Goal: Information Seeking & Learning: Find specific page/section

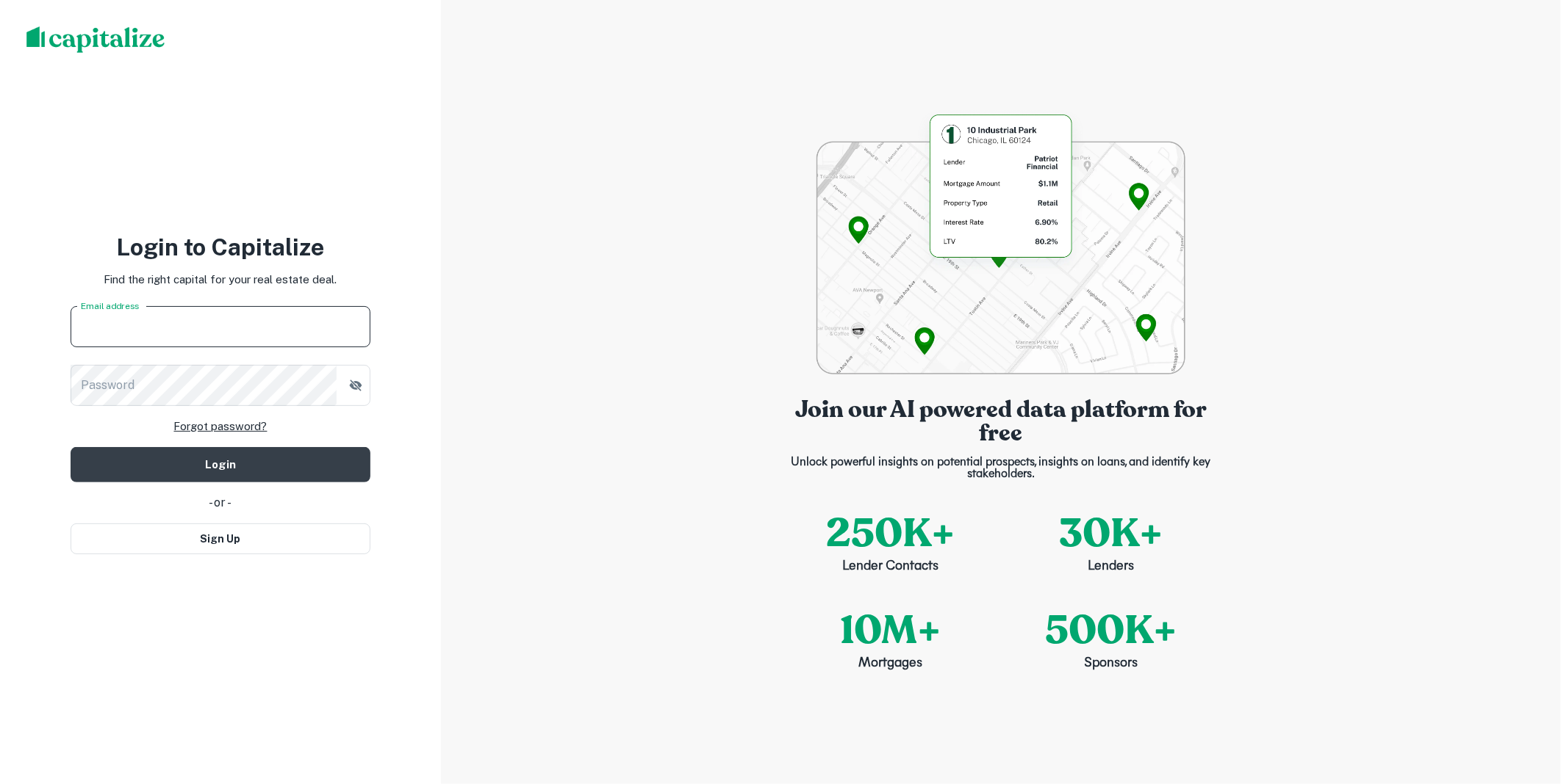
click at [173, 331] on input "Email address" at bounding box center [220, 327] width 300 height 41
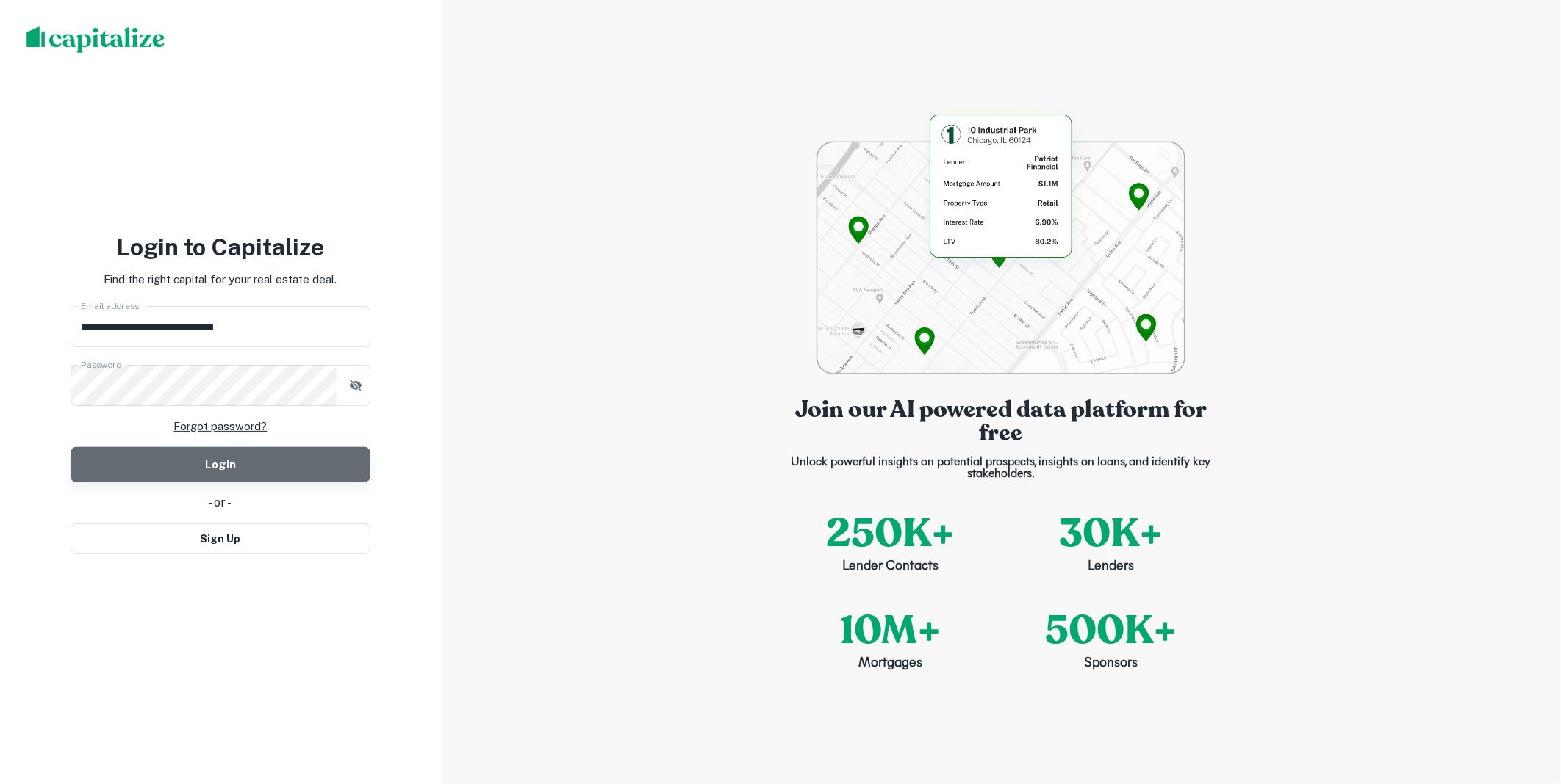
click at [219, 463] on button "Login" at bounding box center [220, 464] width 300 height 35
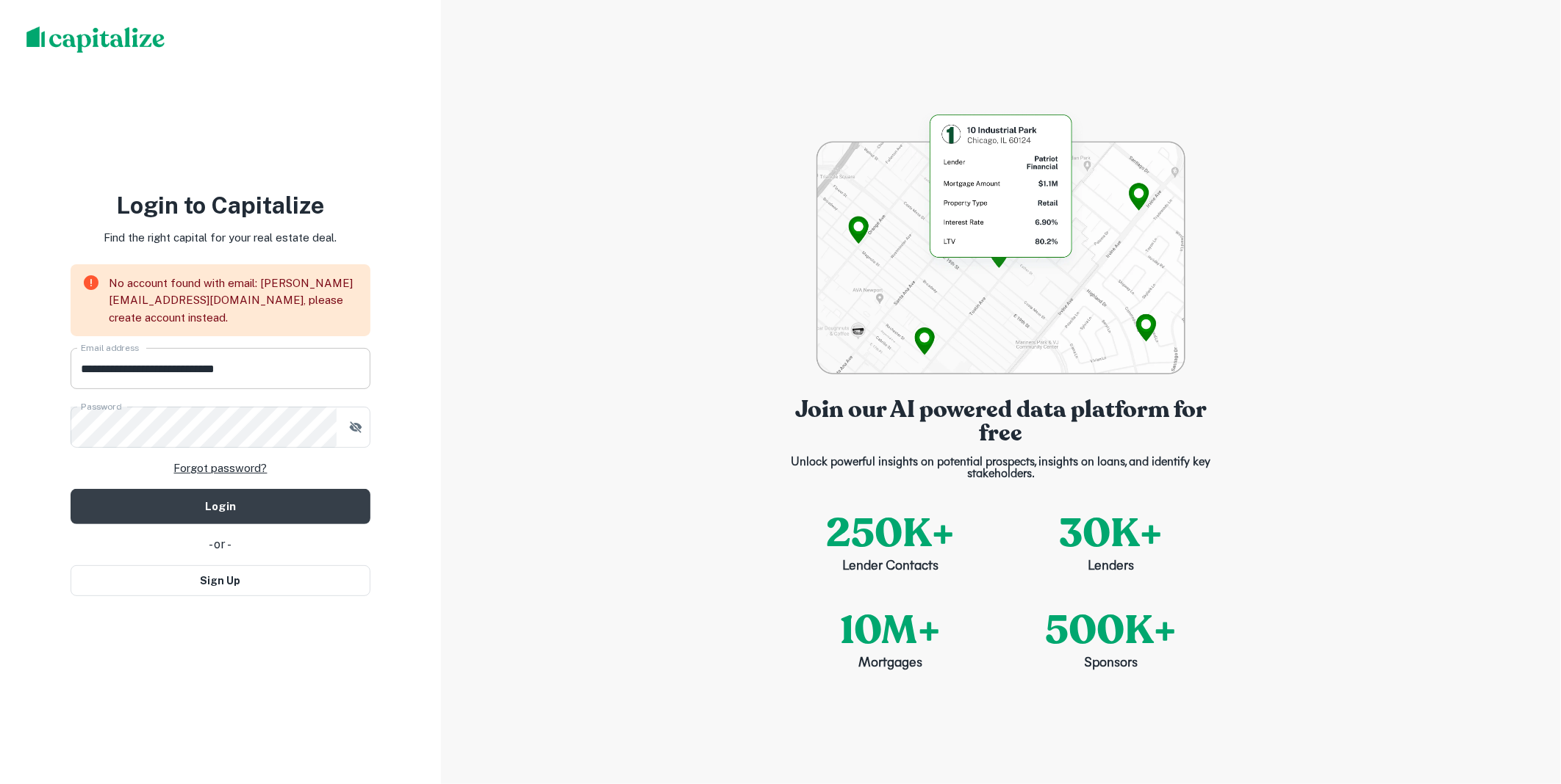
click at [277, 372] on input "**********" at bounding box center [220, 369] width 300 height 41
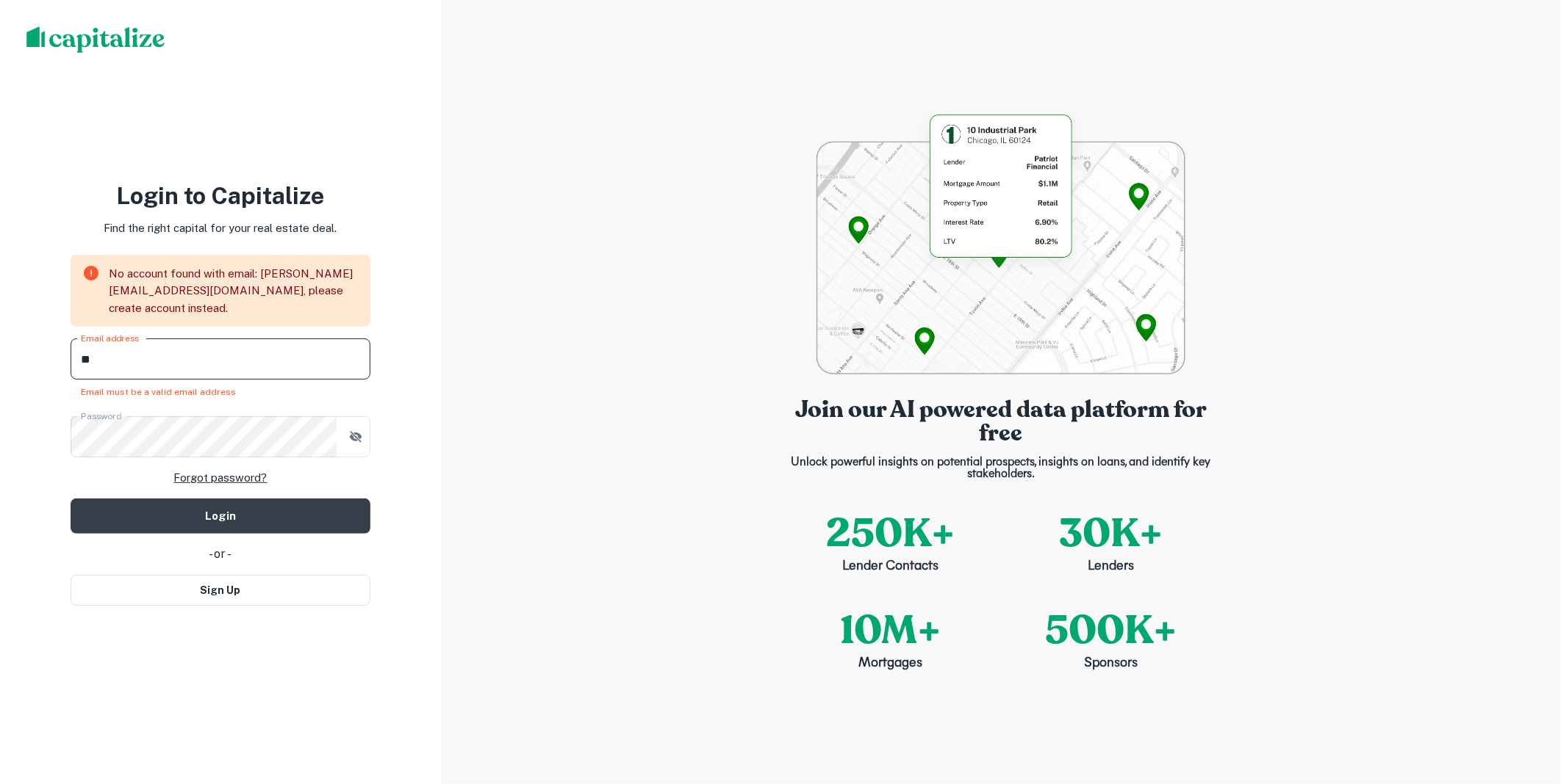
type input "*"
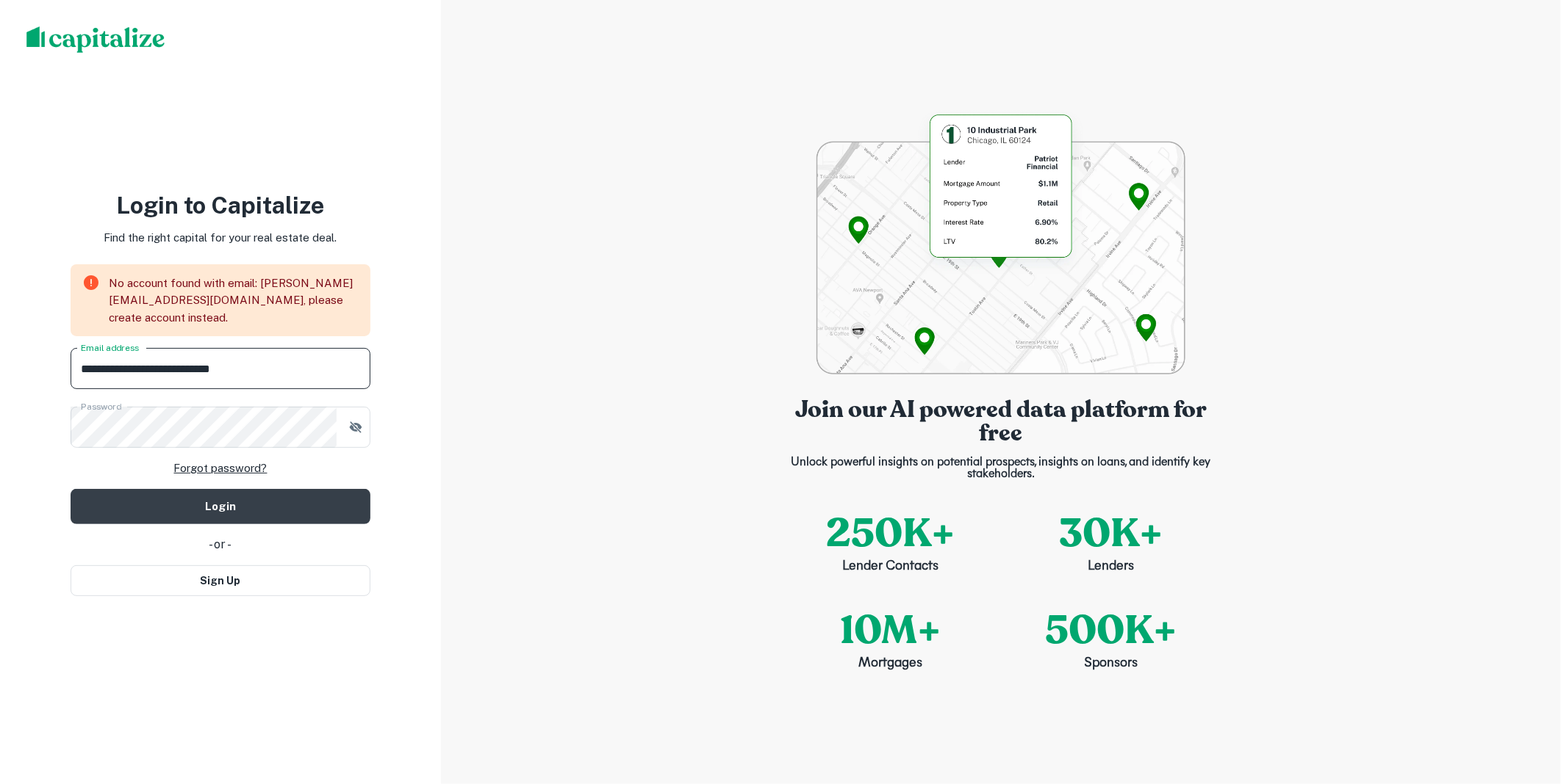
type input "**********"
click at [574, 460] on div "Join our AI powered data platform for free Unlock powerful insights on potentia…" at bounding box center [1001, 392] width 1120 height 784
click at [218, 505] on button "Login" at bounding box center [220, 506] width 300 height 35
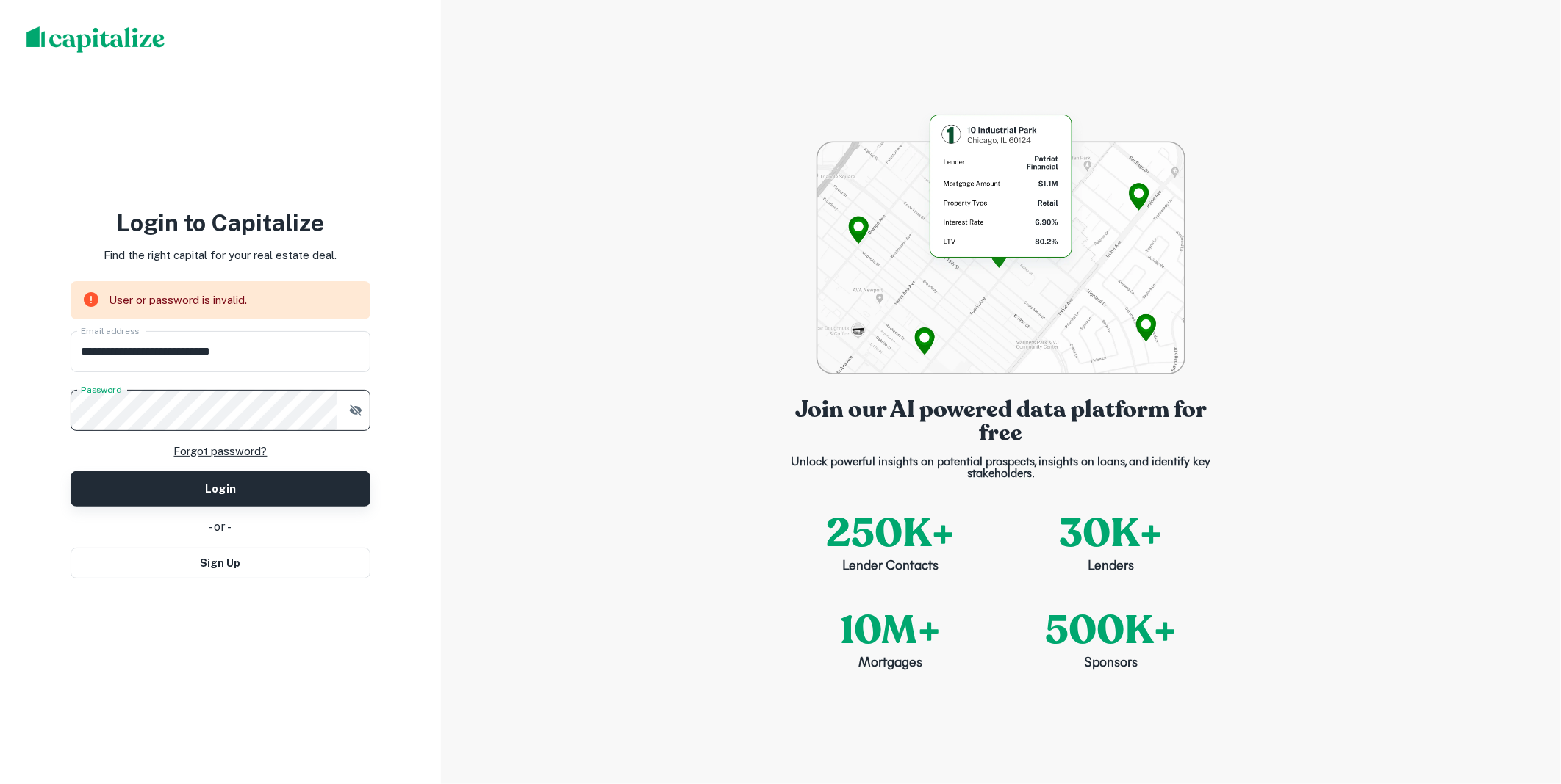
click at [213, 486] on button "Login" at bounding box center [220, 488] width 300 height 35
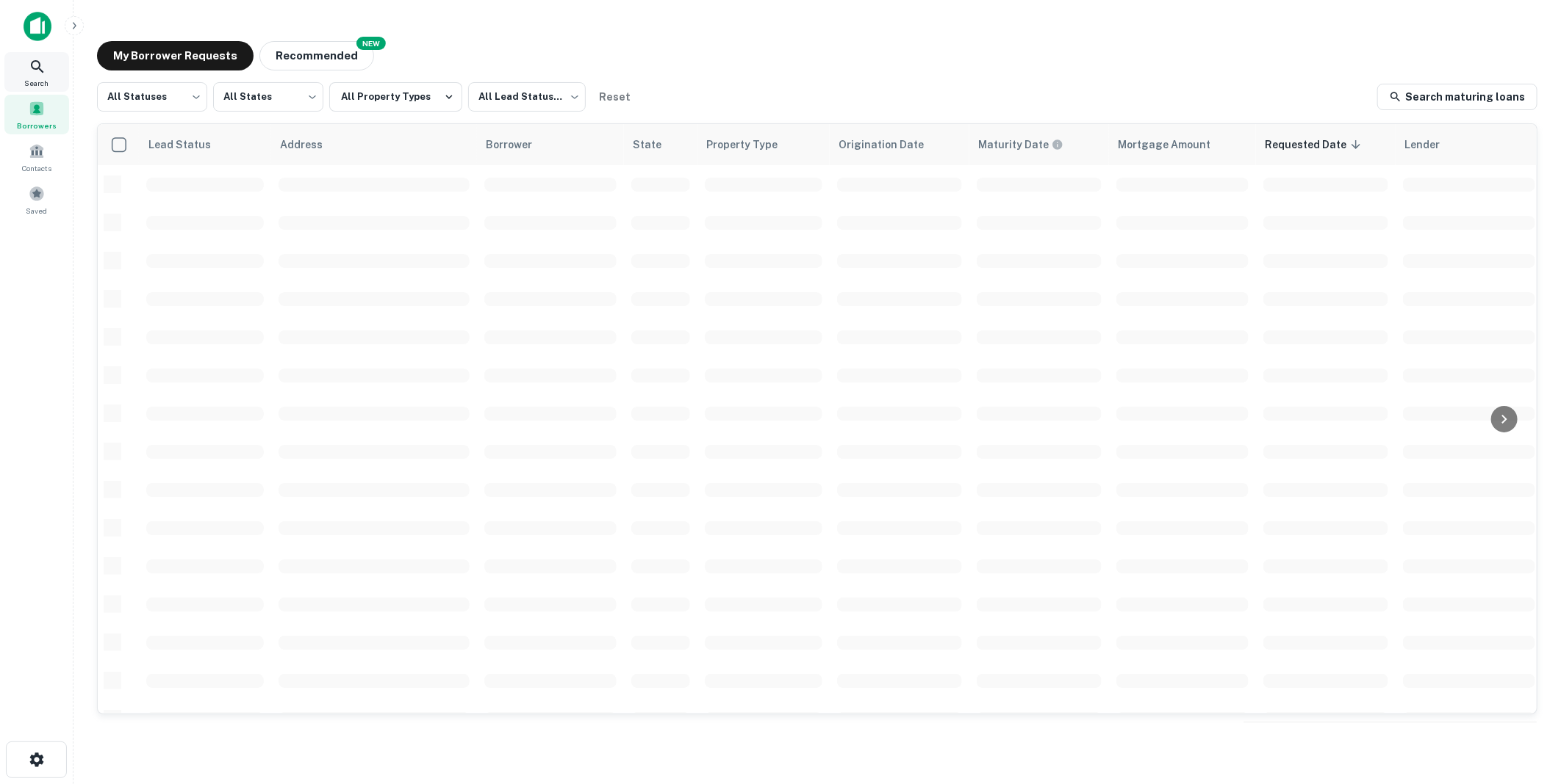
click at [35, 63] on icon at bounding box center [37, 67] width 18 height 18
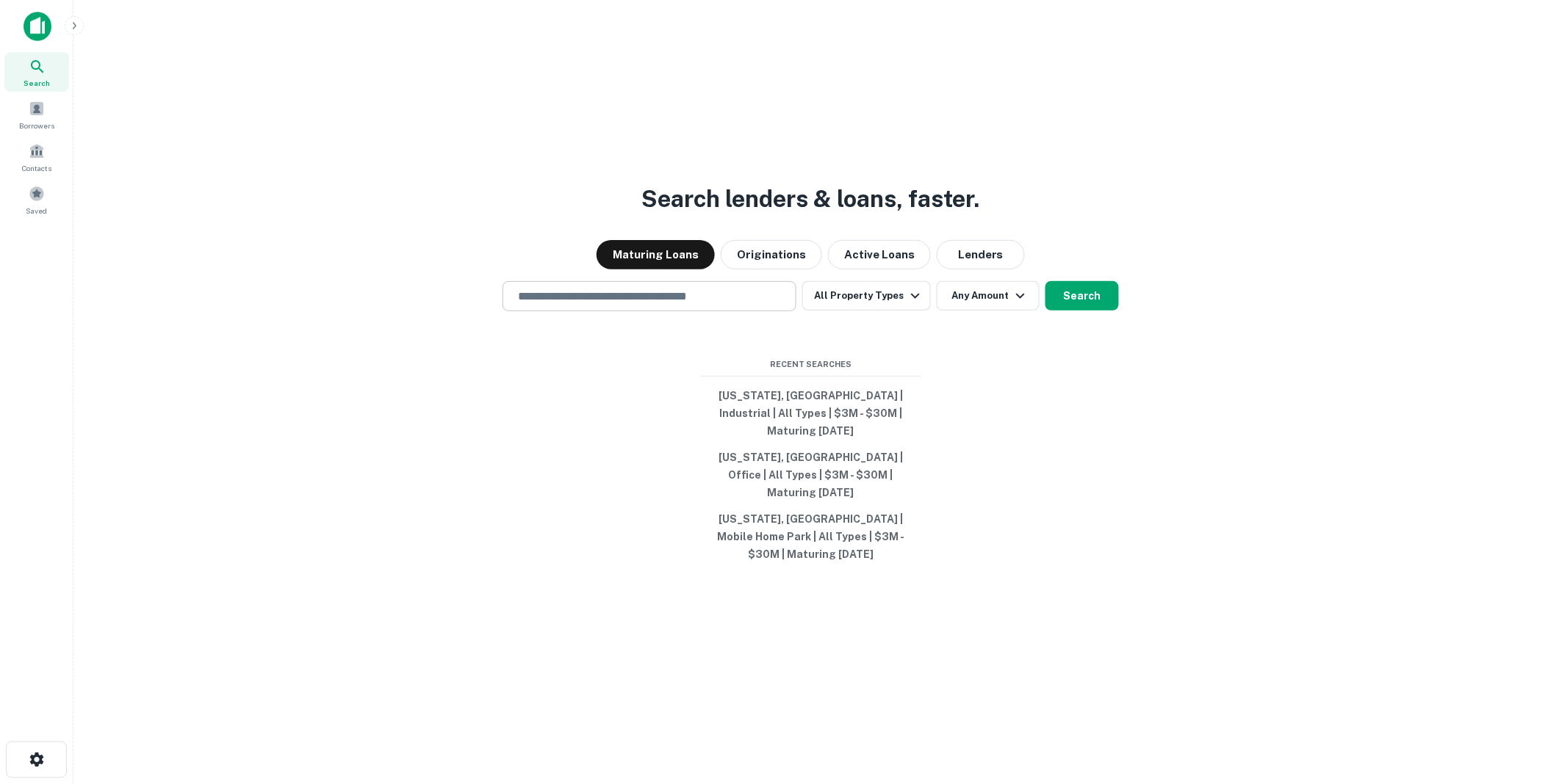
click at [601, 305] on input "text" at bounding box center [649, 296] width 281 height 17
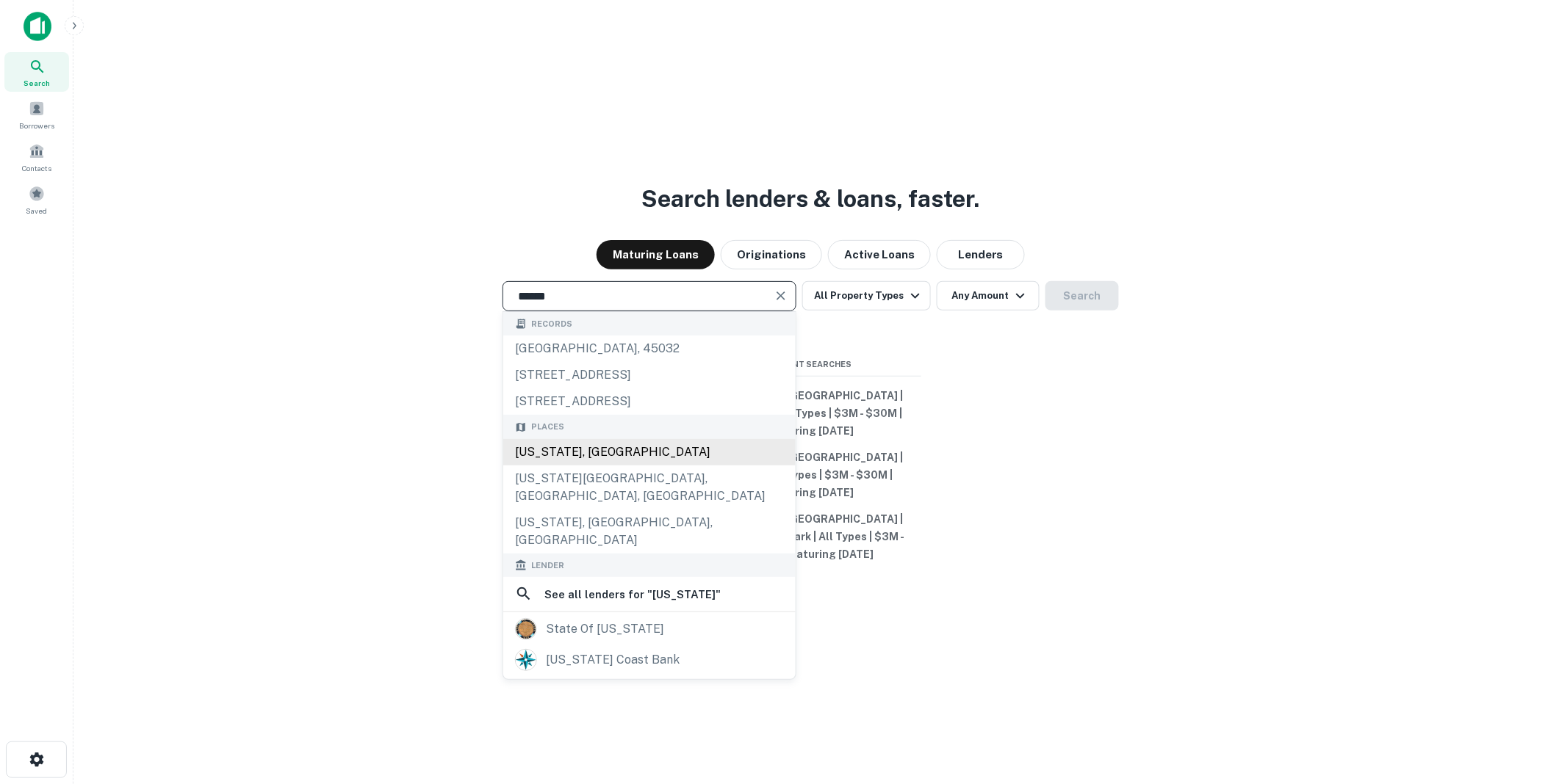
click at [539, 466] on div "[US_STATE], [GEOGRAPHIC_DATA]" at bounding box center [650, 453] width 292 height 26
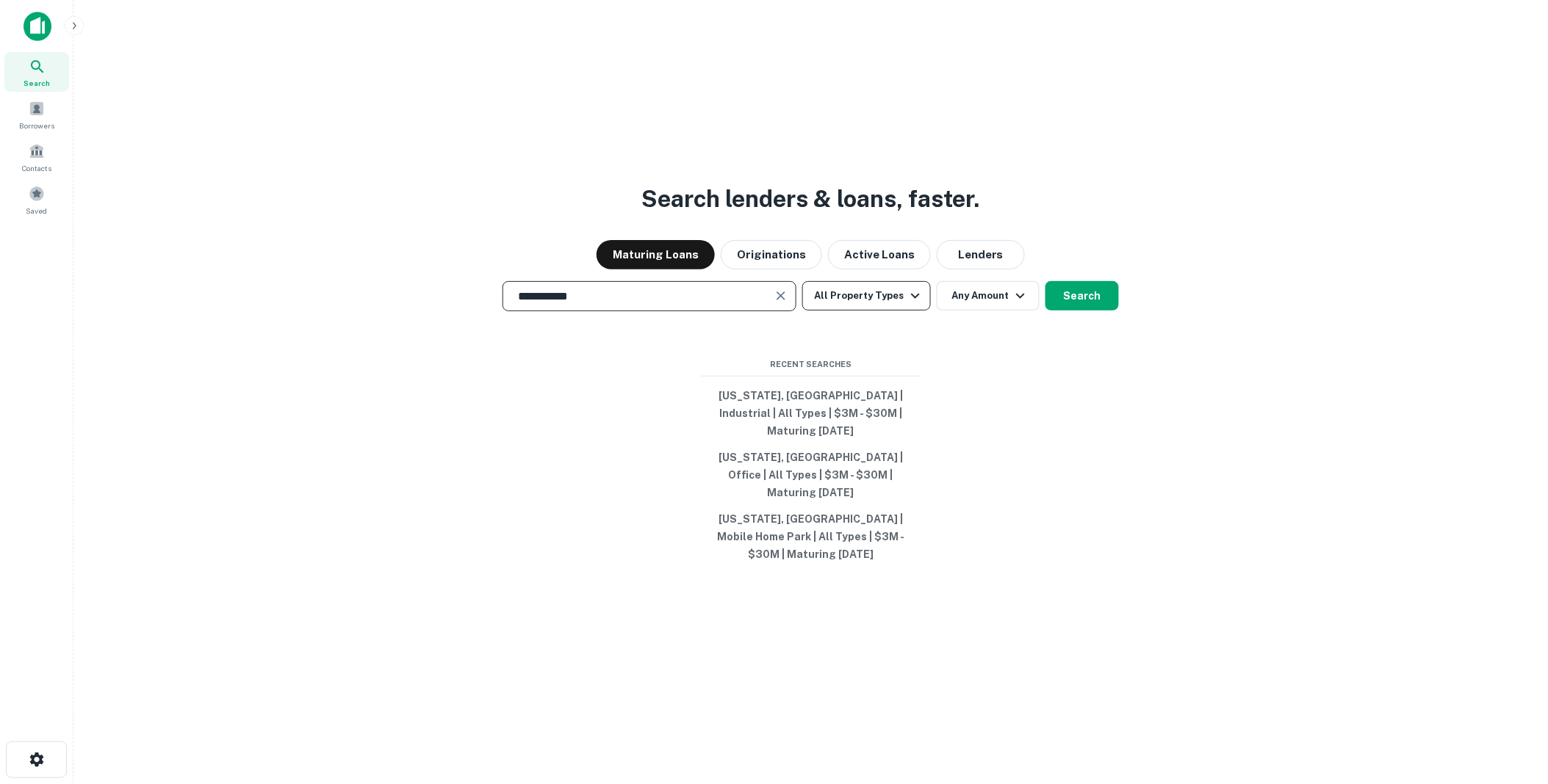
type input "**********"
click at [912, 305] on icon "button" at bounding box center [915, 296] width 18 height 18
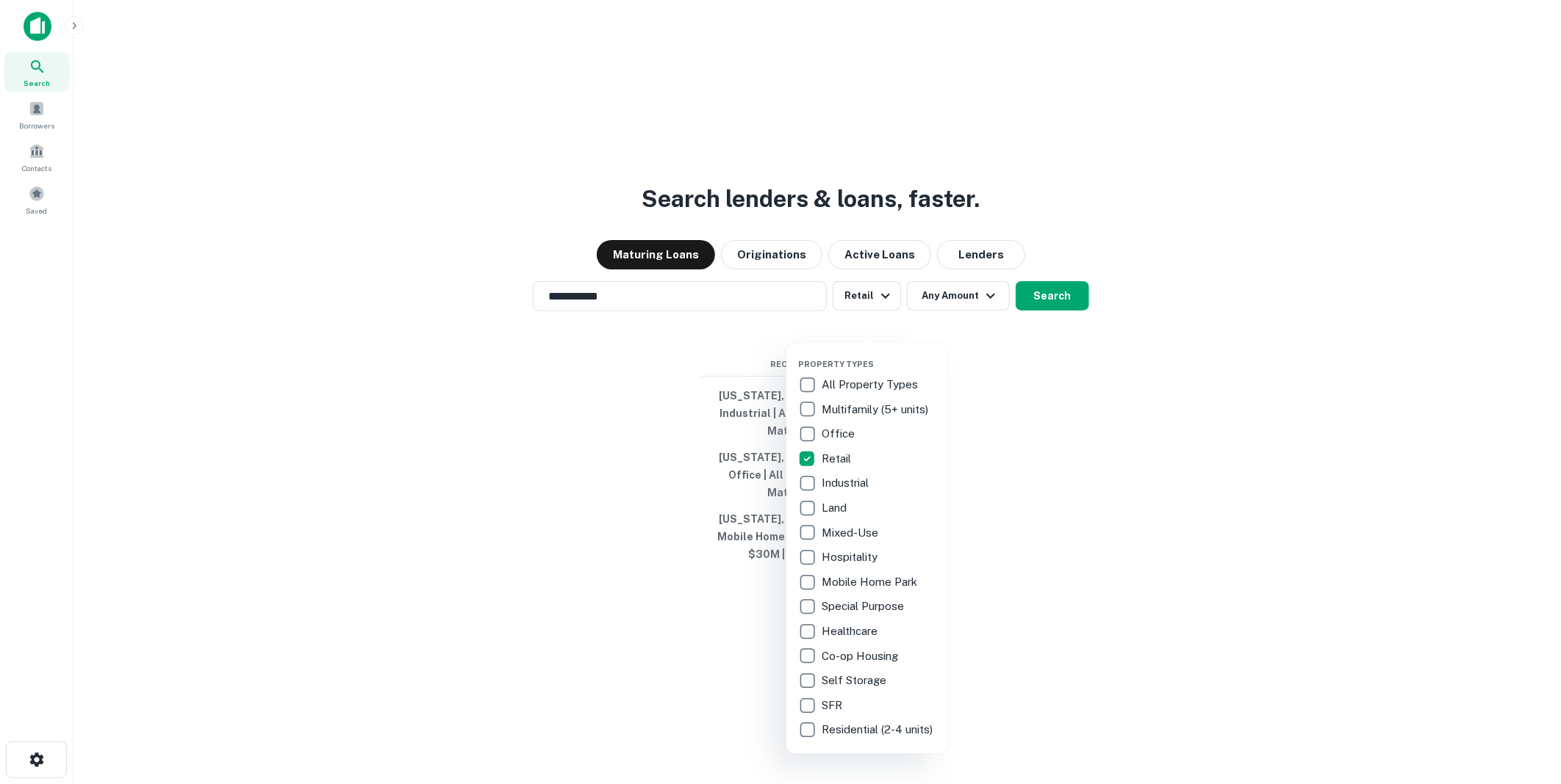
click at [990, 318] on div at bounding box center [780, 392] width 1561 height 784
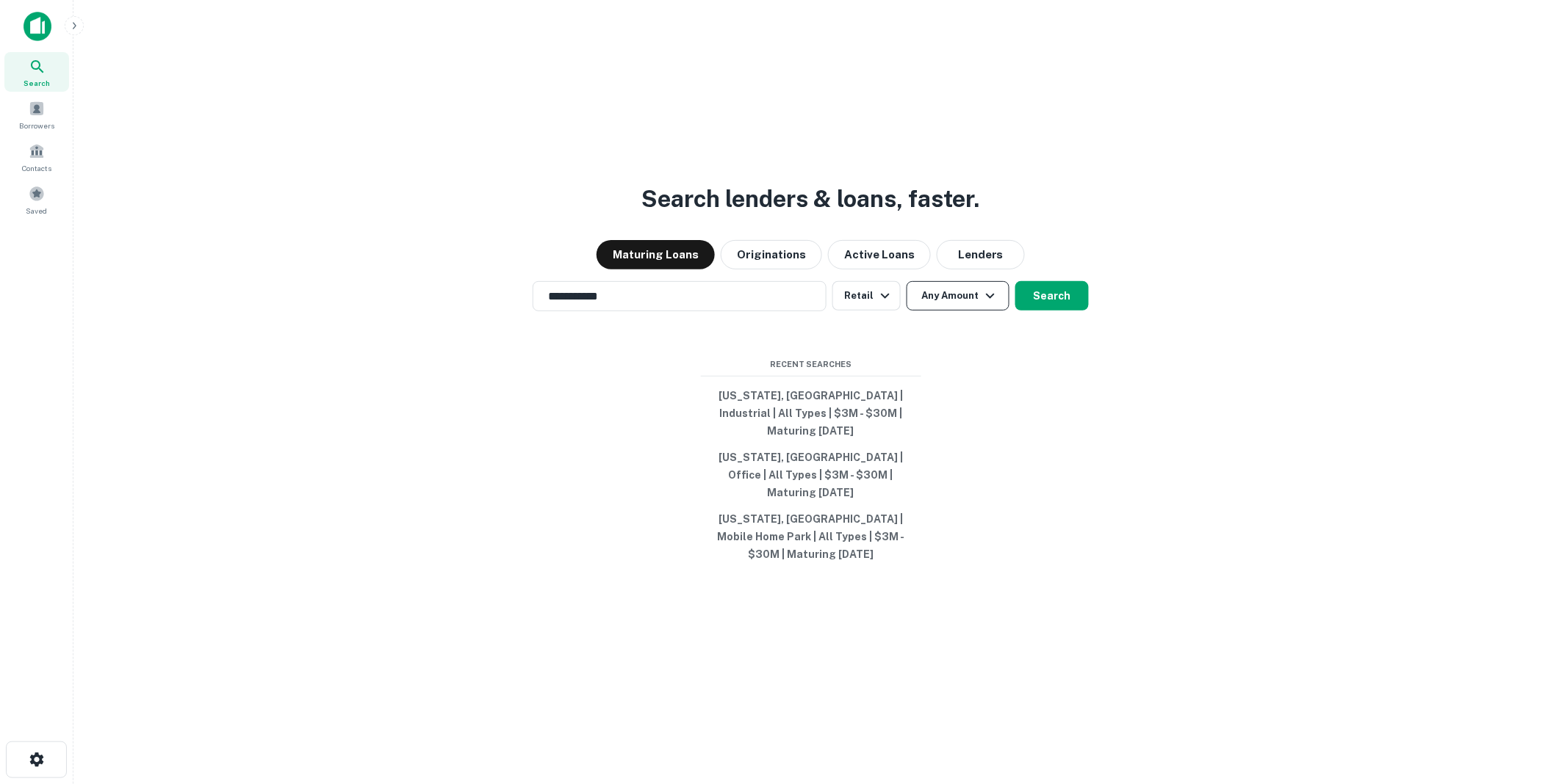
click at [989, 305] on icon "button" at bounding box center [990, 296] width 18 height 18
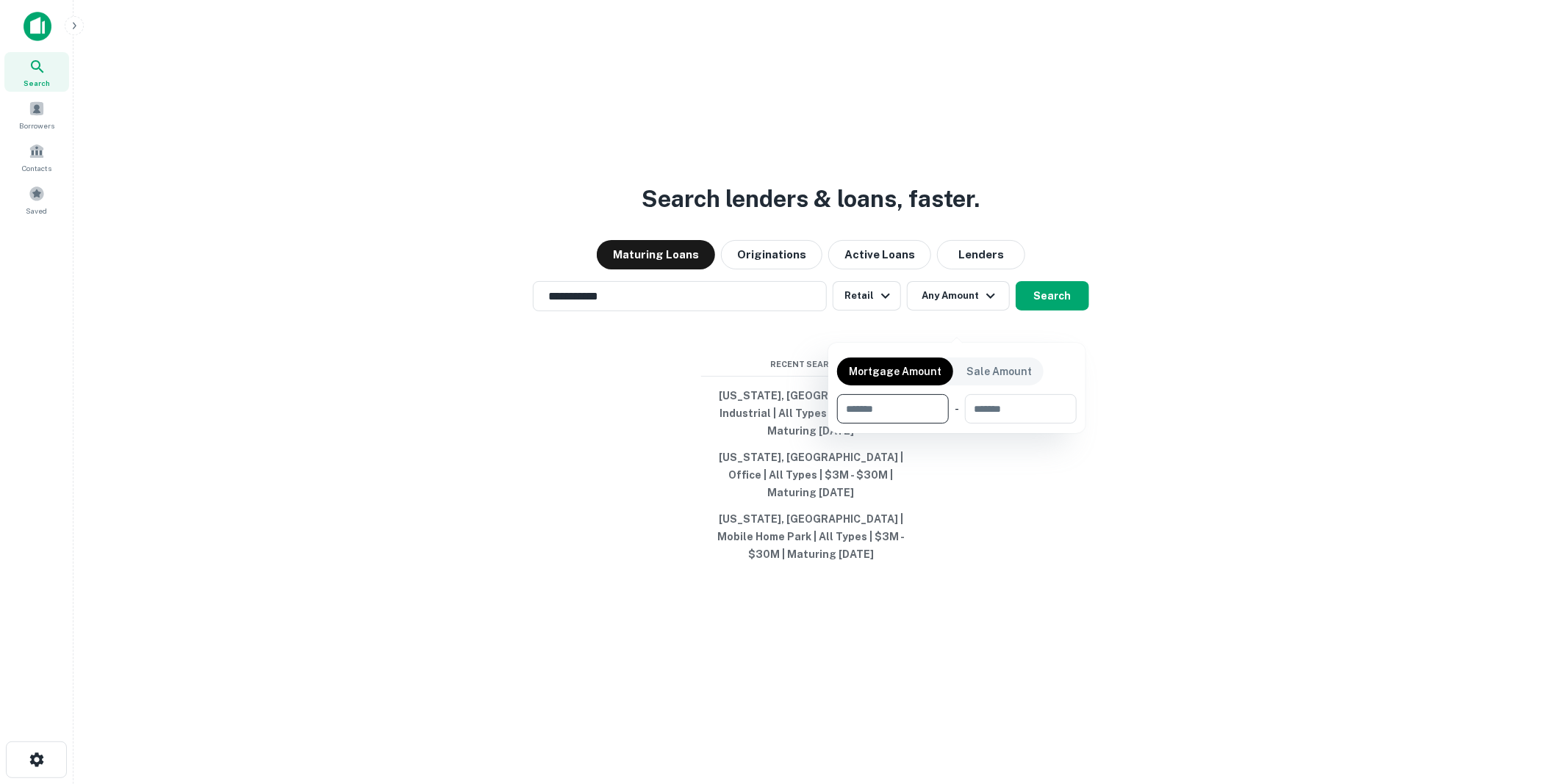
click at [892, 407] on input "number" at bounding box center [887, 409] width 101 height 30
type input "*******"
type input "********"
click at [1164, 504] on div at bounding box center [780, 392] width 1561 height 784
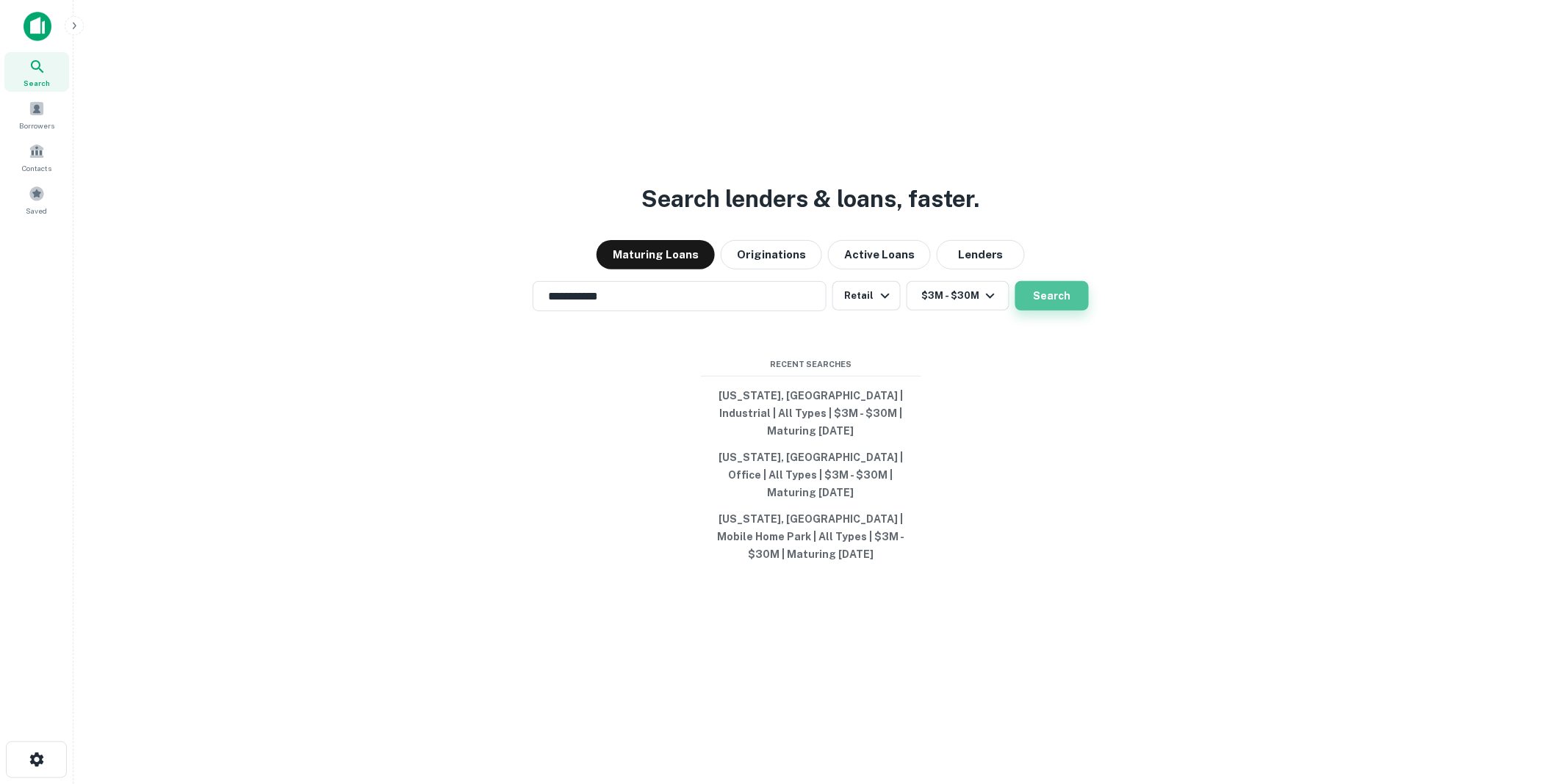
click at [1038, 310] on button "Search" at bounding box center [1052, 296] width 73 height 30
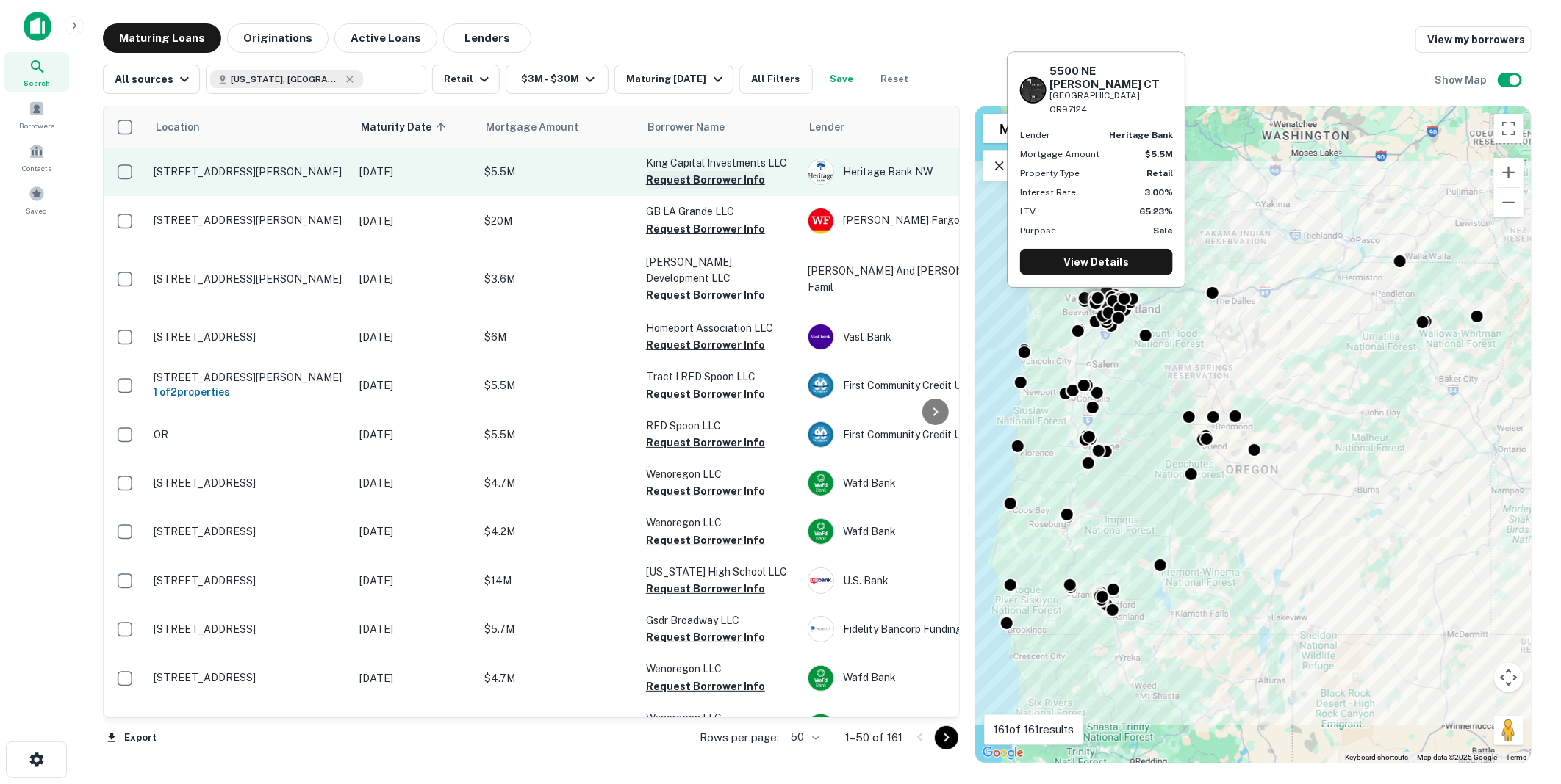
click at [682, 177] on button "Request Borrower Info" at bounding box center [705, 180] width 119 height 18
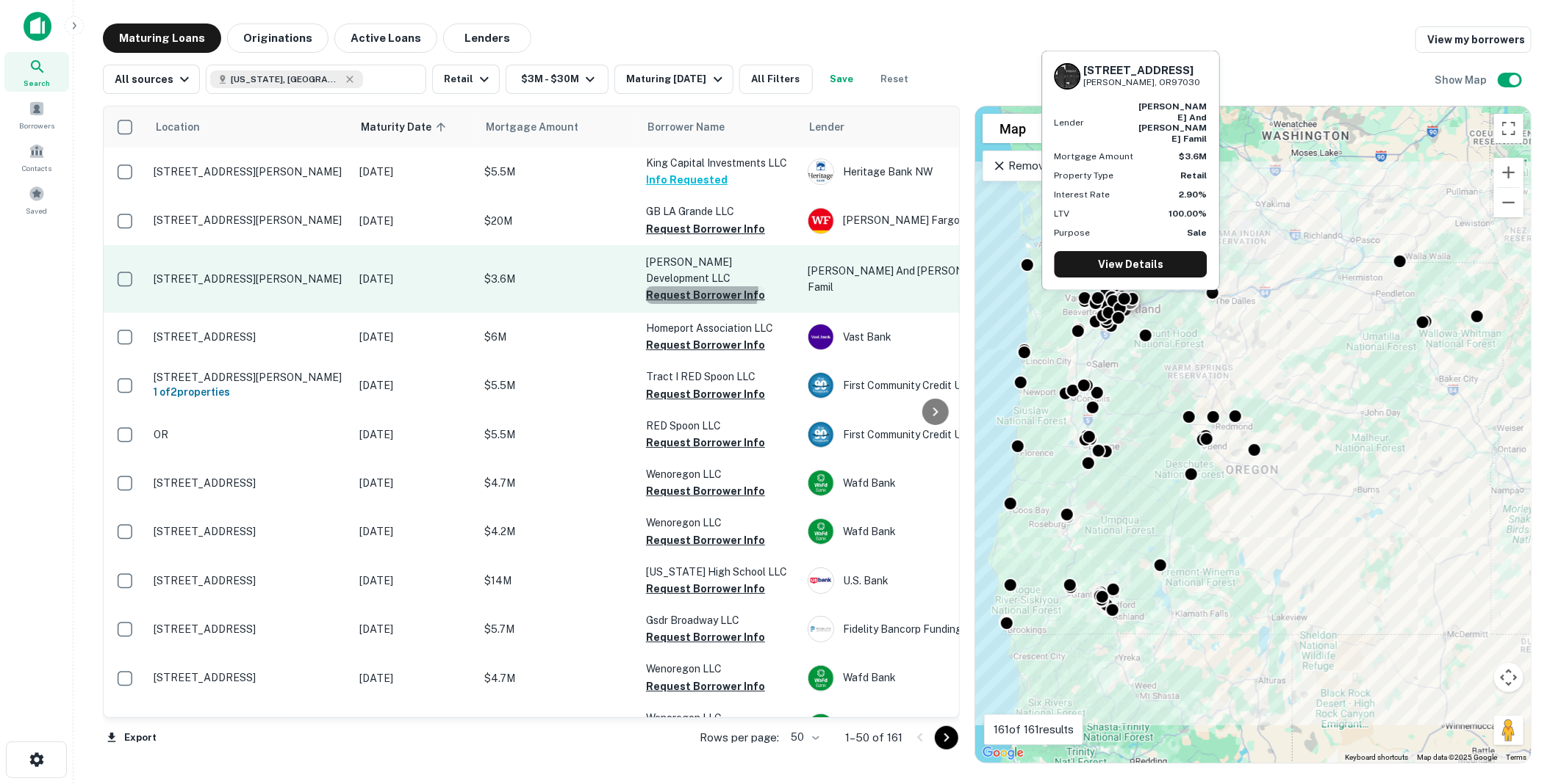
click at [696, 286] on button "Request Borrower Info" at bounding box center [705, 295] width 119 height 18
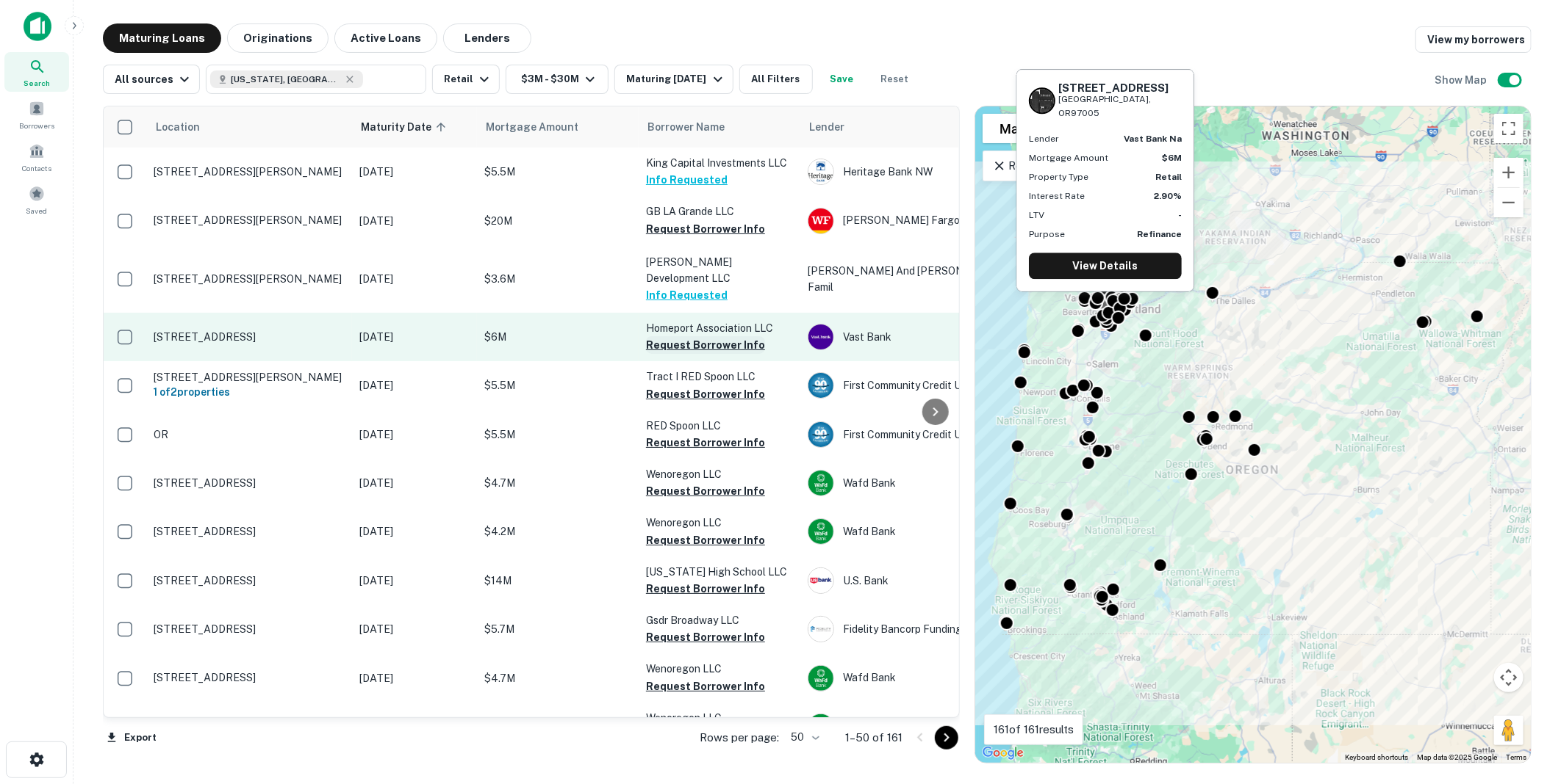
click at [691, 336] on button "Request Borrower Info" at bounding box center [705, 345] width 119 height 18
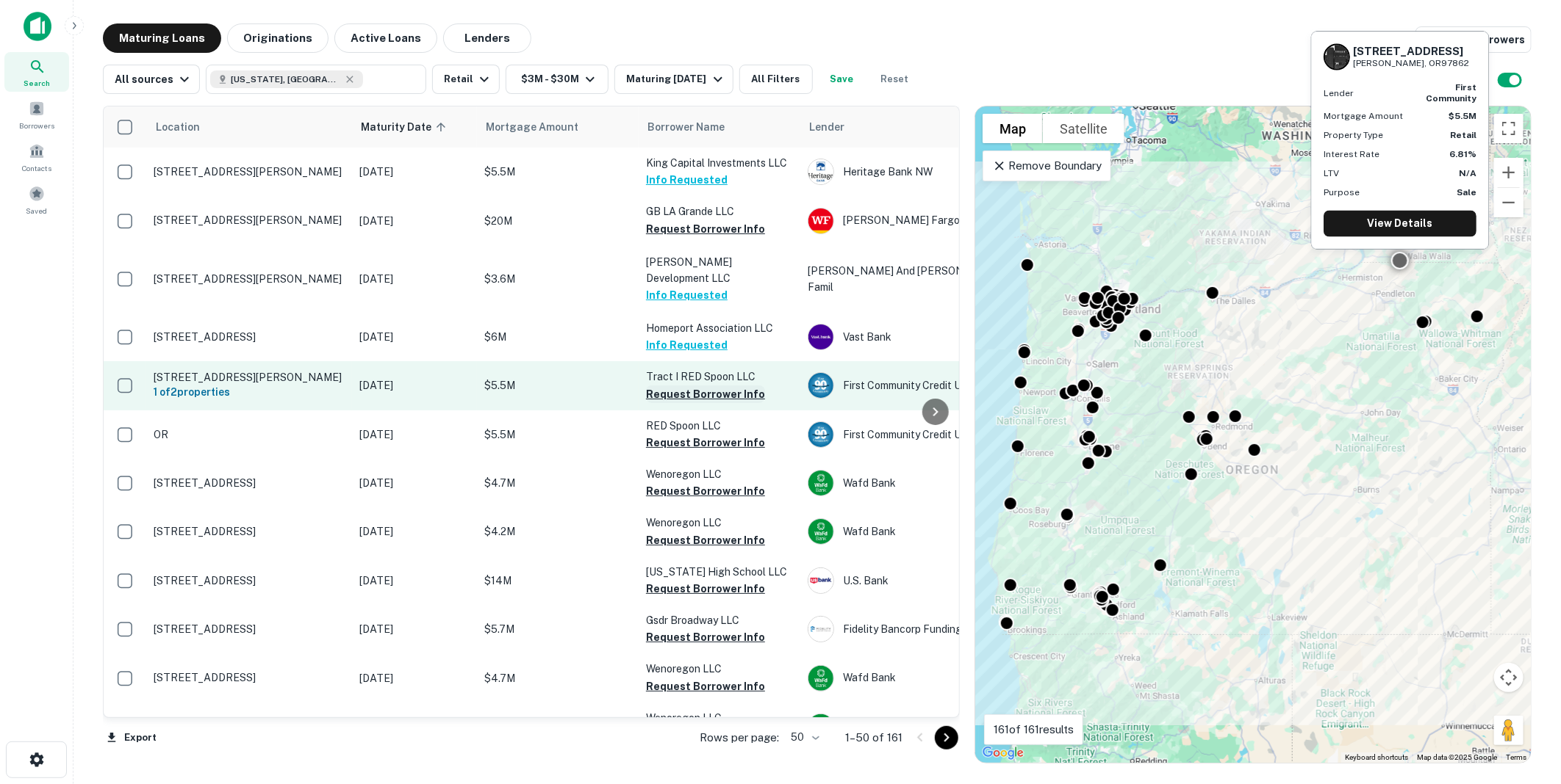
click at [689, 386] on button "Request Borrower Info" at bounding box center [705, 394] width 119 height 18
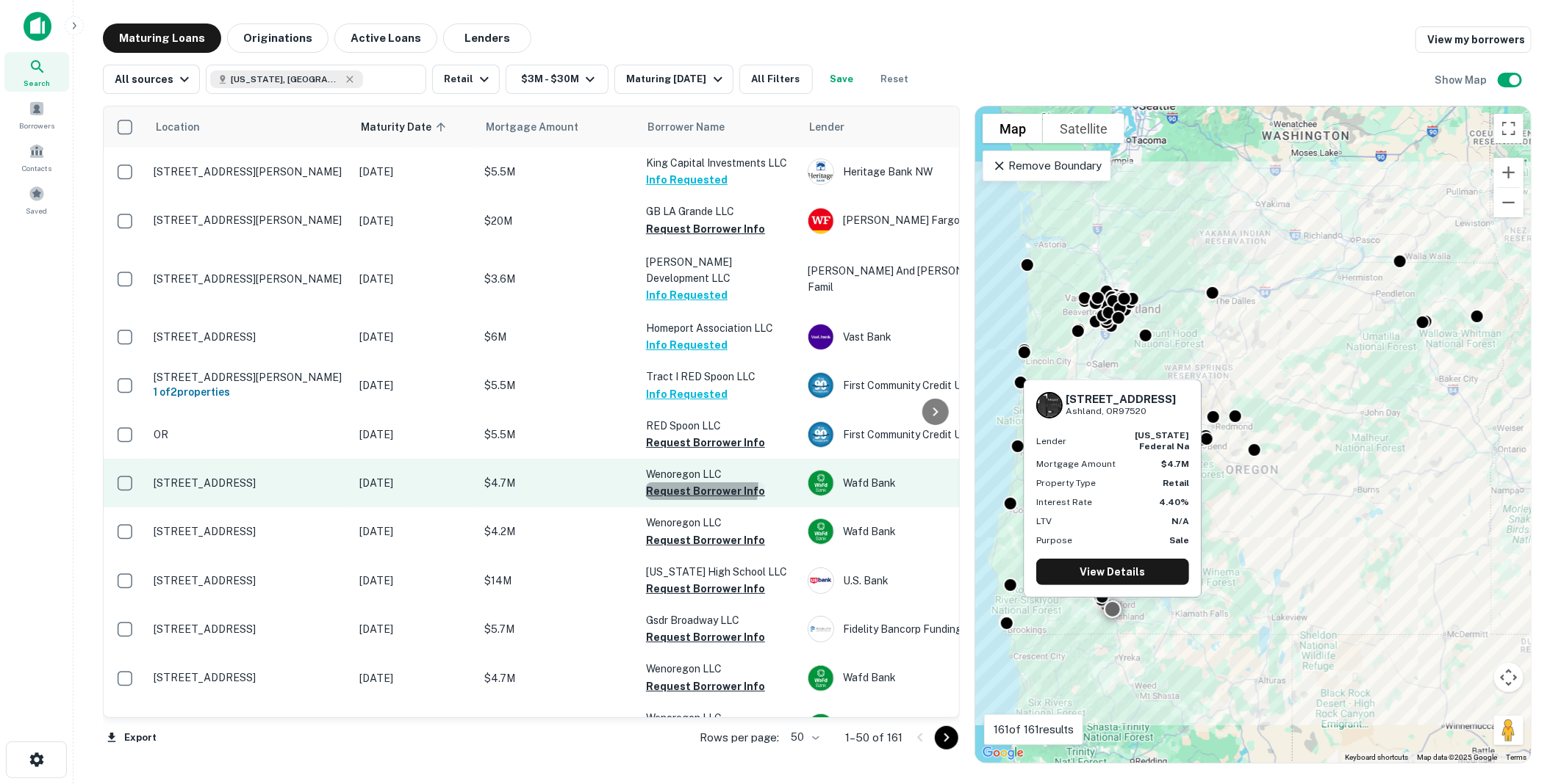
click at [693, 482] on button "Request Borrower Info" at bounding box center [705, 491] width 119 height 18
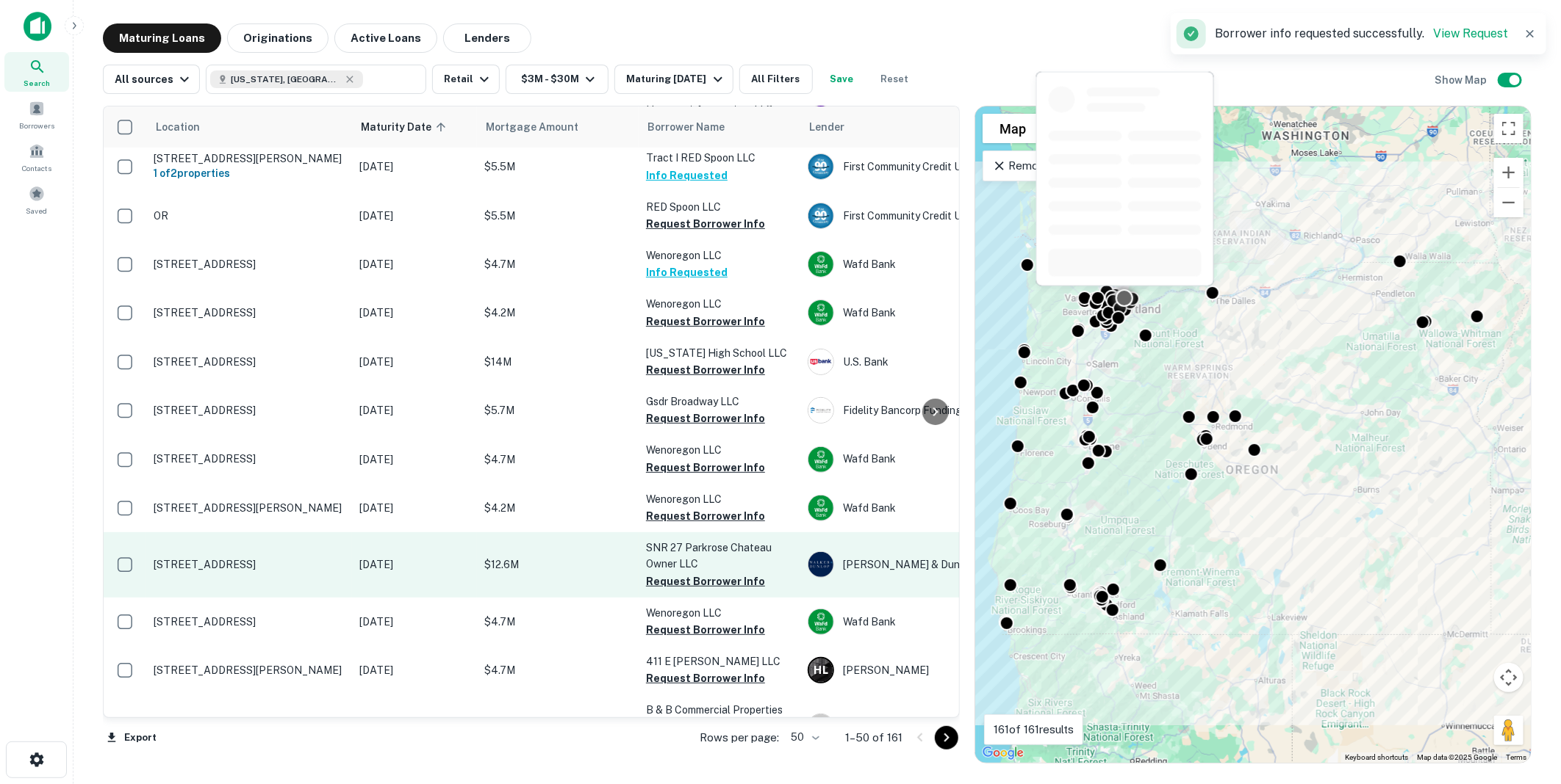
scroll to position [244, 0]
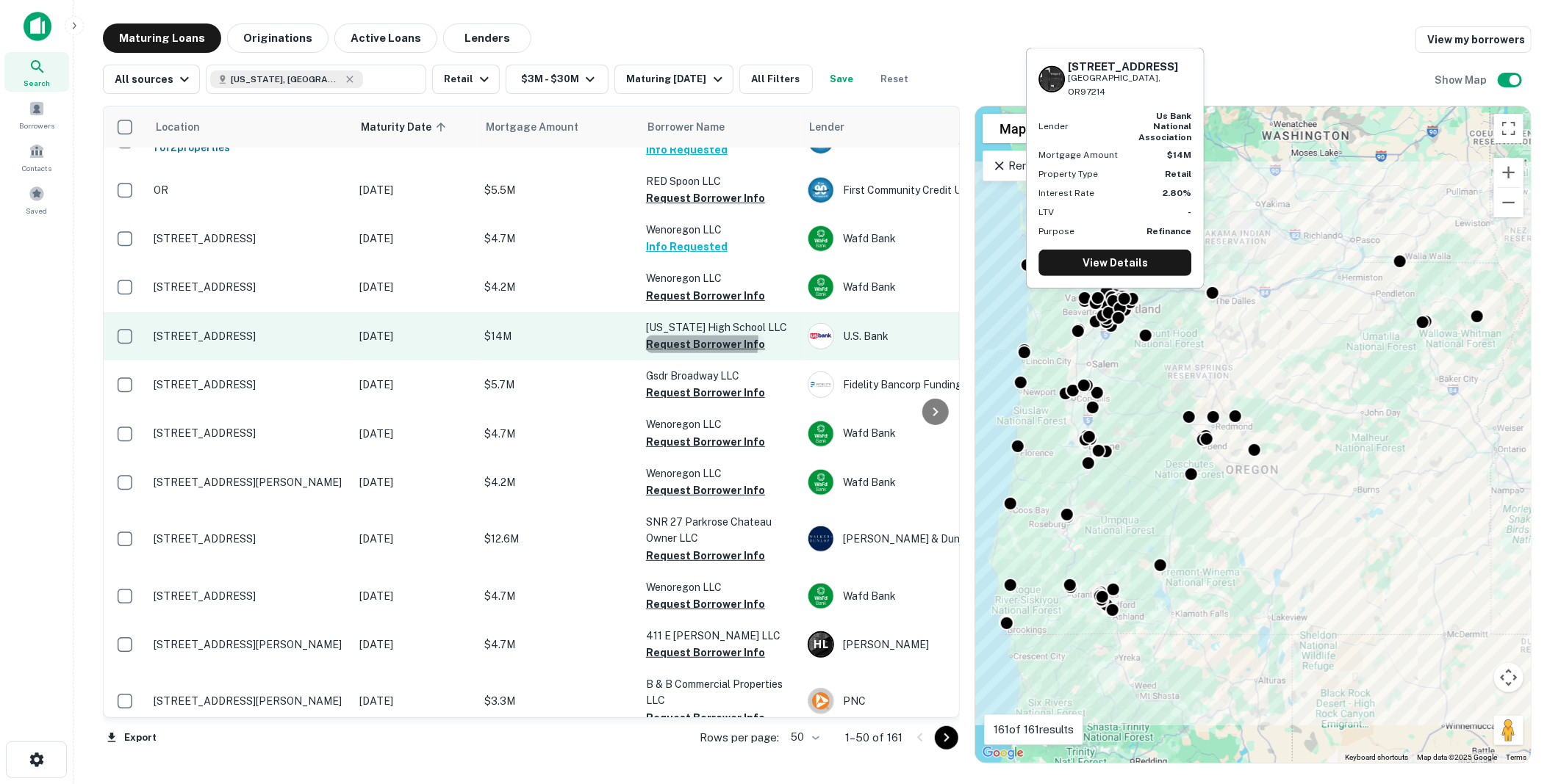
click at [688, 336] on button "Request Borrower Info" at bounding box center [705, 345] width 119 height 18
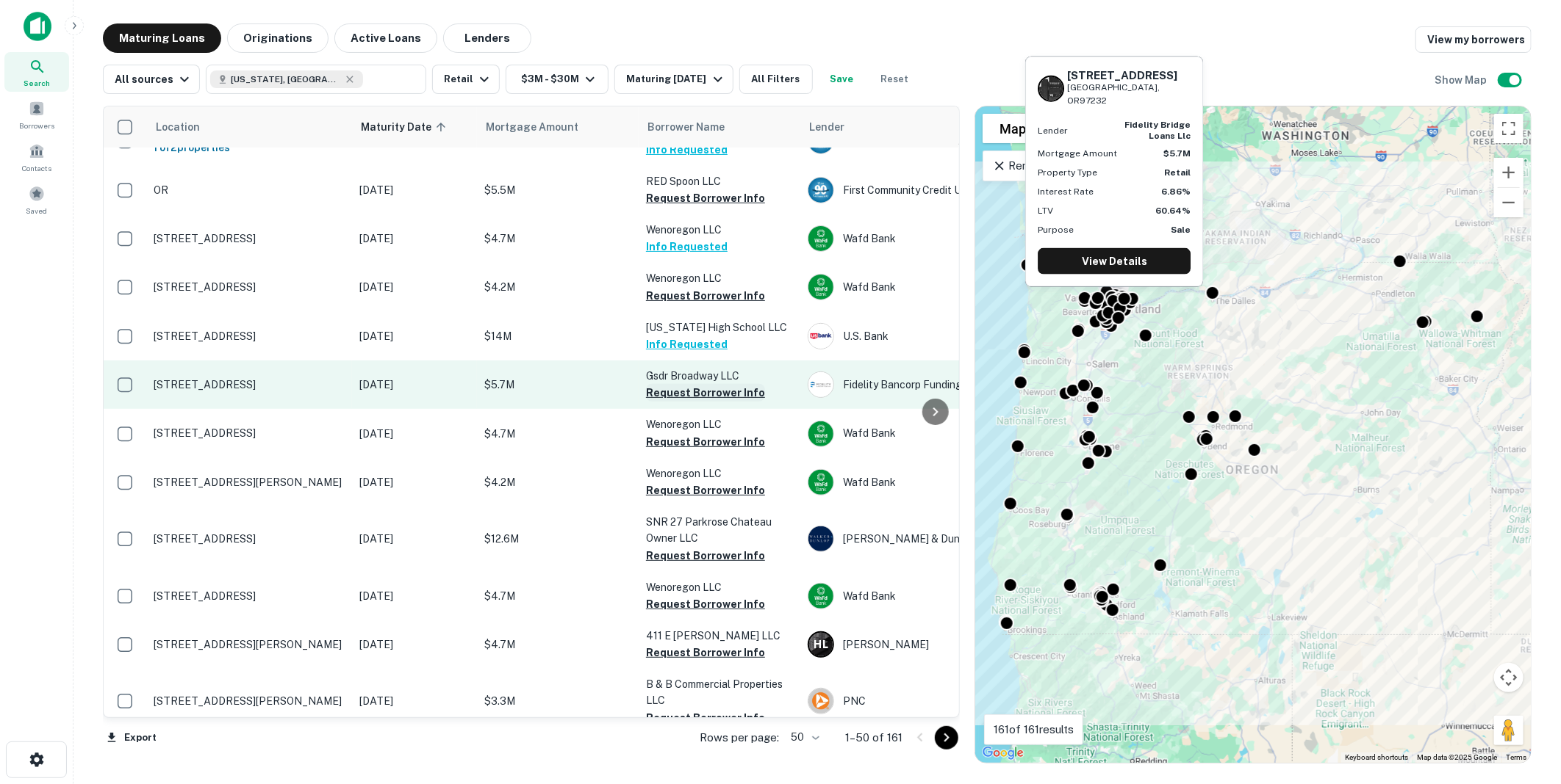
click at [689, 384] on button "Request Borrower Info" at bounding box center [705, 393] width 119 height 18
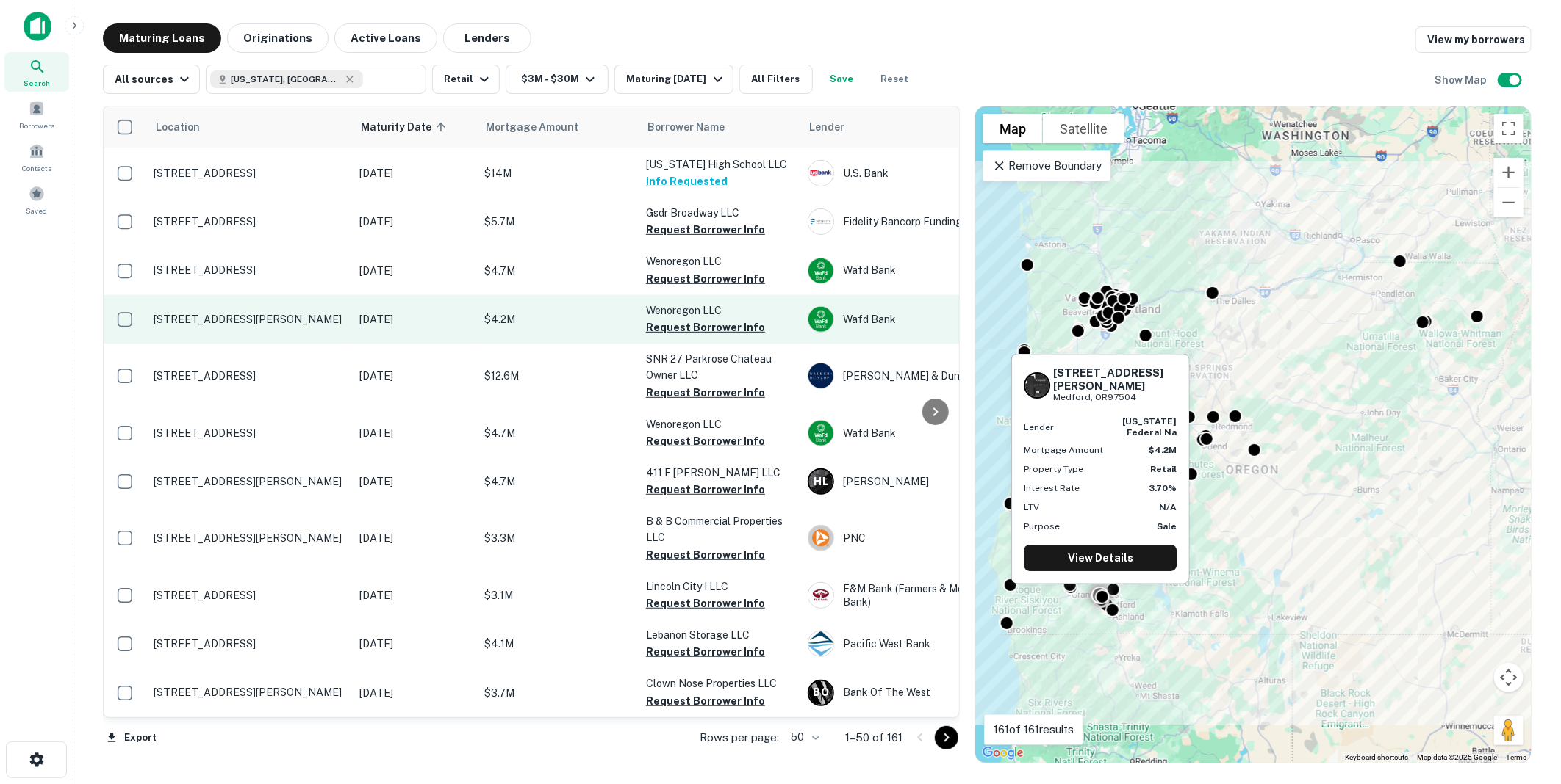
scroll to position [489, 0]
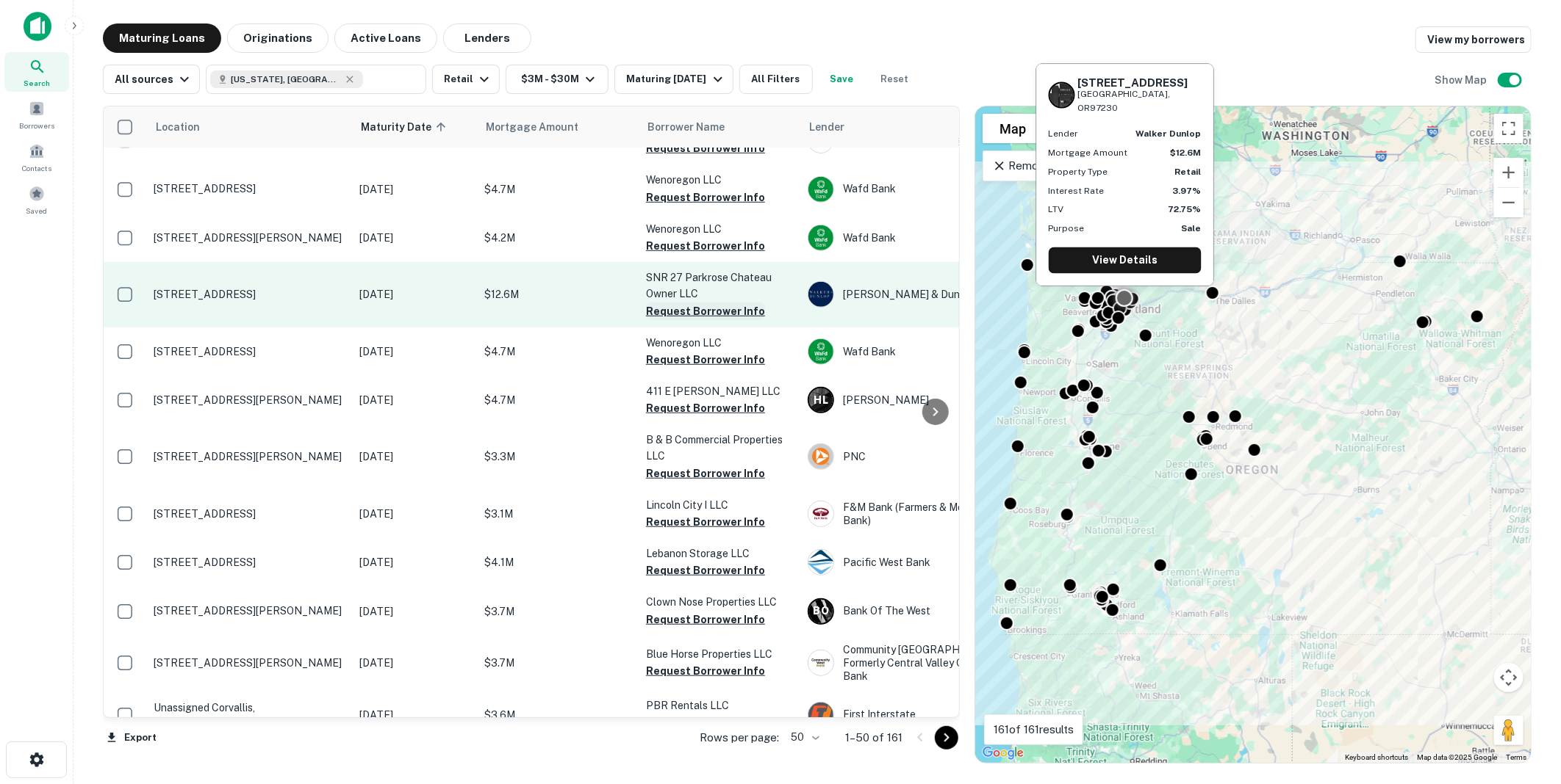
click at [696, 303] on button "Request Borrower Info" at bounding box center [705, 311] width 119 height 18
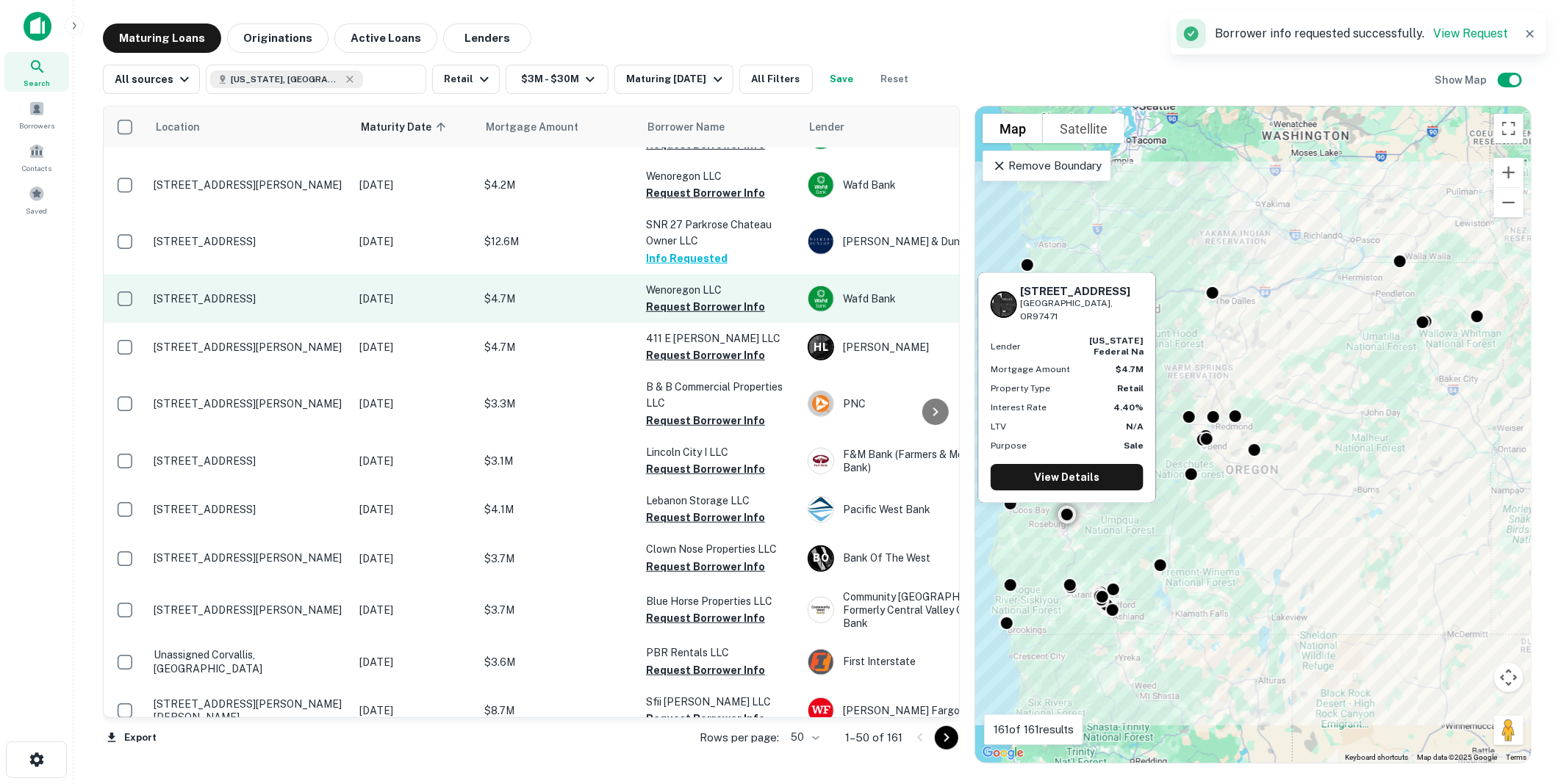
scroll to position [571, 0]
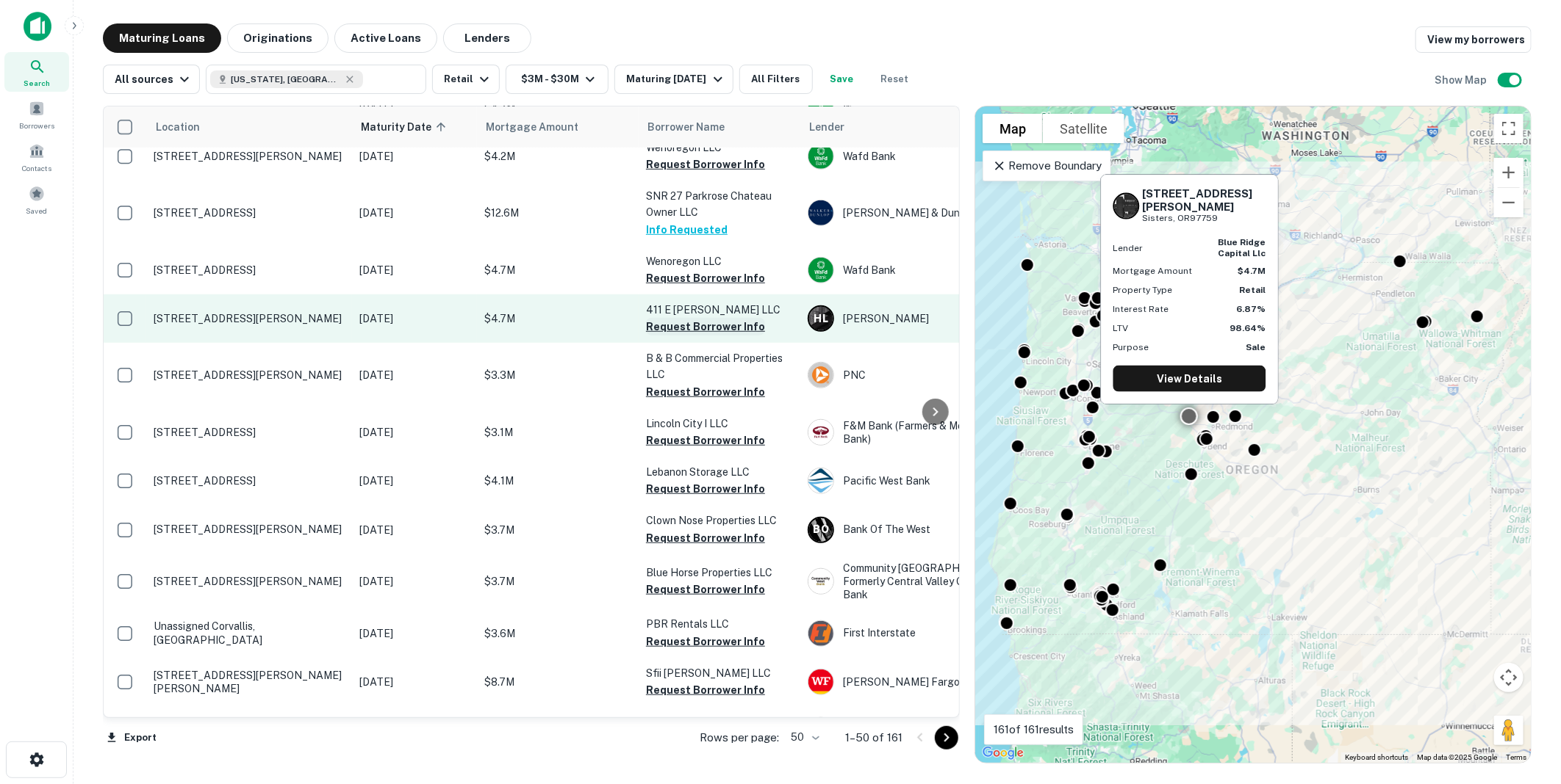
click at [692, 318] on button "Request Borrower Info" at bounding box center [705, 327] width 119 height 18
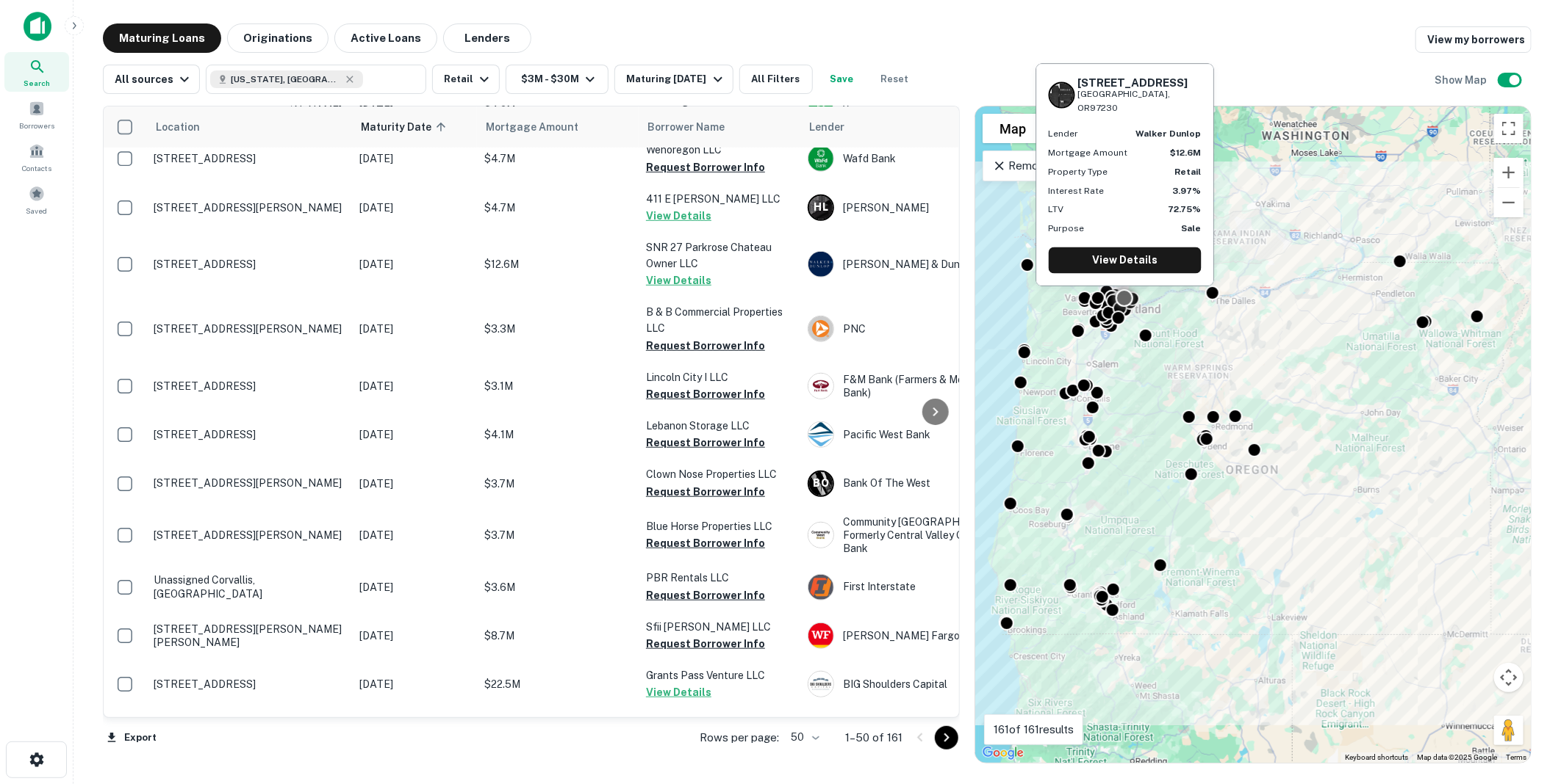
scroll to position [652, 0]
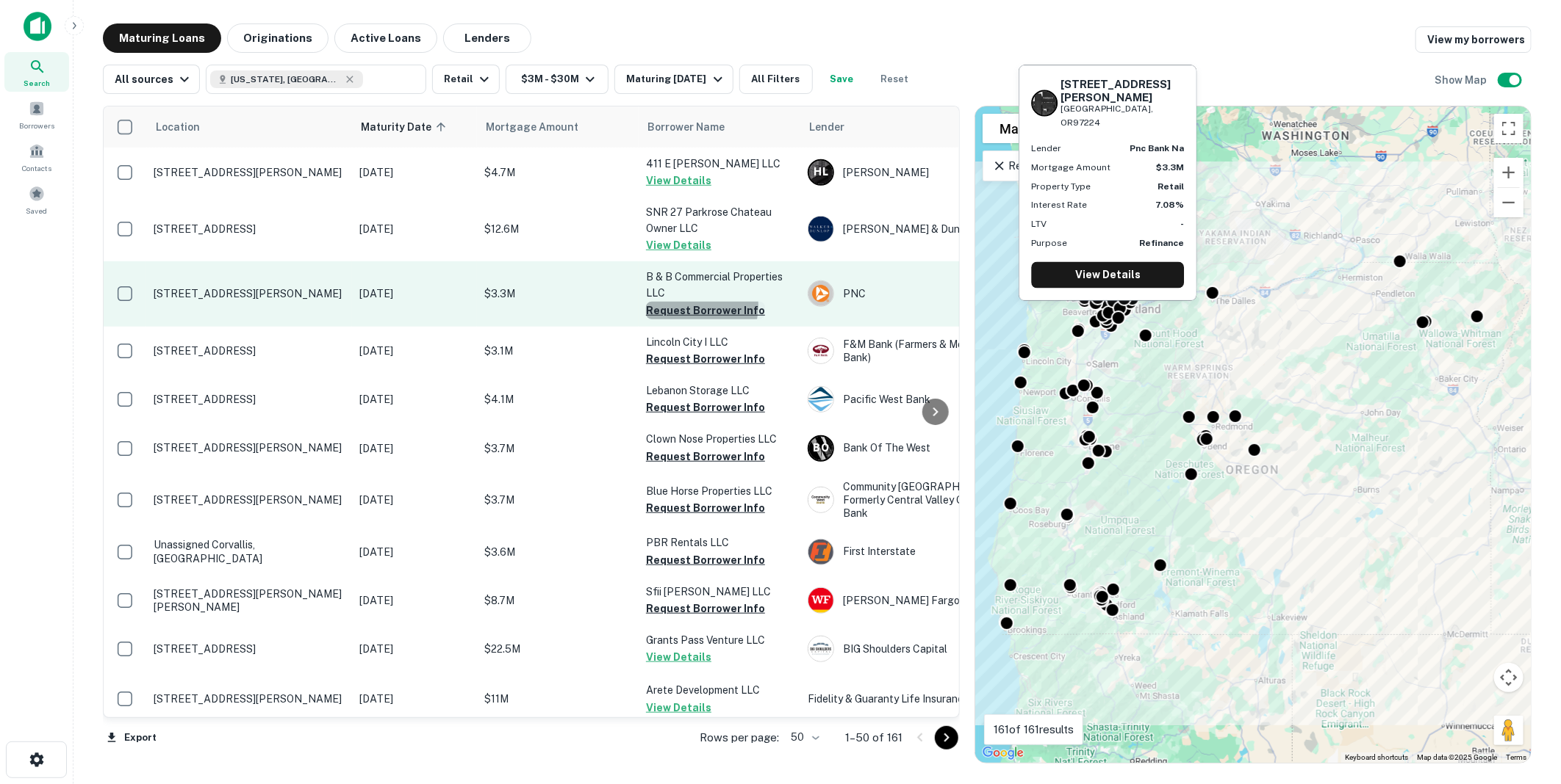
click at [686, 302] on button "Request Borrower Info" at bounding box center [705, 310] width 119 height 18
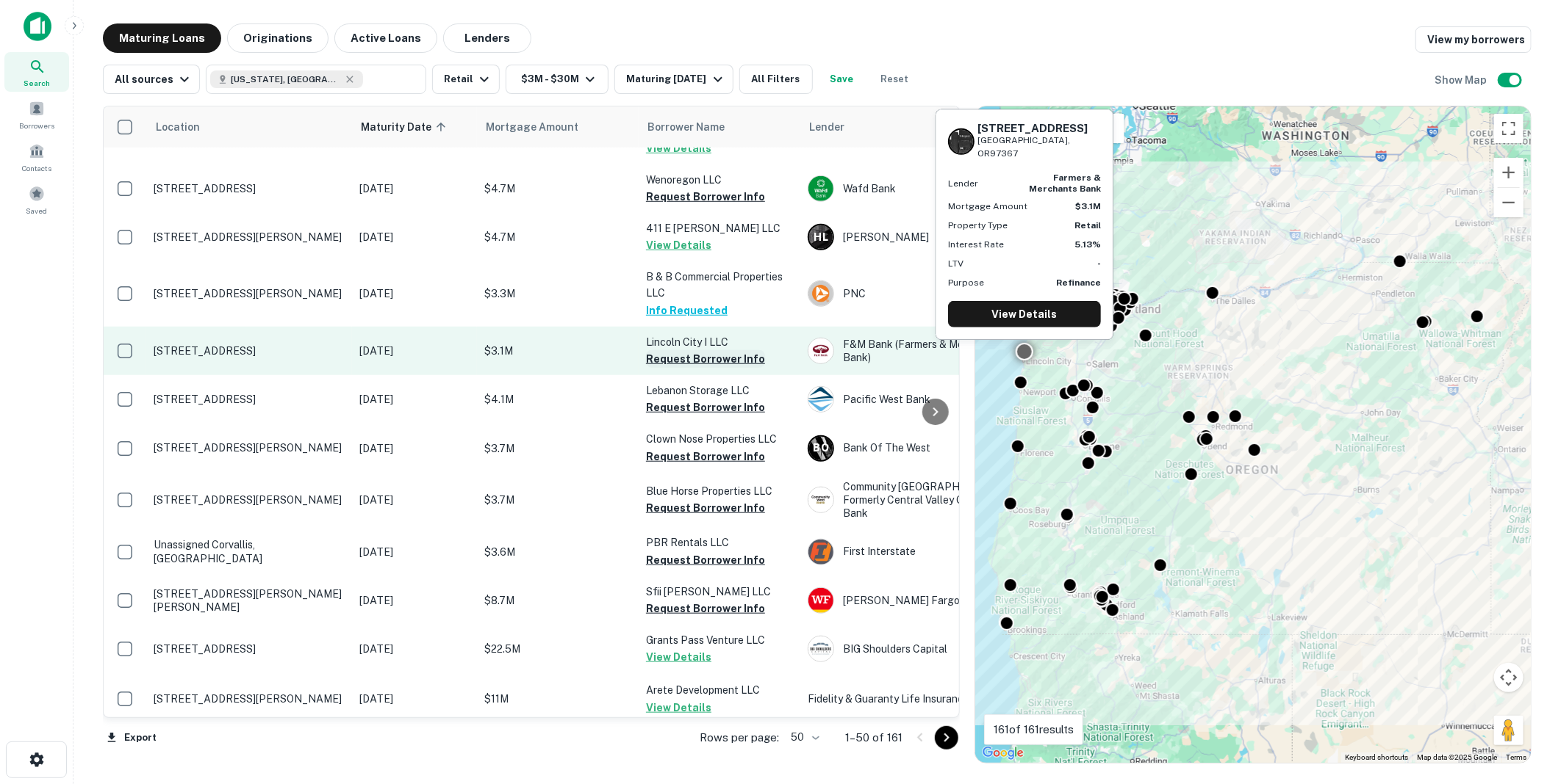
click at [698, 350] on button "Request Borrower Info" at bounding box center [705, 359] width 119 height 18
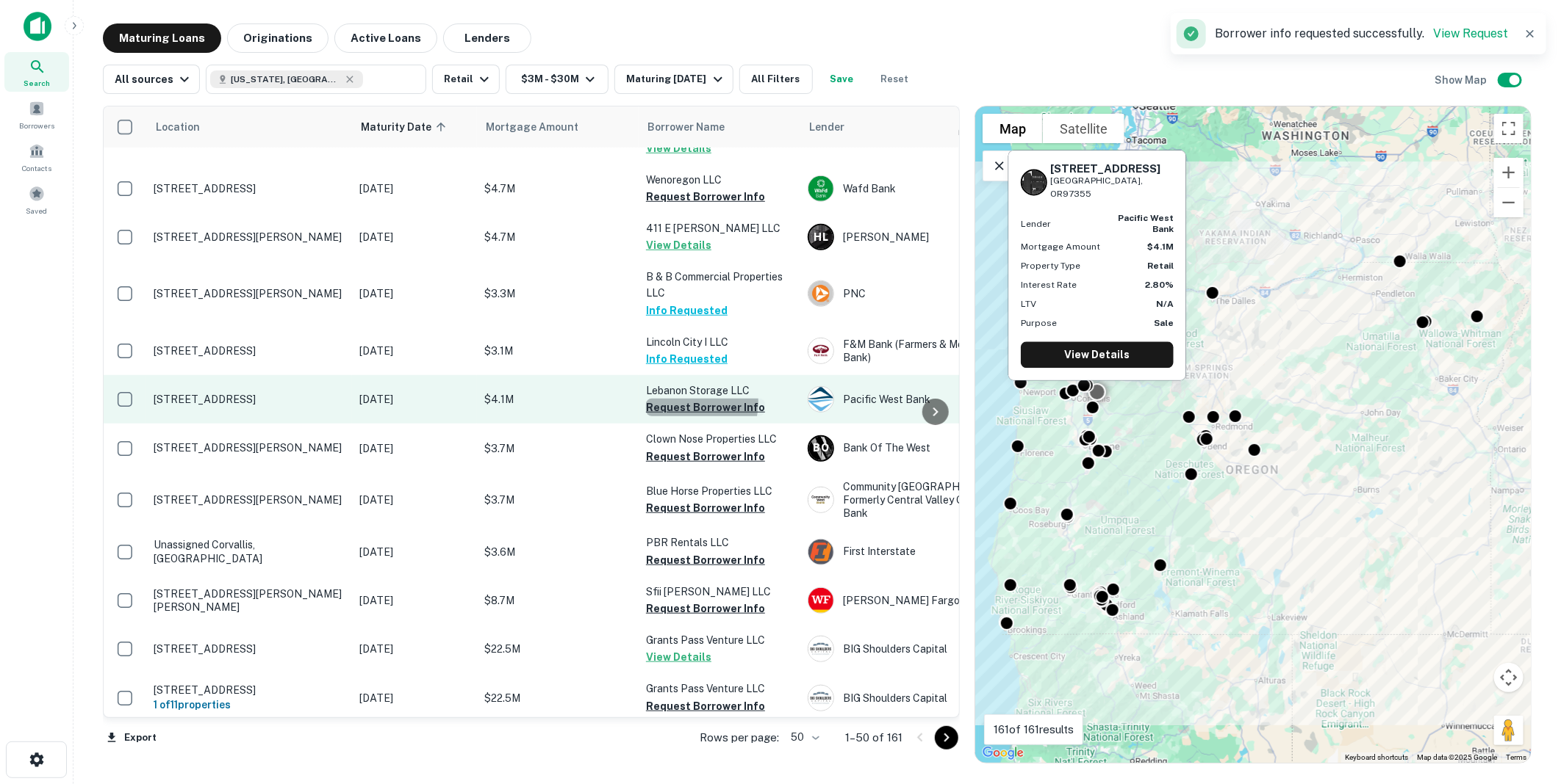
click at [692, 399] on button "Request Borrower Info" at bounding box center [705, 408] width 119 height 18
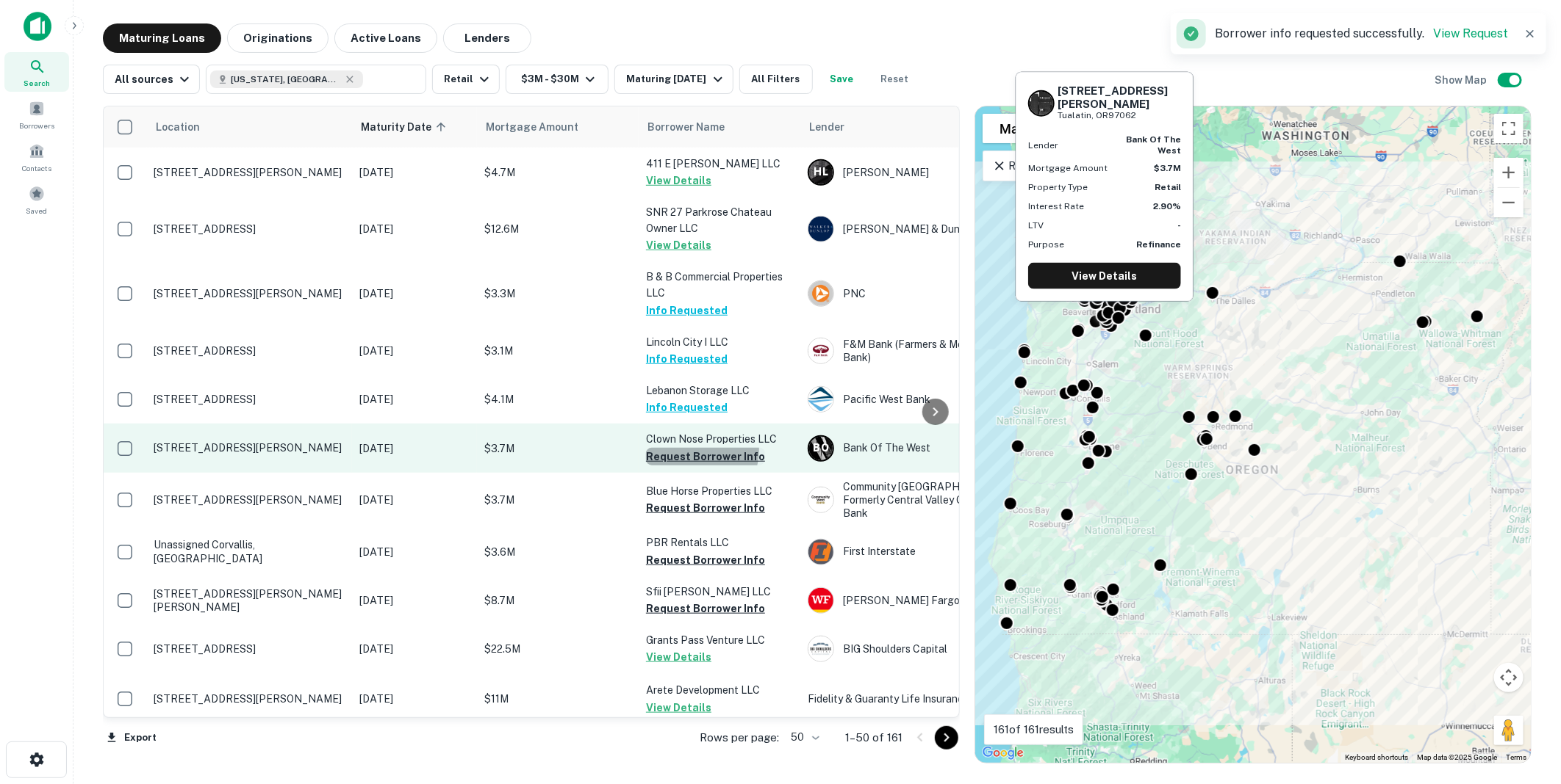
click at [695, 448] on button "Request Borrower Info" at bounding box center [705, 457] width 119 height 18
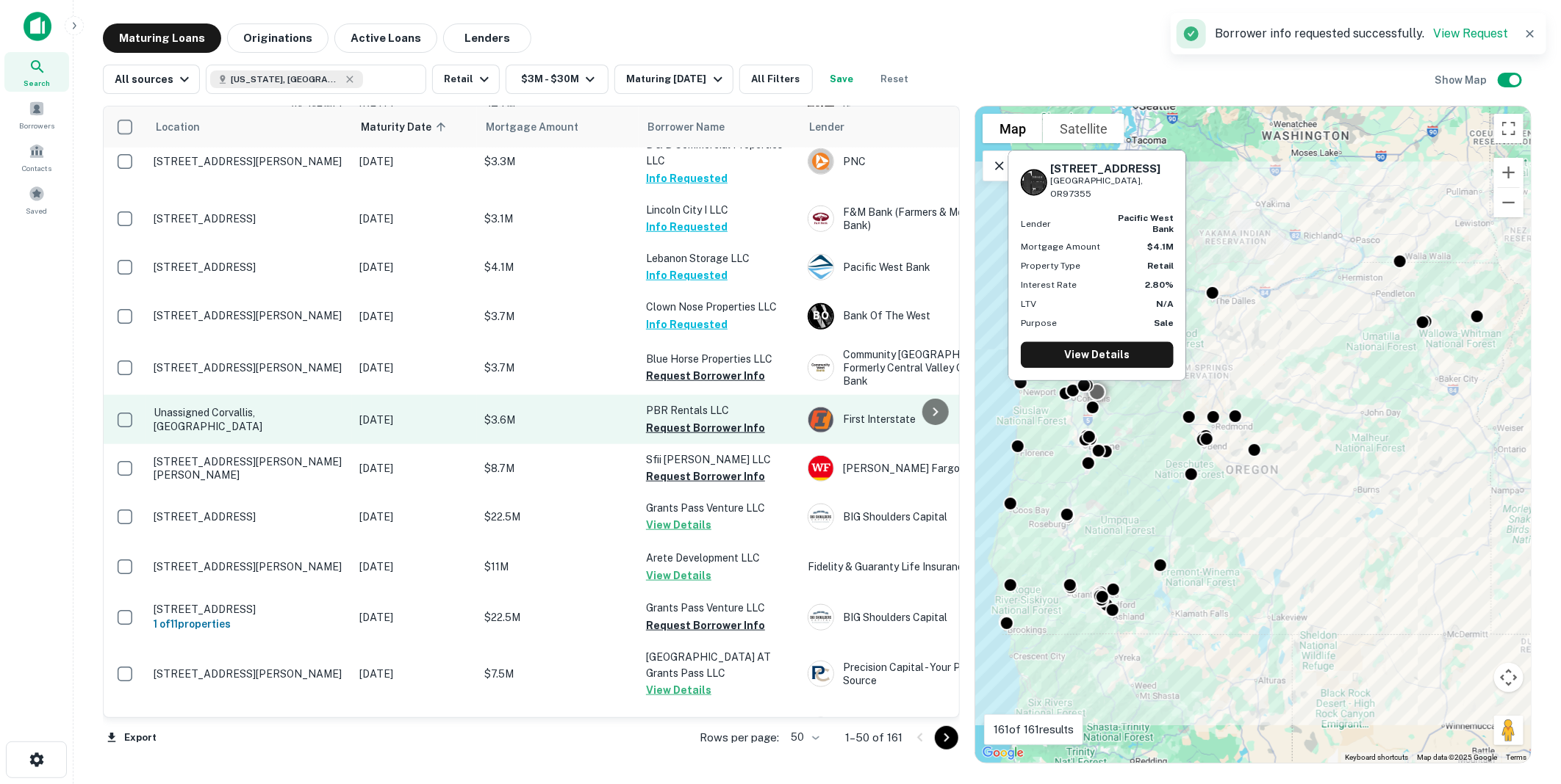
scroll to position [816, 0]
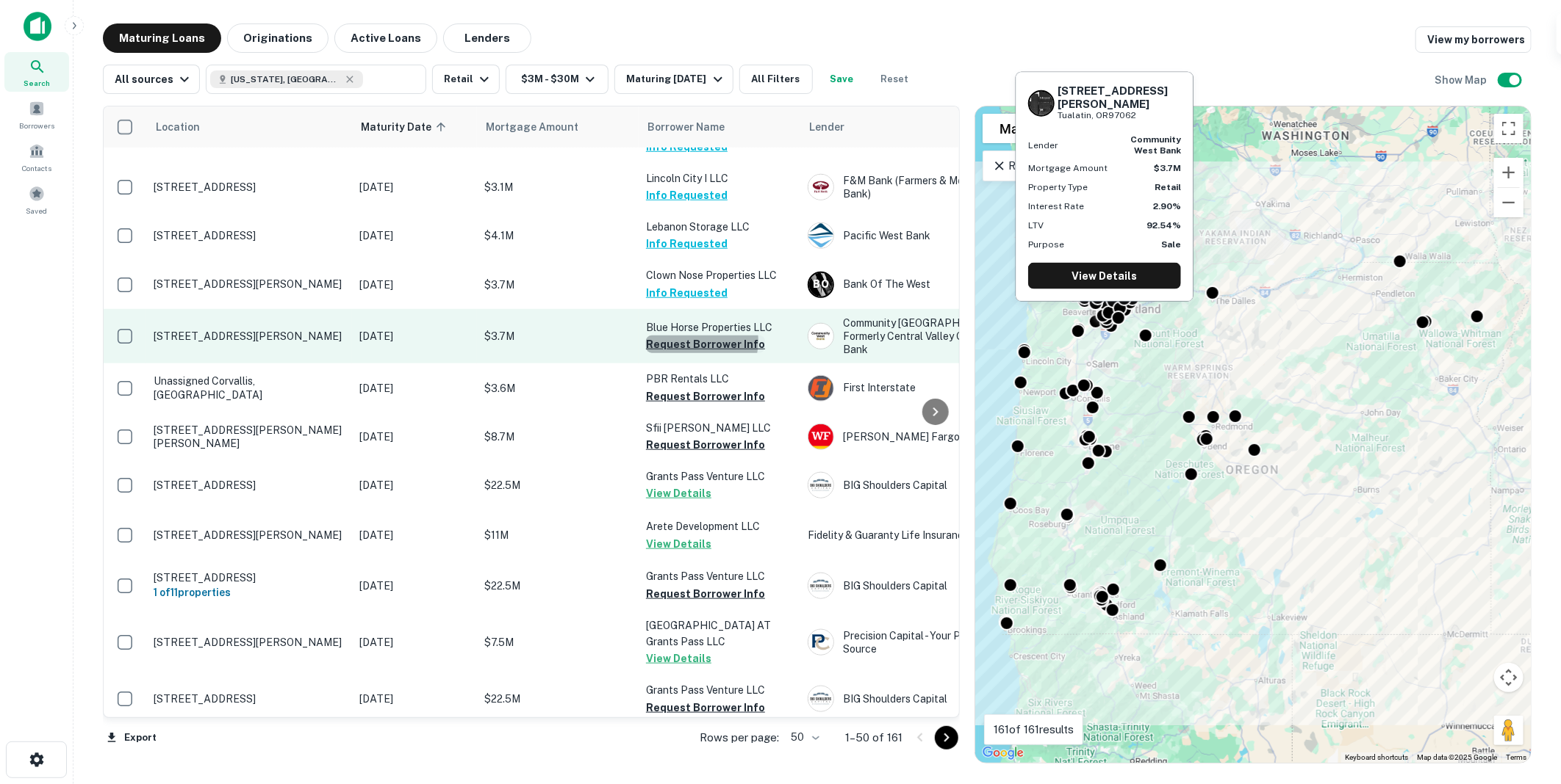
click at [696, 336] on button "Request Borrower Info" at bounding box center [705, 345] width 119 height 18
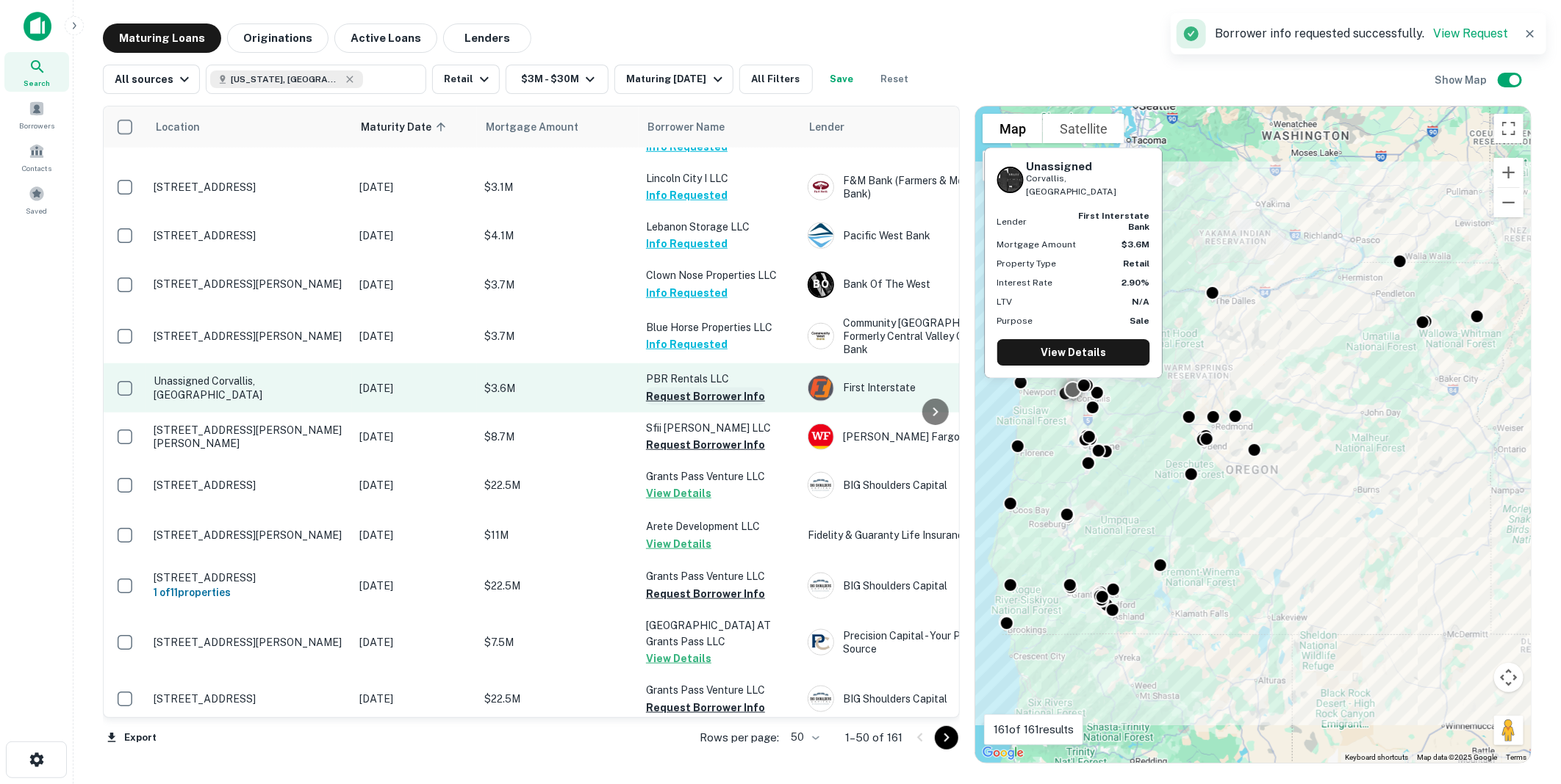
click at [694, 388] on button "Request Borrower Info" at bounding box center [705, 397] width 119 height 18
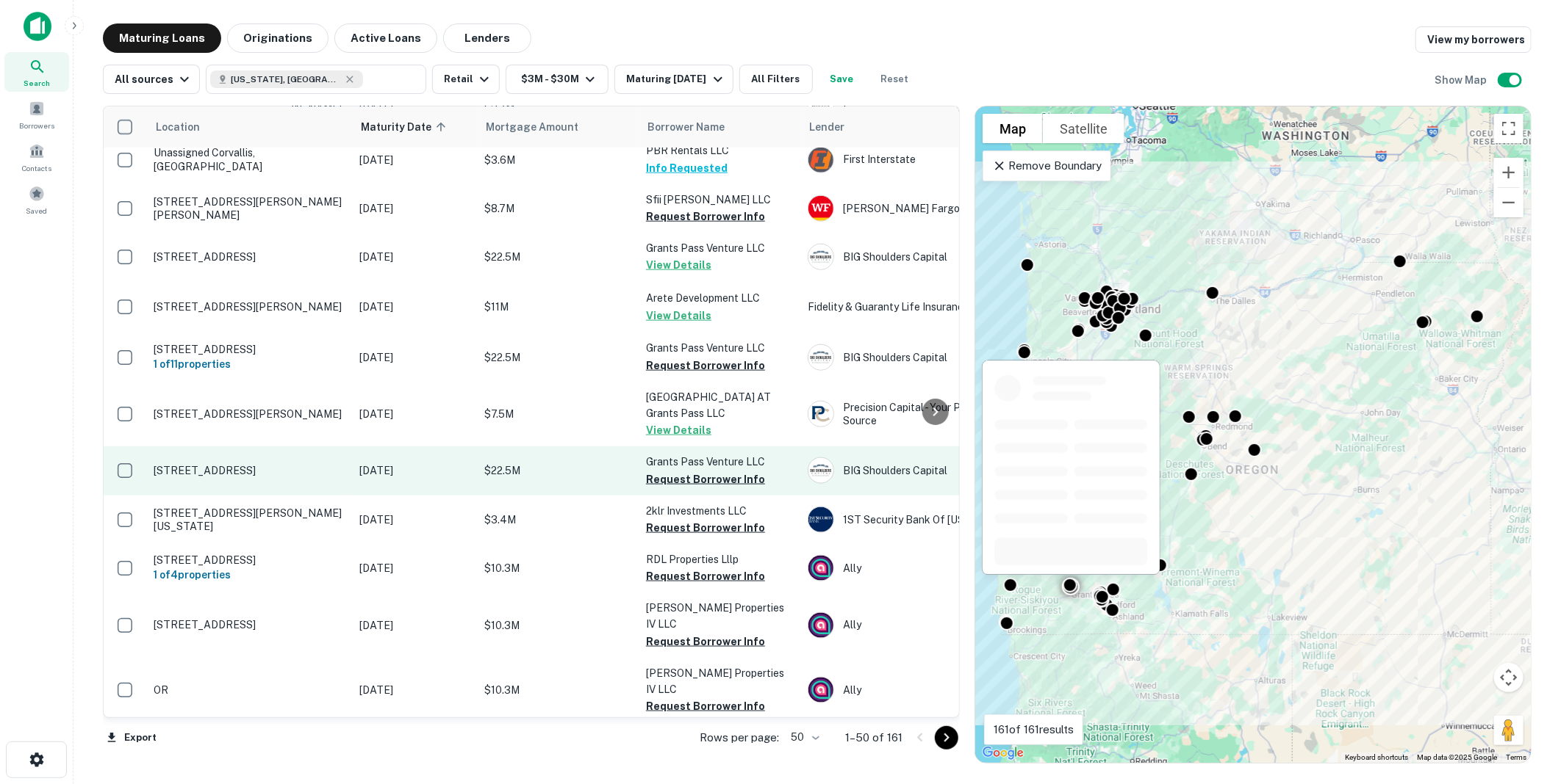
scroll to position [1060, 0]
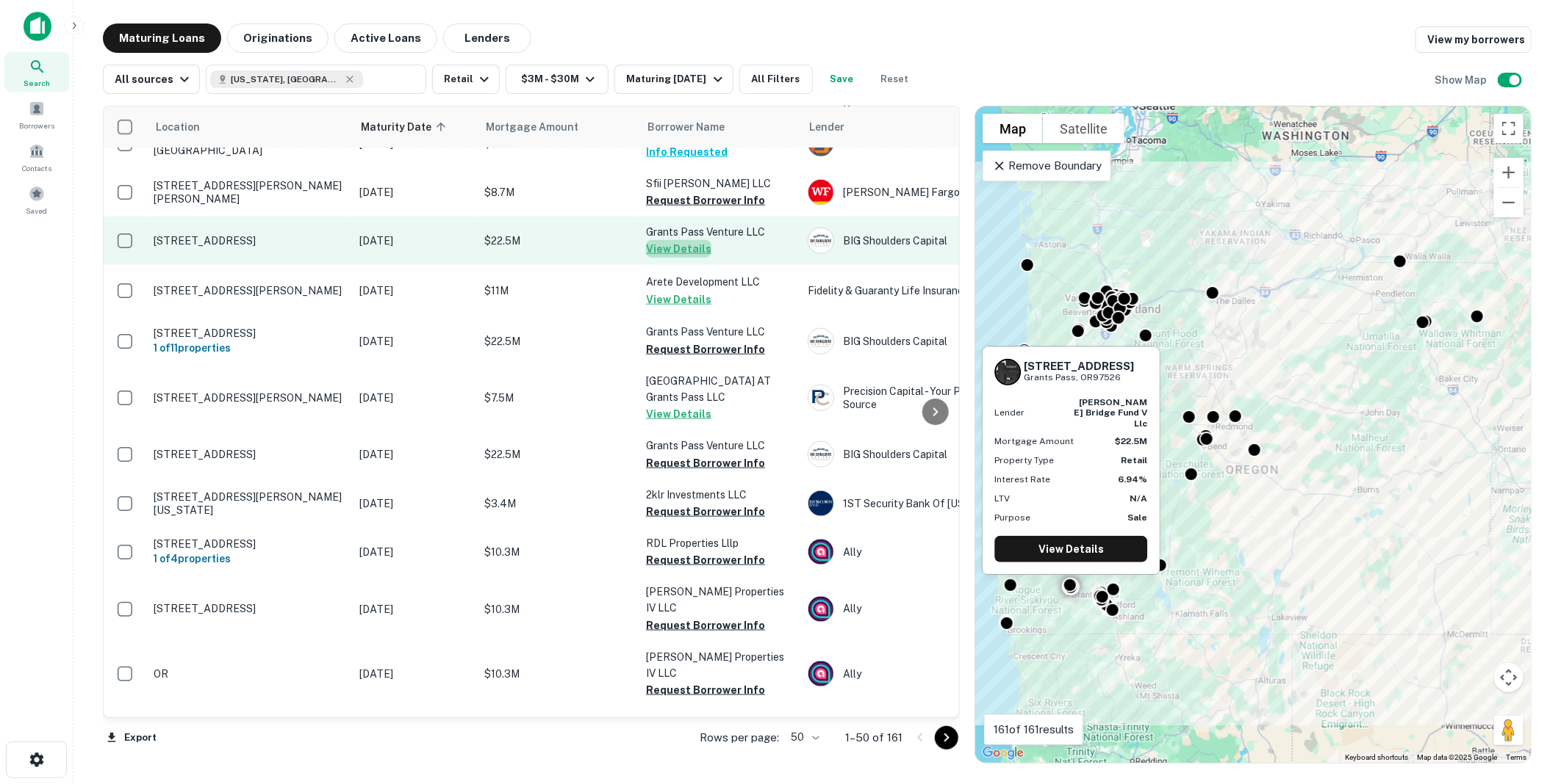
click at [679, 240] on button "View Details" at bounding box center [679, 249] width 65 height 18
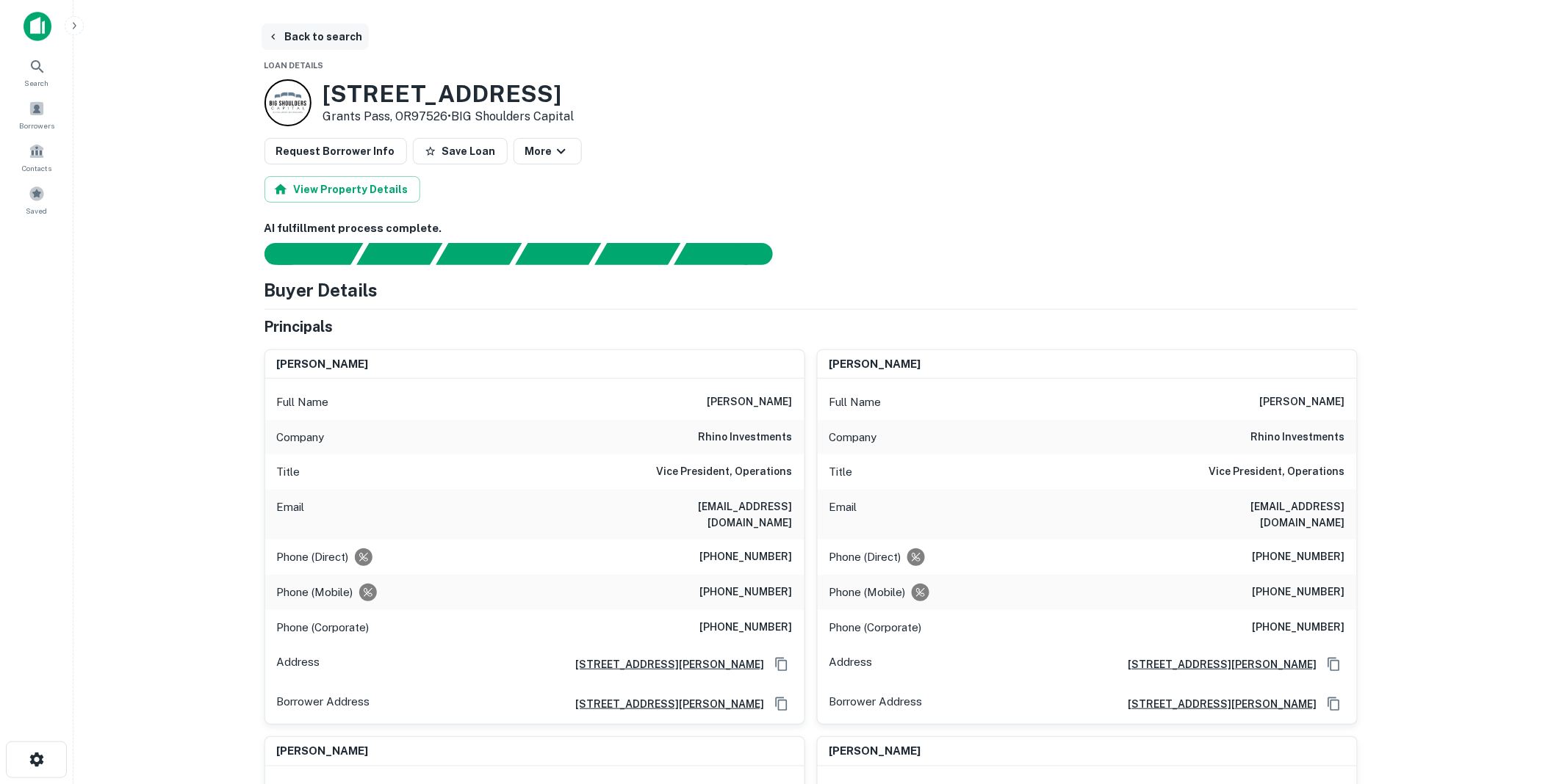
click at [310, 33] on button "Back to search" at bounding box center [315, 37] width 107 height 26
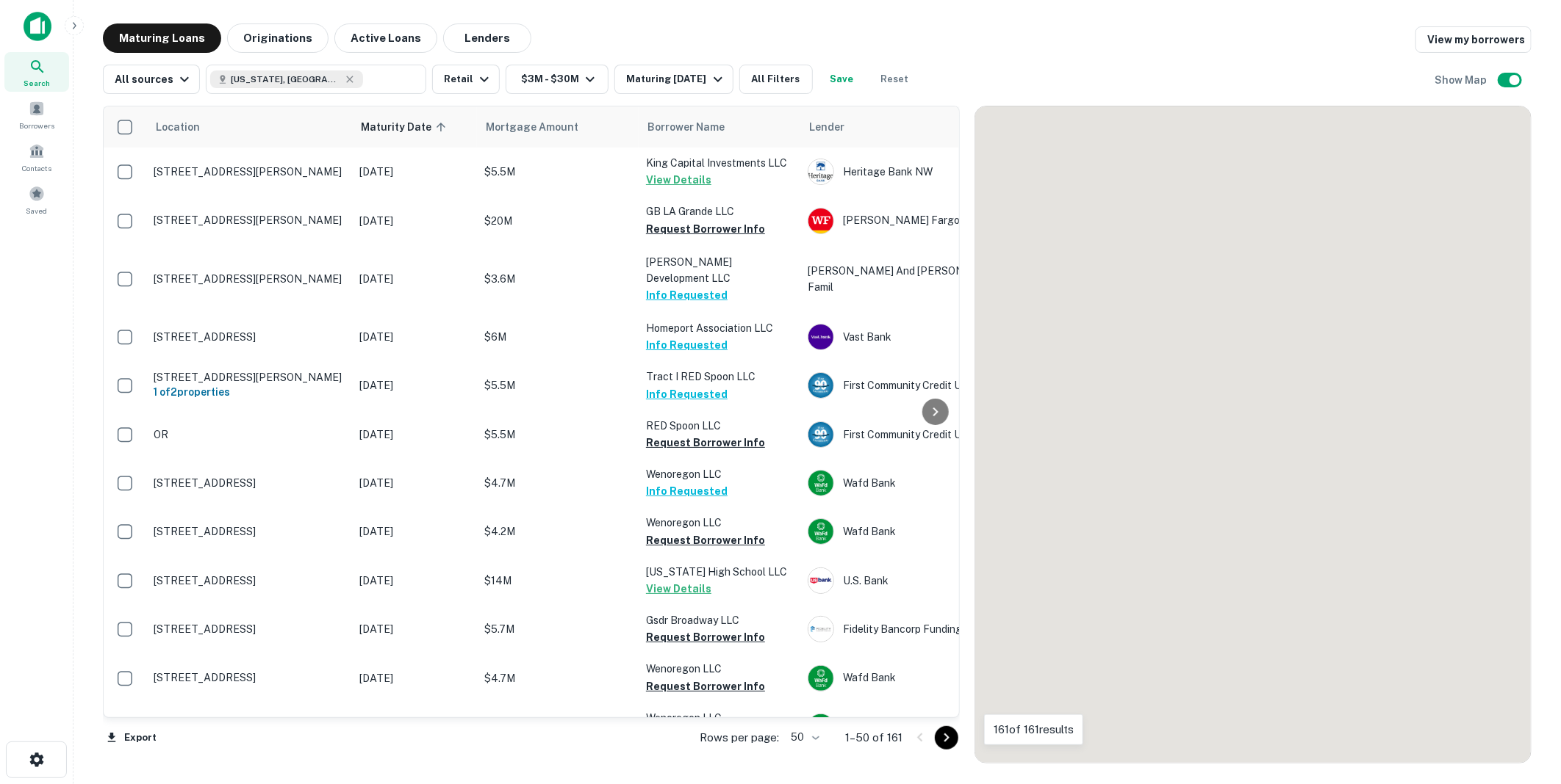
scroll to position [1060, 0]
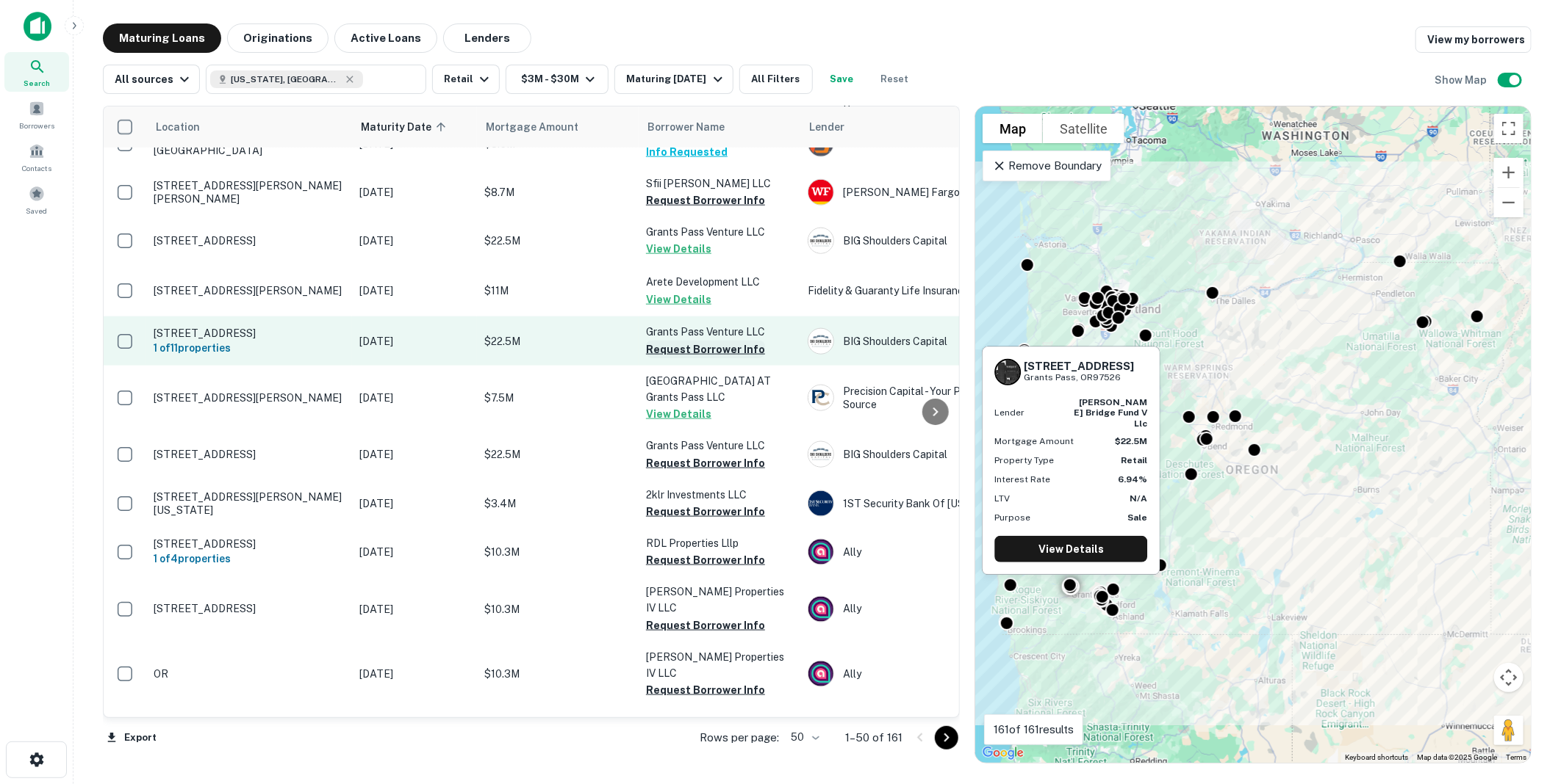
click at [680, 341] on button "Request Borrower Info" at bounding box center [705, 349] width 119 height 18
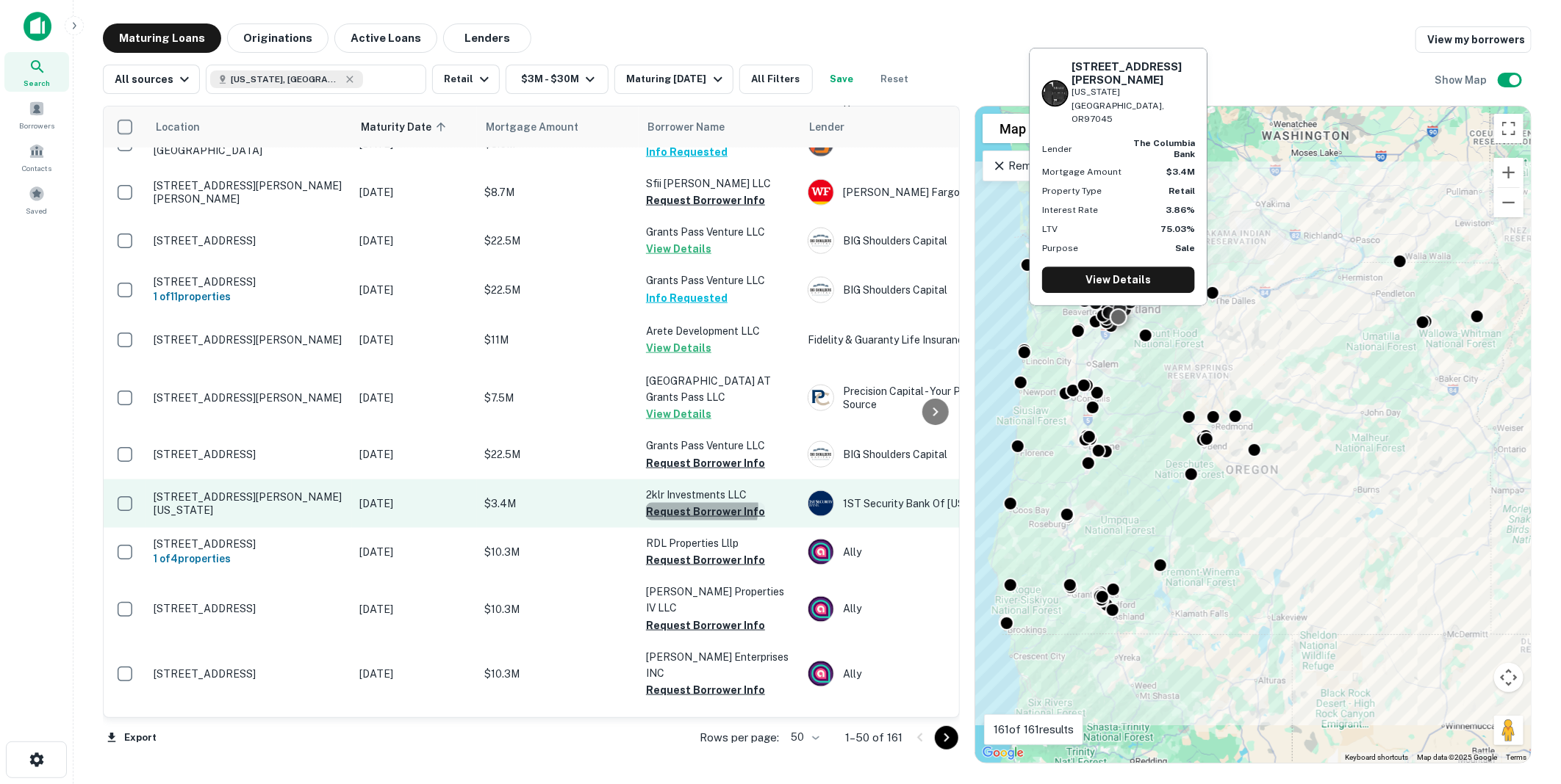
click at [699, 503] on button "Request Borrower Info" at bounding box center [705, 512] width 119 height 18
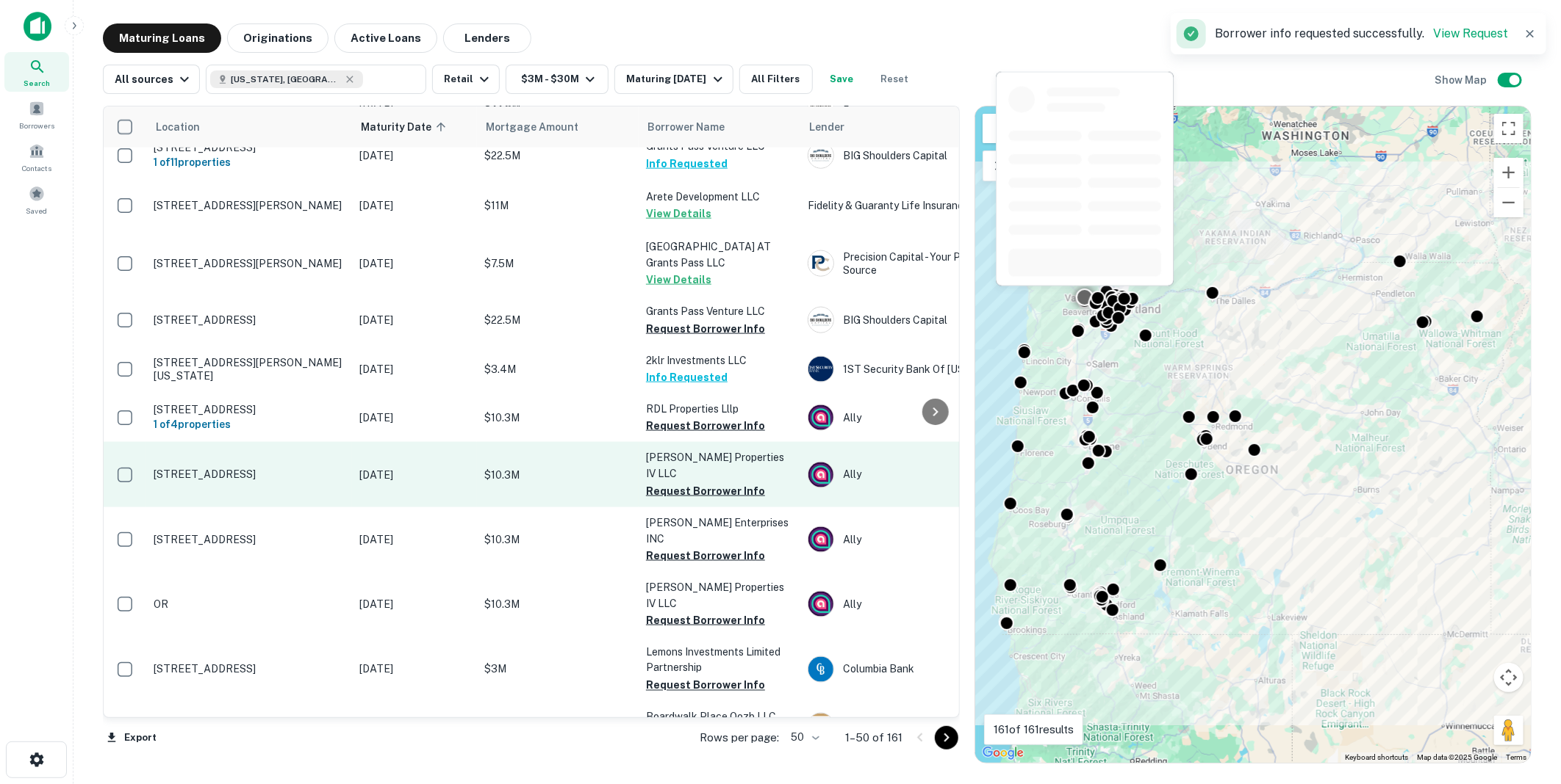
scroll to position [1223, 0]
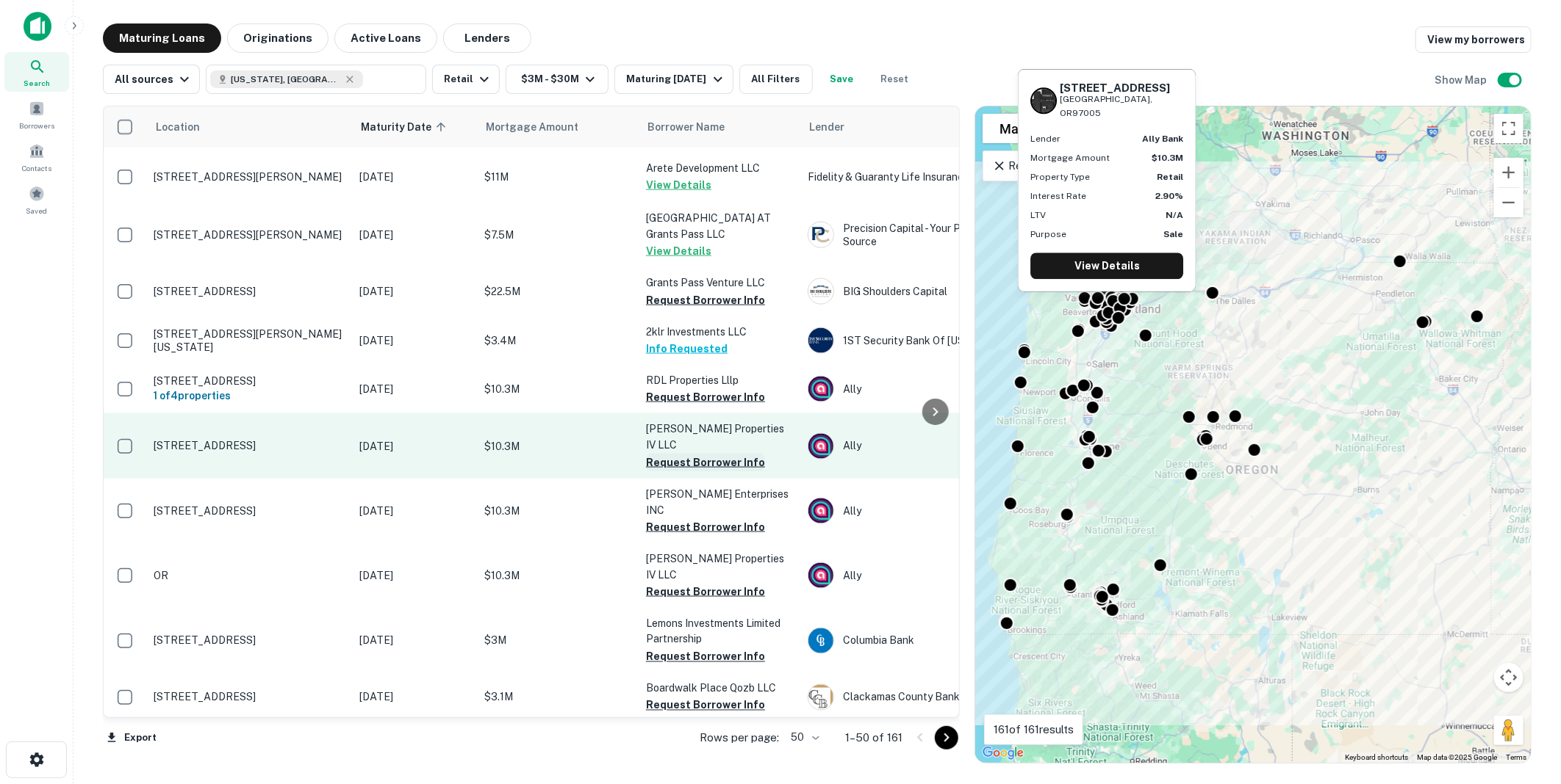
click at [699, 454] on button "Request Borrower Info" at bounding box center [705, 463] width 119 height 18
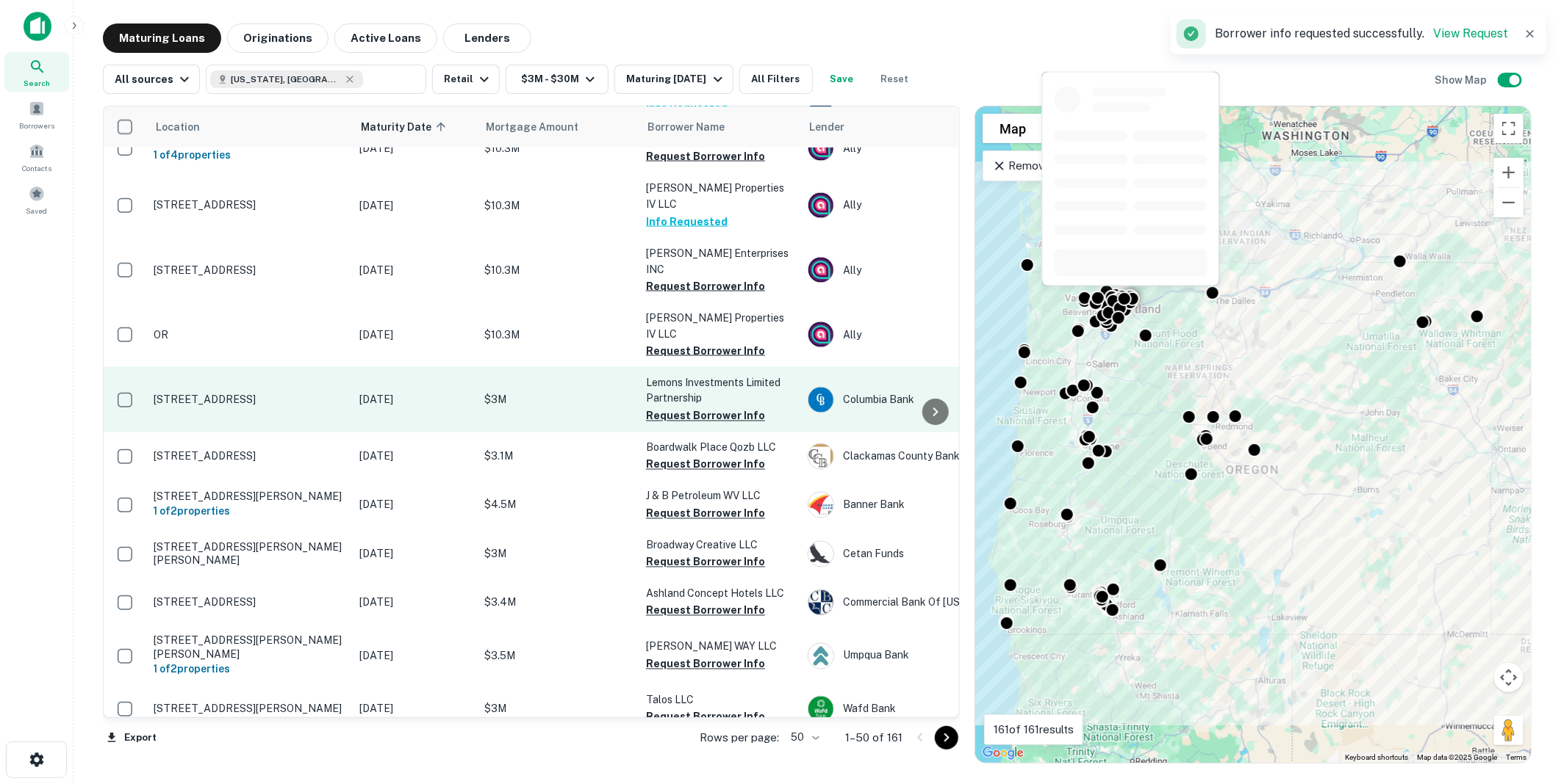
scroll to position [1468, 0]
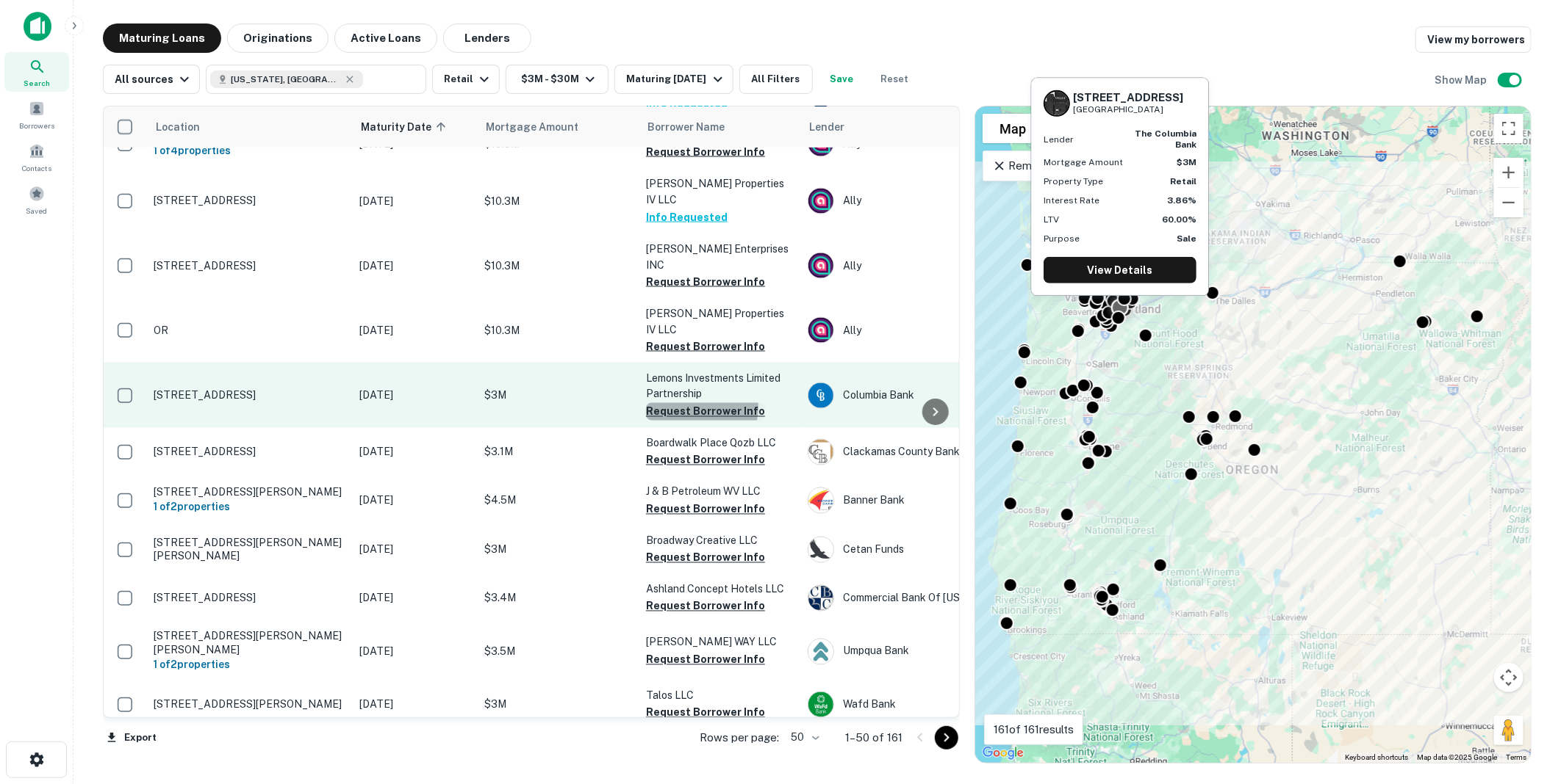
click at [701, 403] on button "Request Borrower Info" at bounding box center [705, 411] width 119 height 18
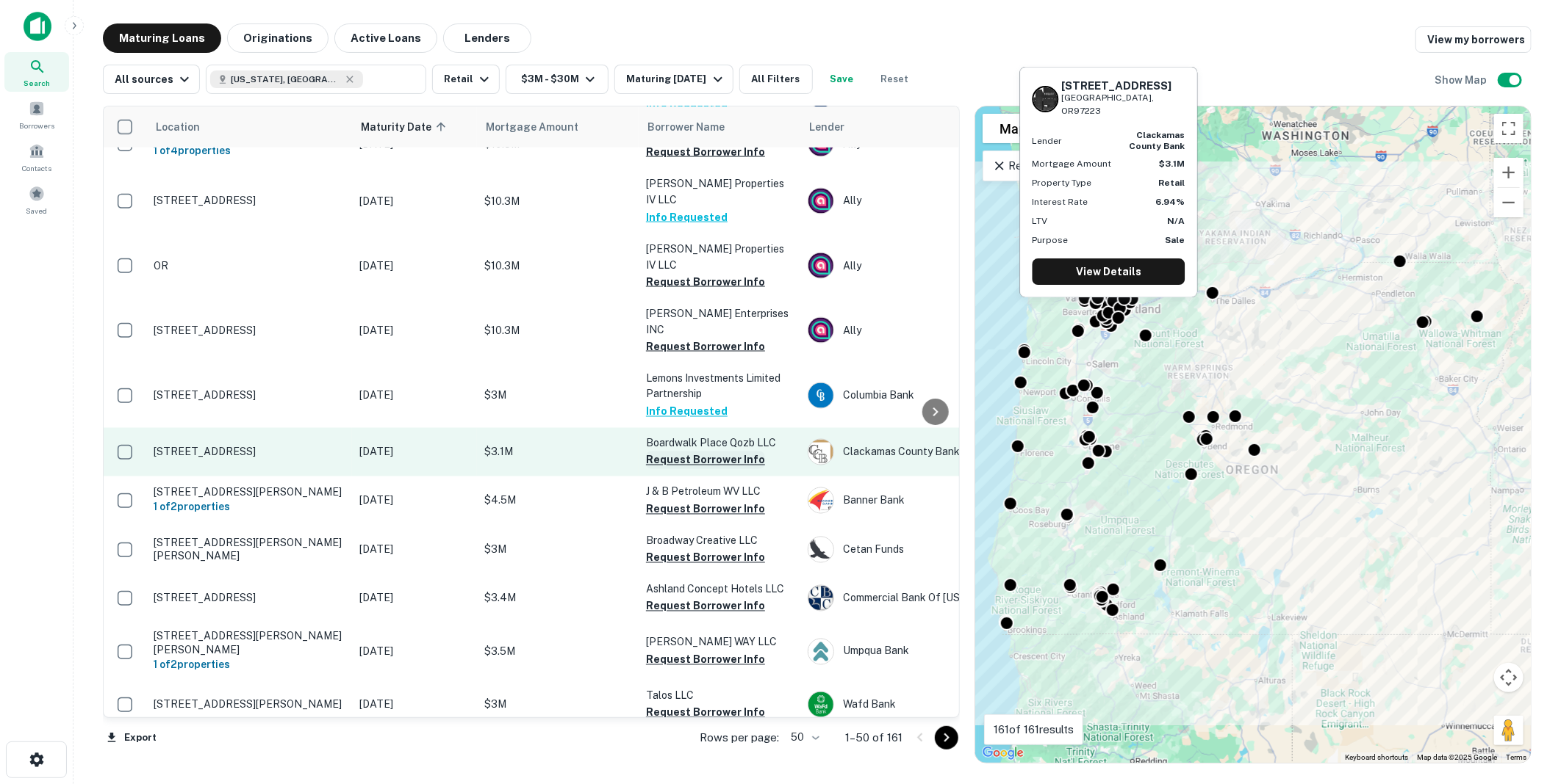
click at [699, 452] on button "Request Borrower Info" at bounding box center [705, 460] width 119 height 18
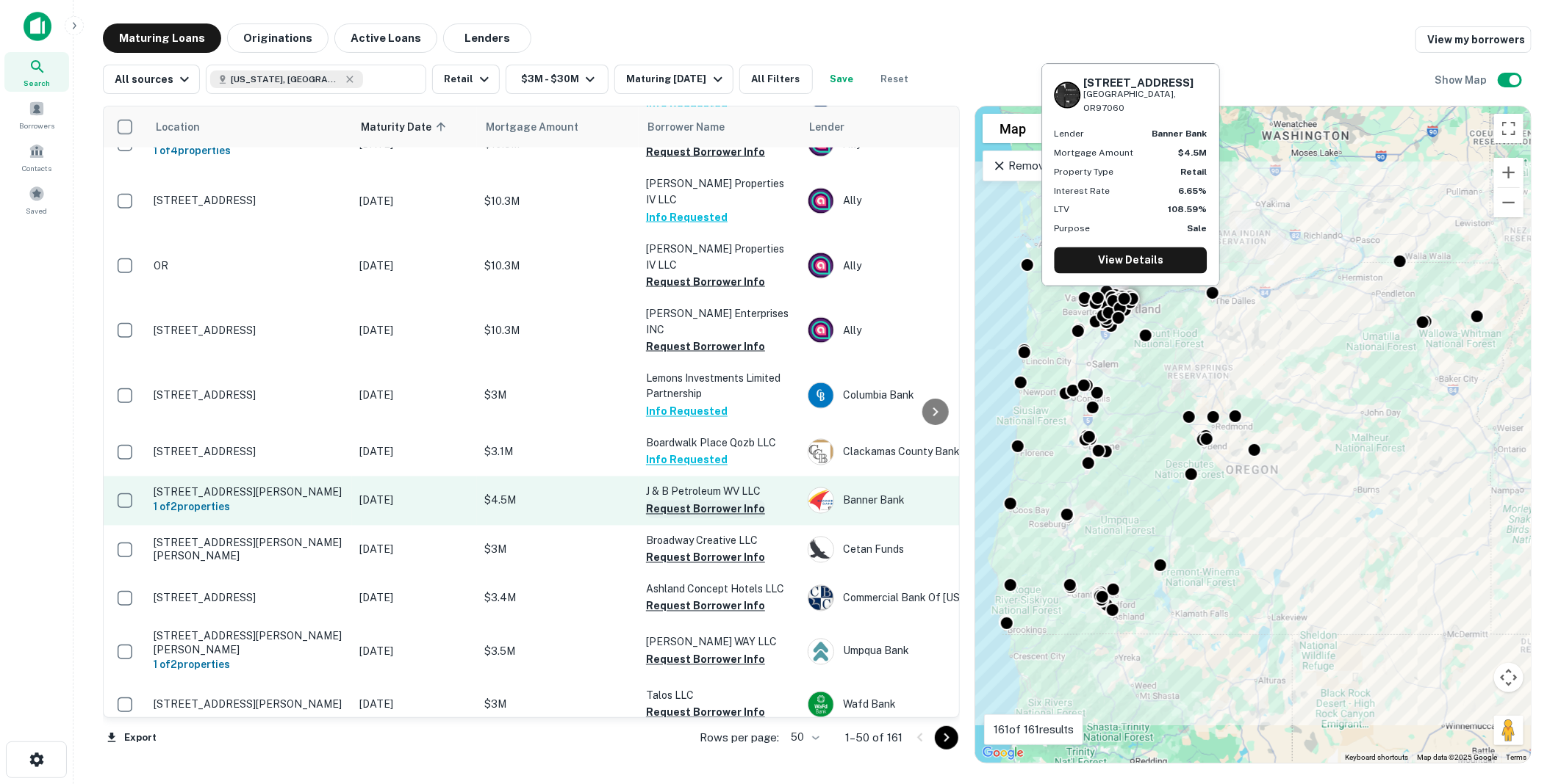
click at [701, 501] on button "Request Borrower Info" at bounding box center [705, 509] width 119 height 18
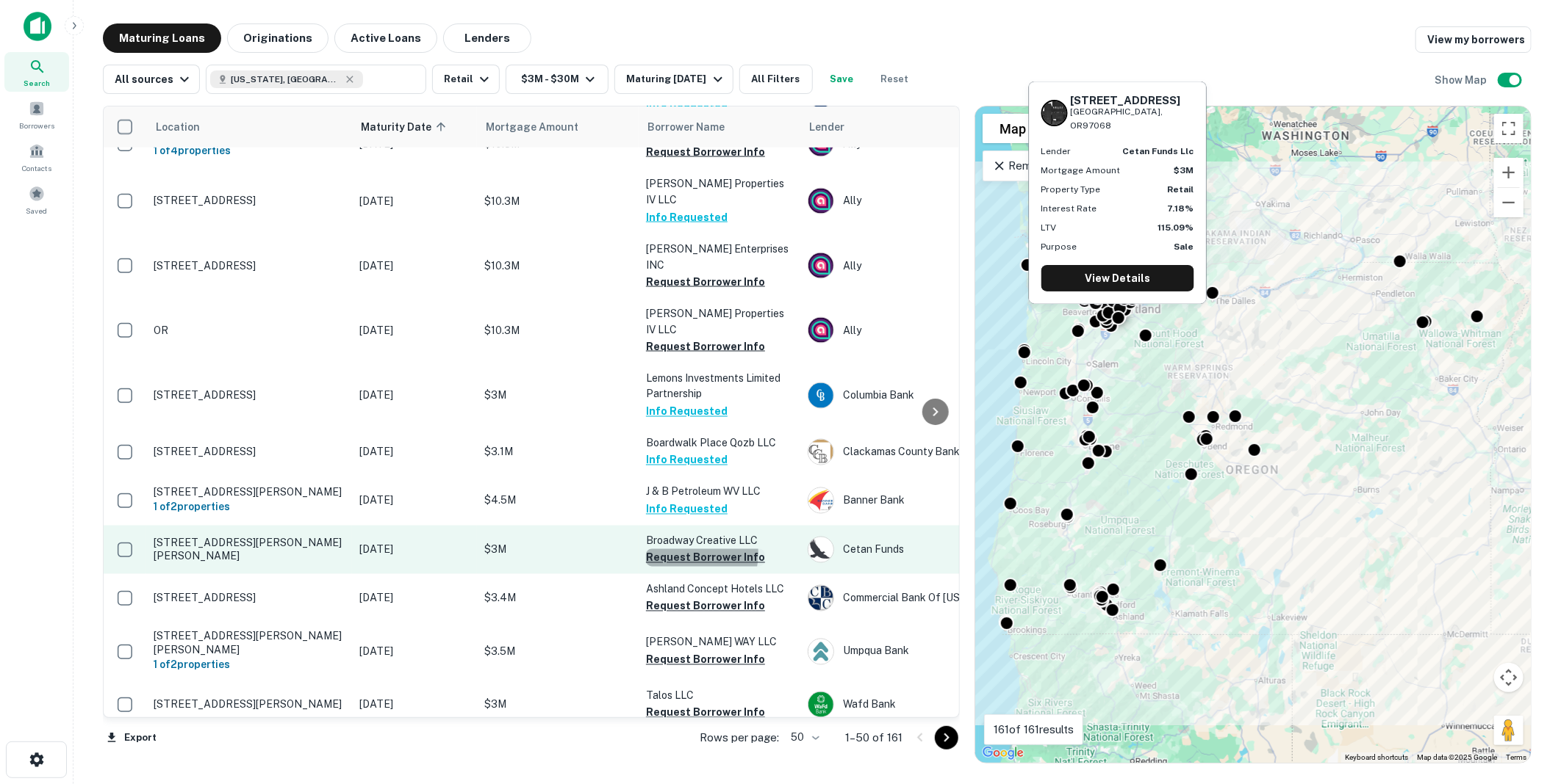
click at [693, 549] on button "Request Borrower Info" at bounding box center [705, 558] width 119 height 18
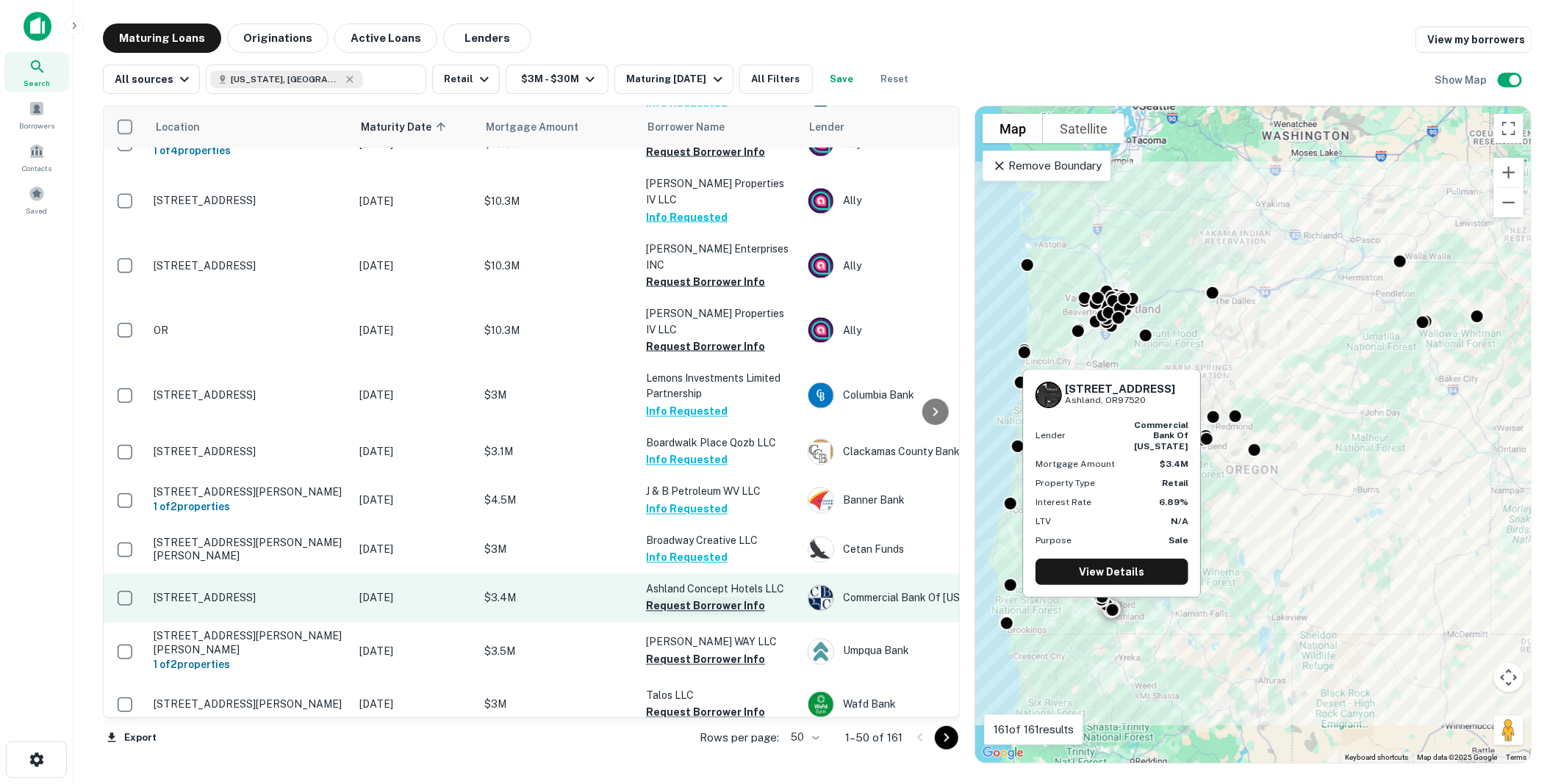
click at [703, 598] on button "Request Borrower Info" at bounding box center [705, 607] width 119 height 18
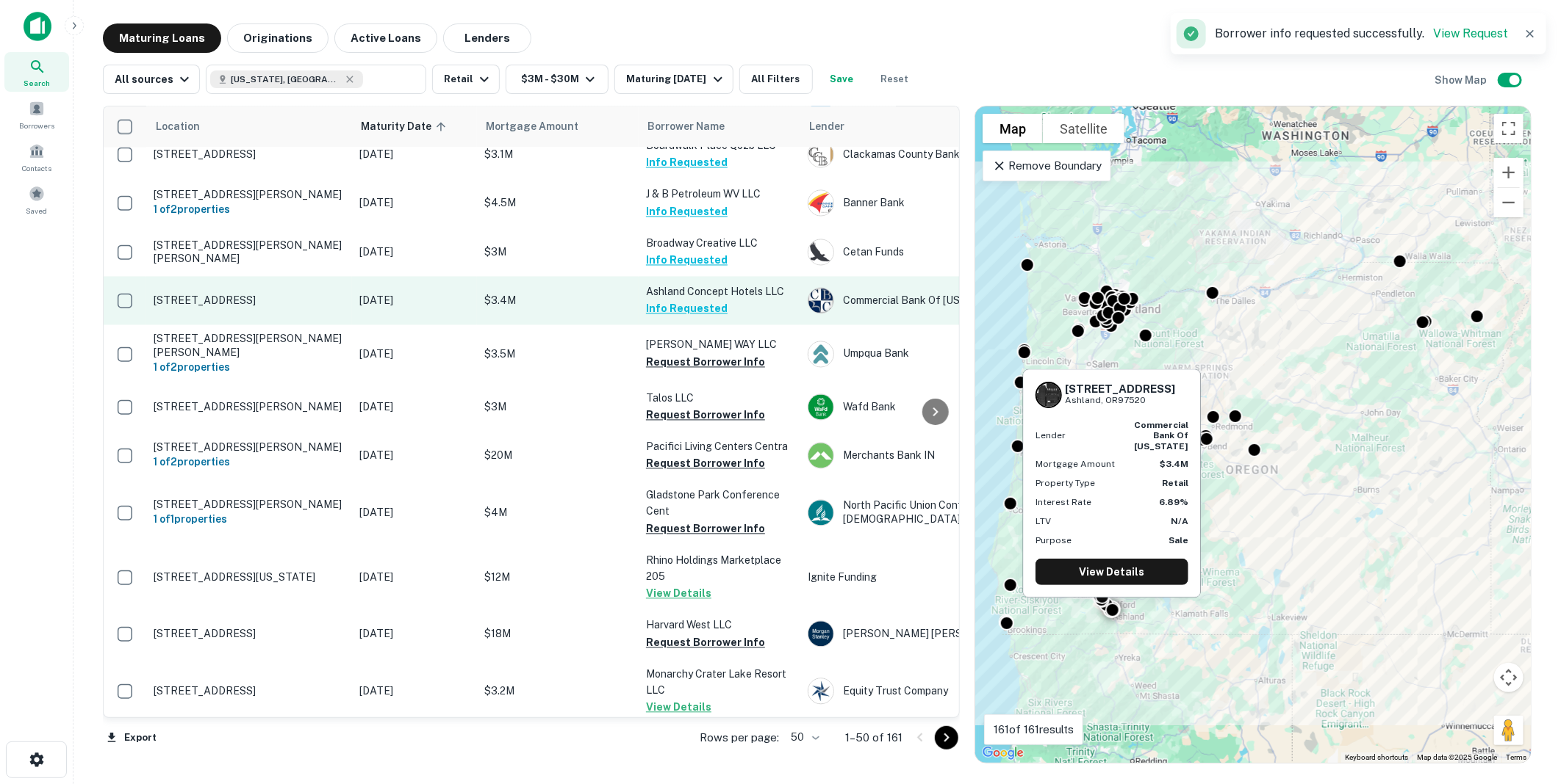
scroll to position [1795, 0]
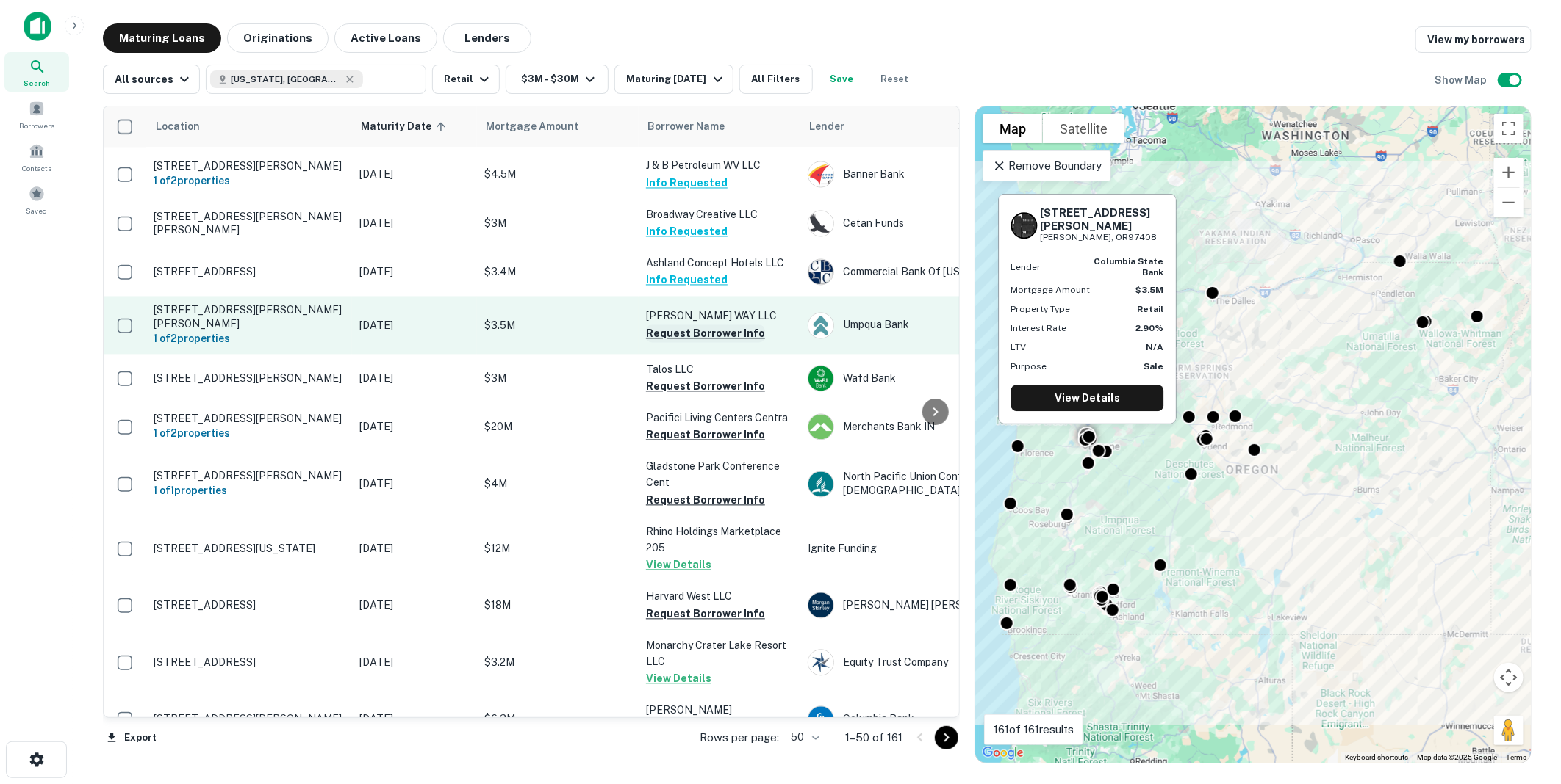
click at [696, 325] on button "Request Borrower Info" at bounding box center [705, 334] width 119 height 18
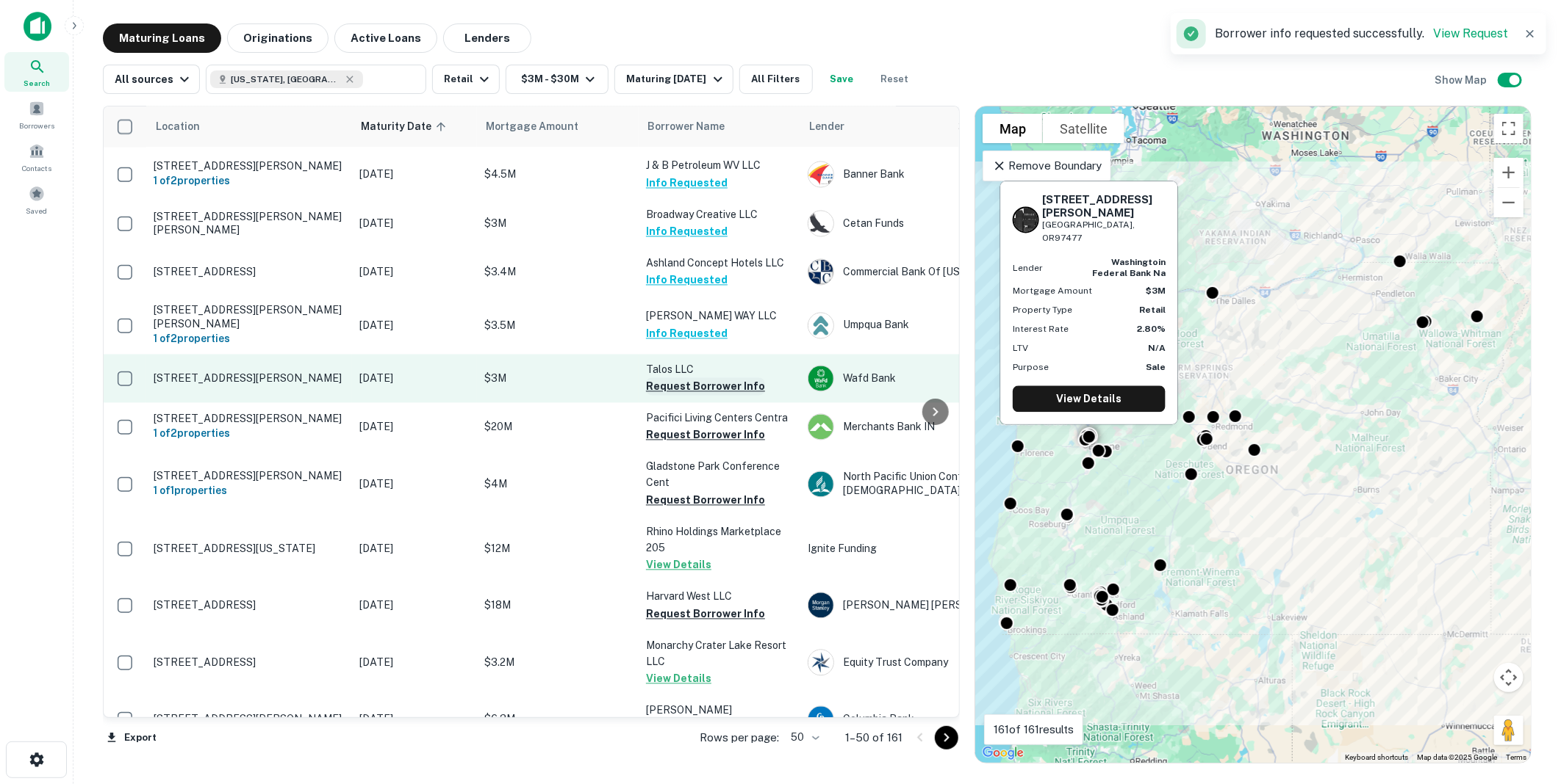
click at [686, 378] on button "Request Borrower Info" at bounding box center [705, 387] width 119 height 18
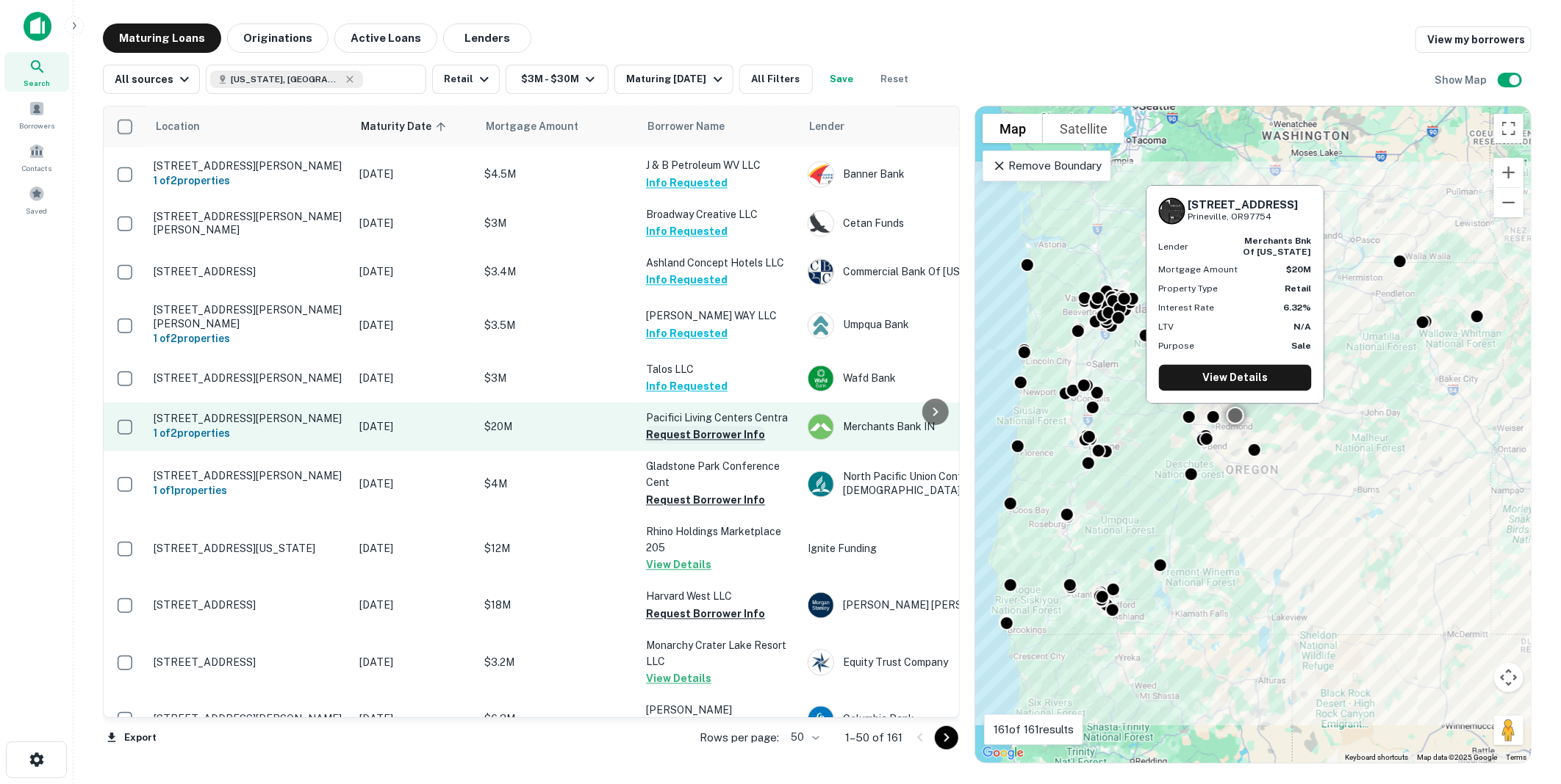
click at [694, 427] on button "Request Borrower Info" at bounding box center [705, 436] width 119 height 18
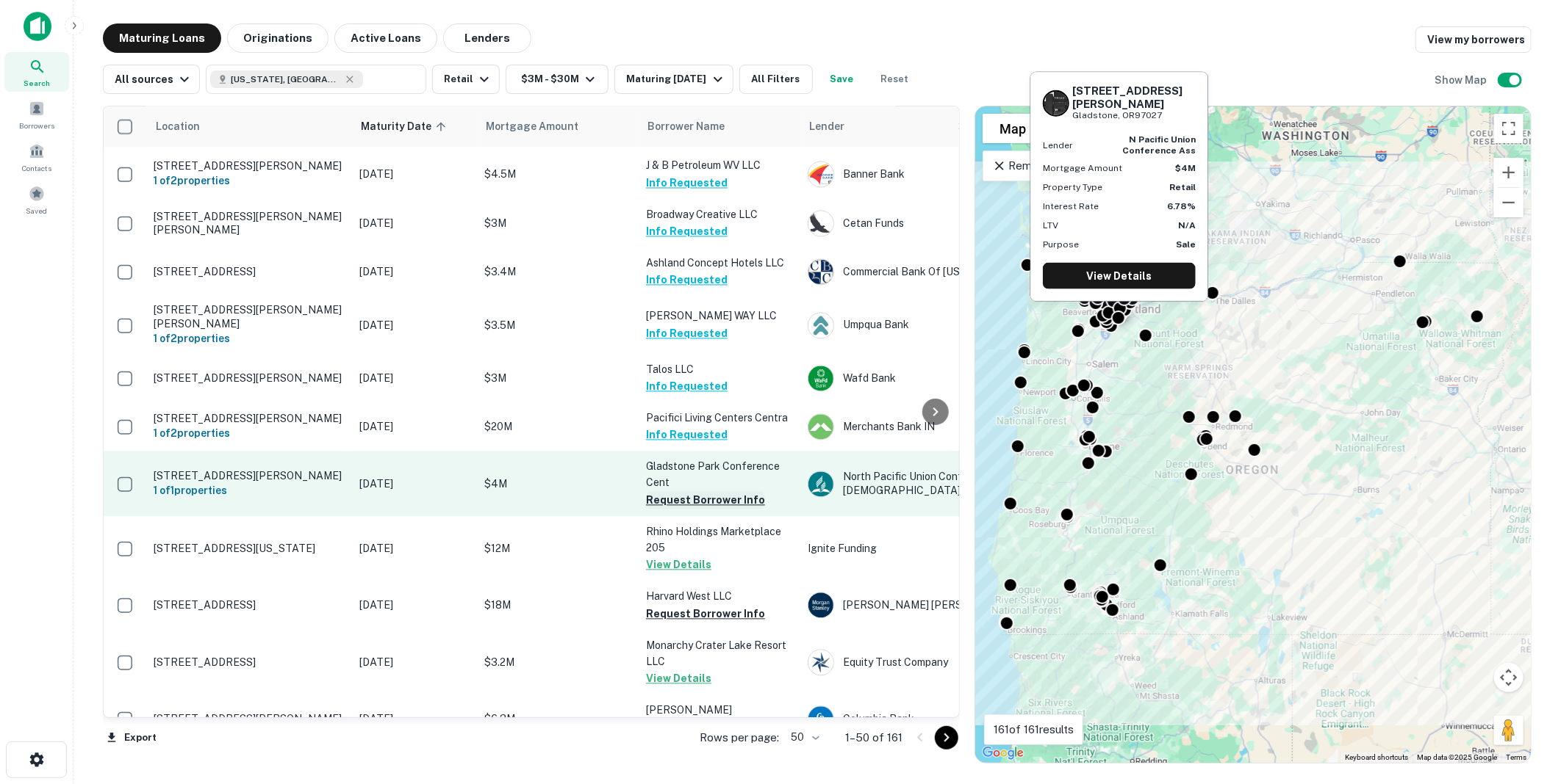
click at [692, 492] on button "Request Borrower Info" at bounding box center [705, 501] width 119 height 18
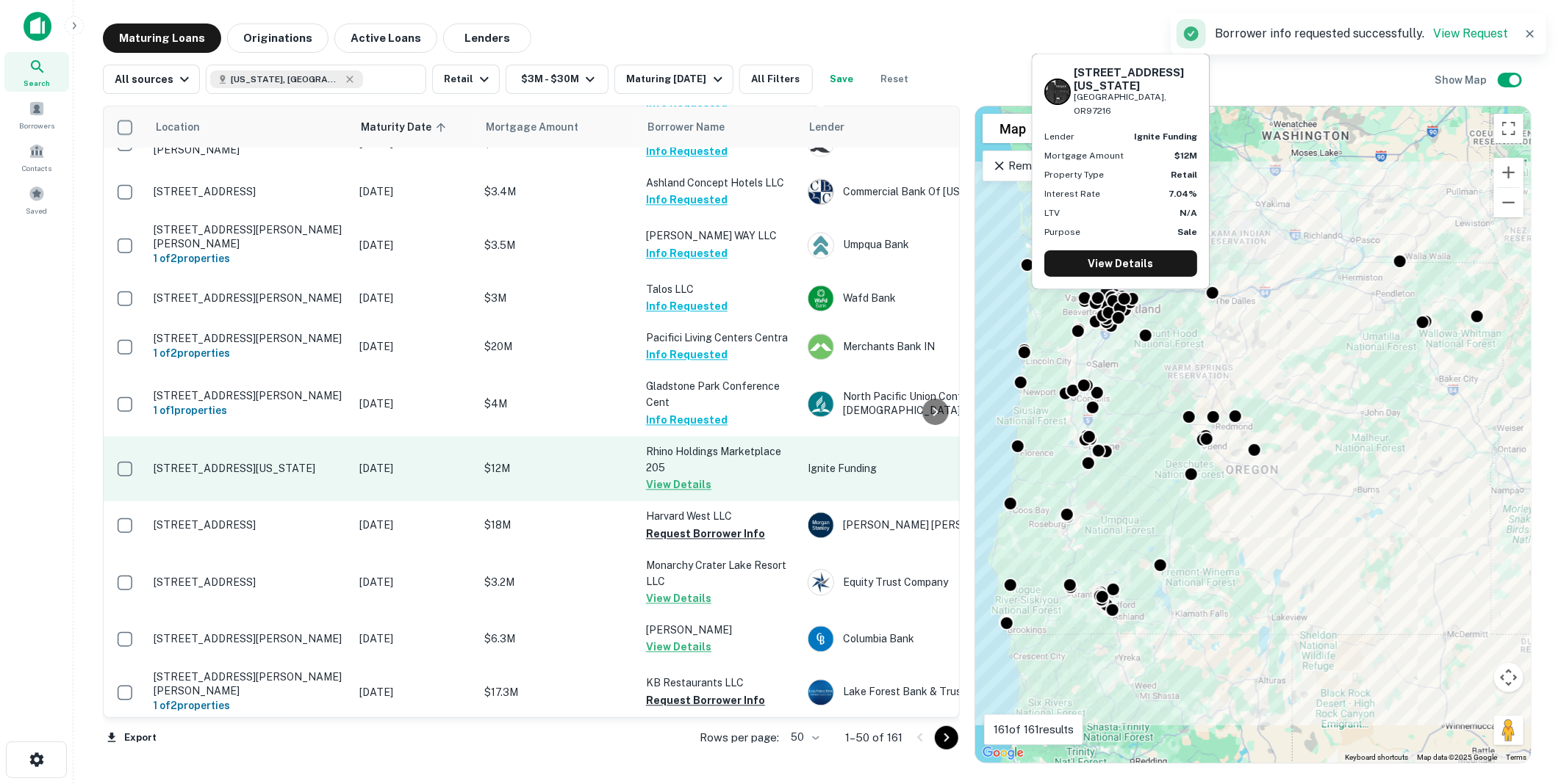
scroll to position [1958, 0]
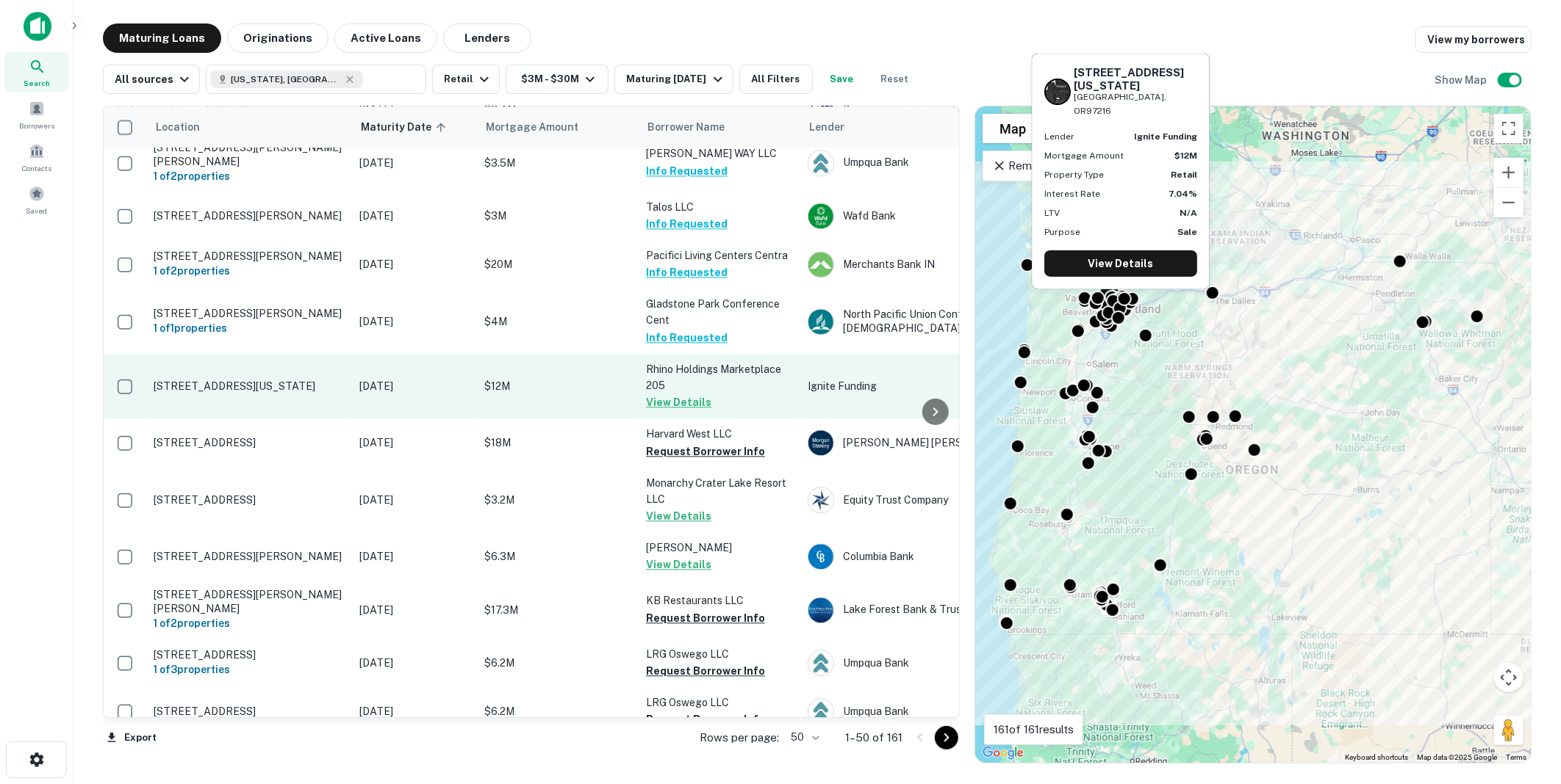
click at [674, 394] on button "View Details" at bounding box center [679, 402] width 65 height 18
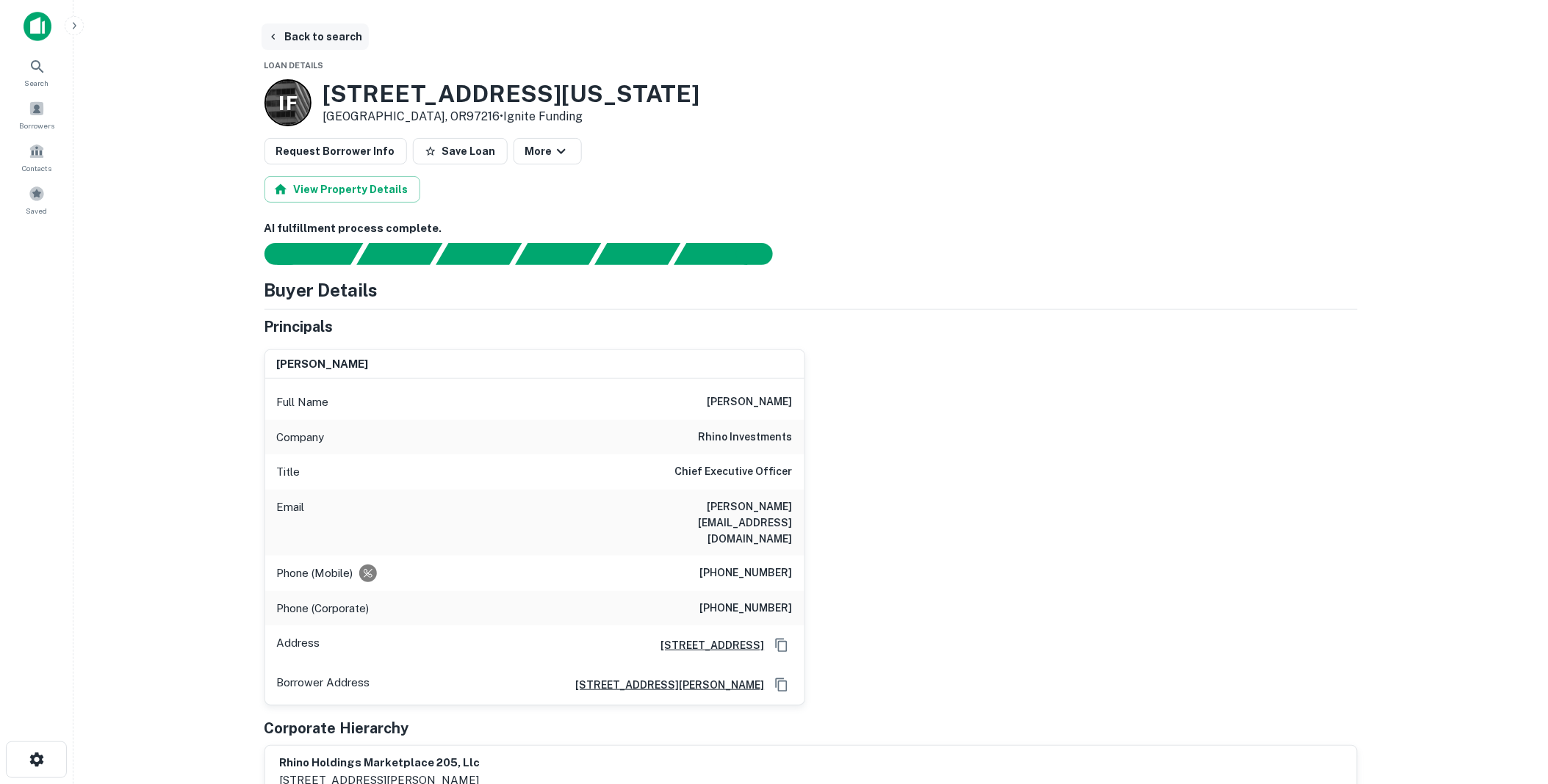
click at [316, 33] on button "Back to search" at bounding box center [315, 37] width 107 height 26
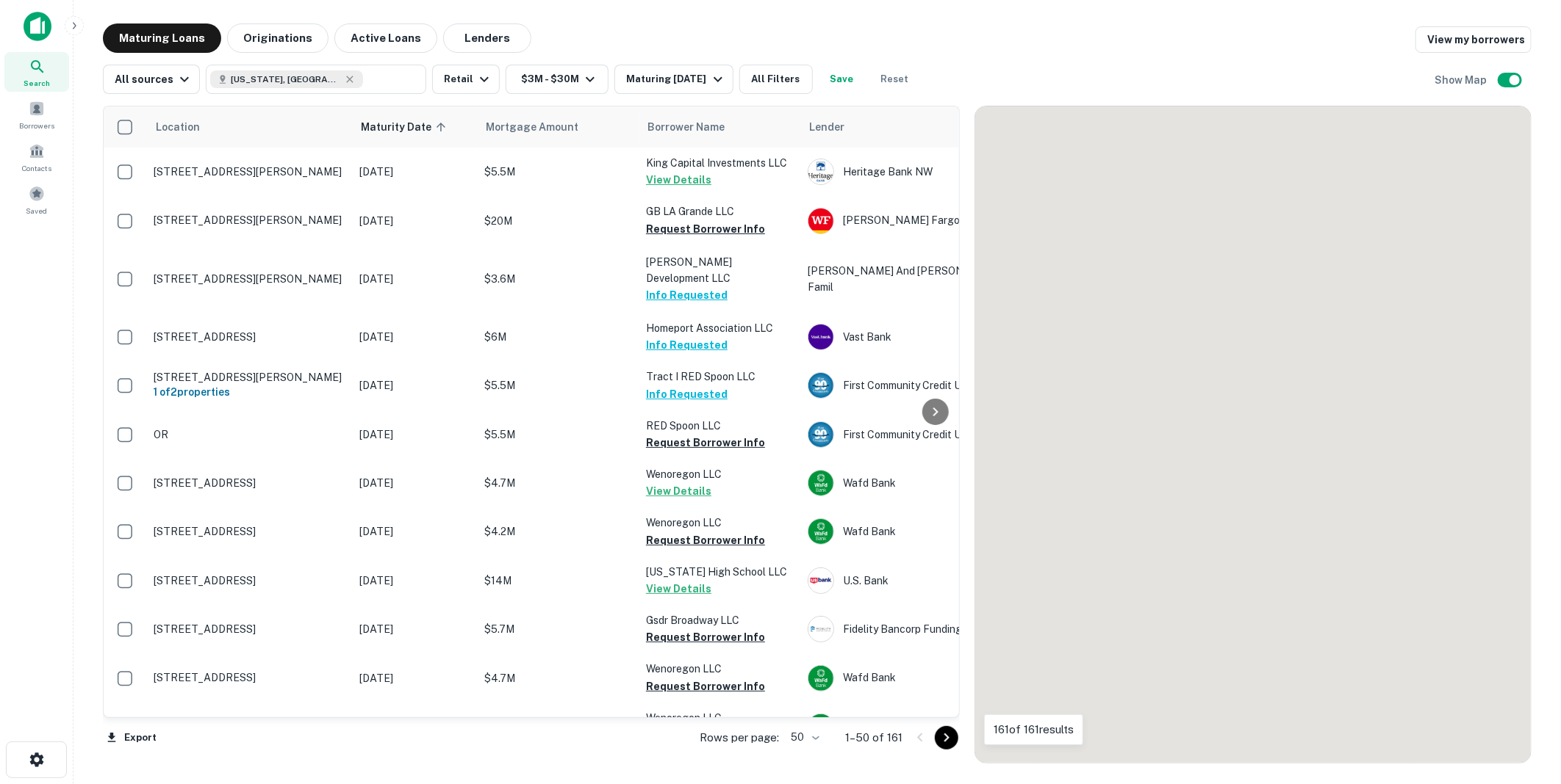
scroll to position [1957, 0]
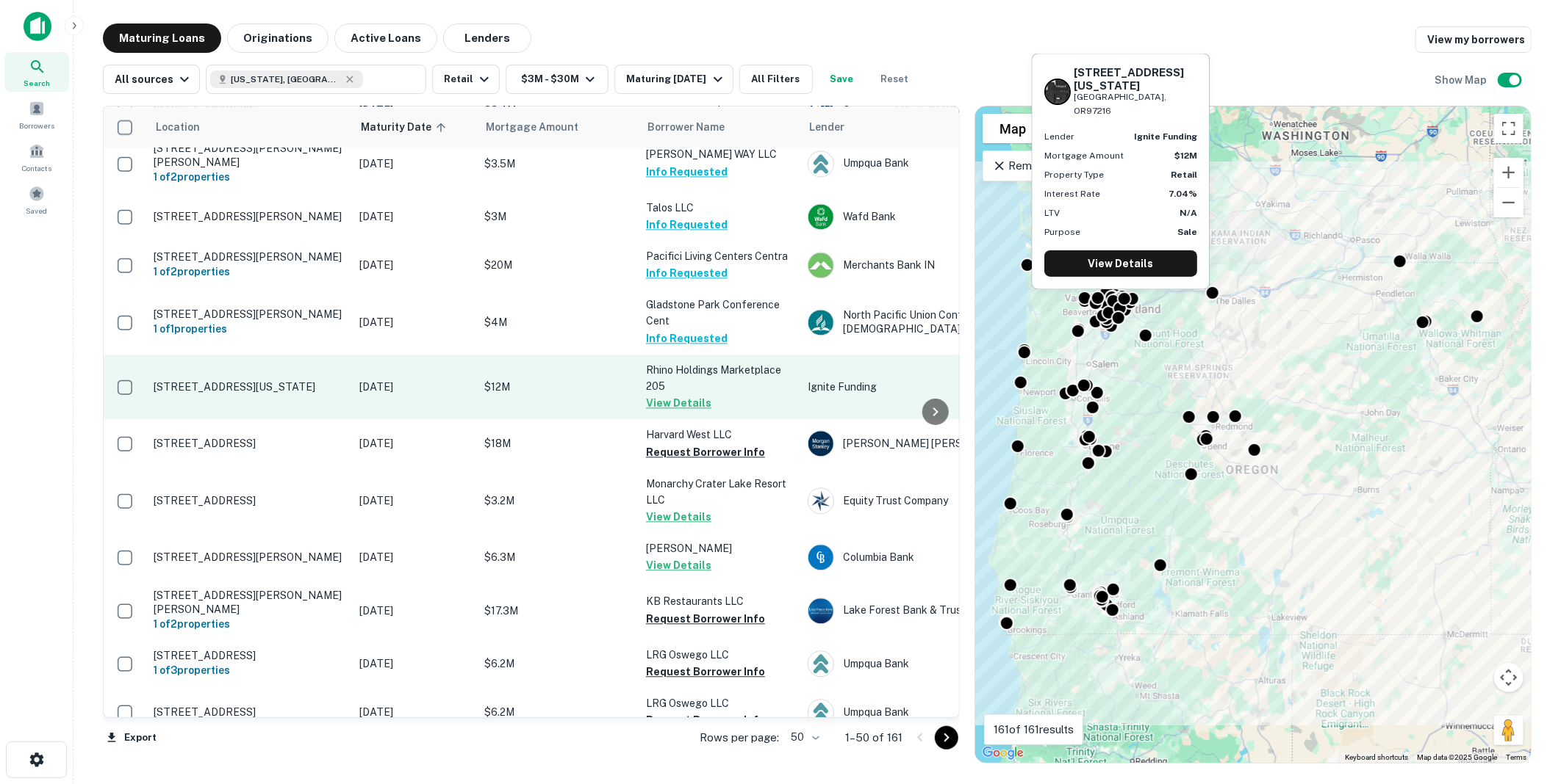
click at [581, 355] on td "$12M" at bounding box center [558, 387] width 162 height 65
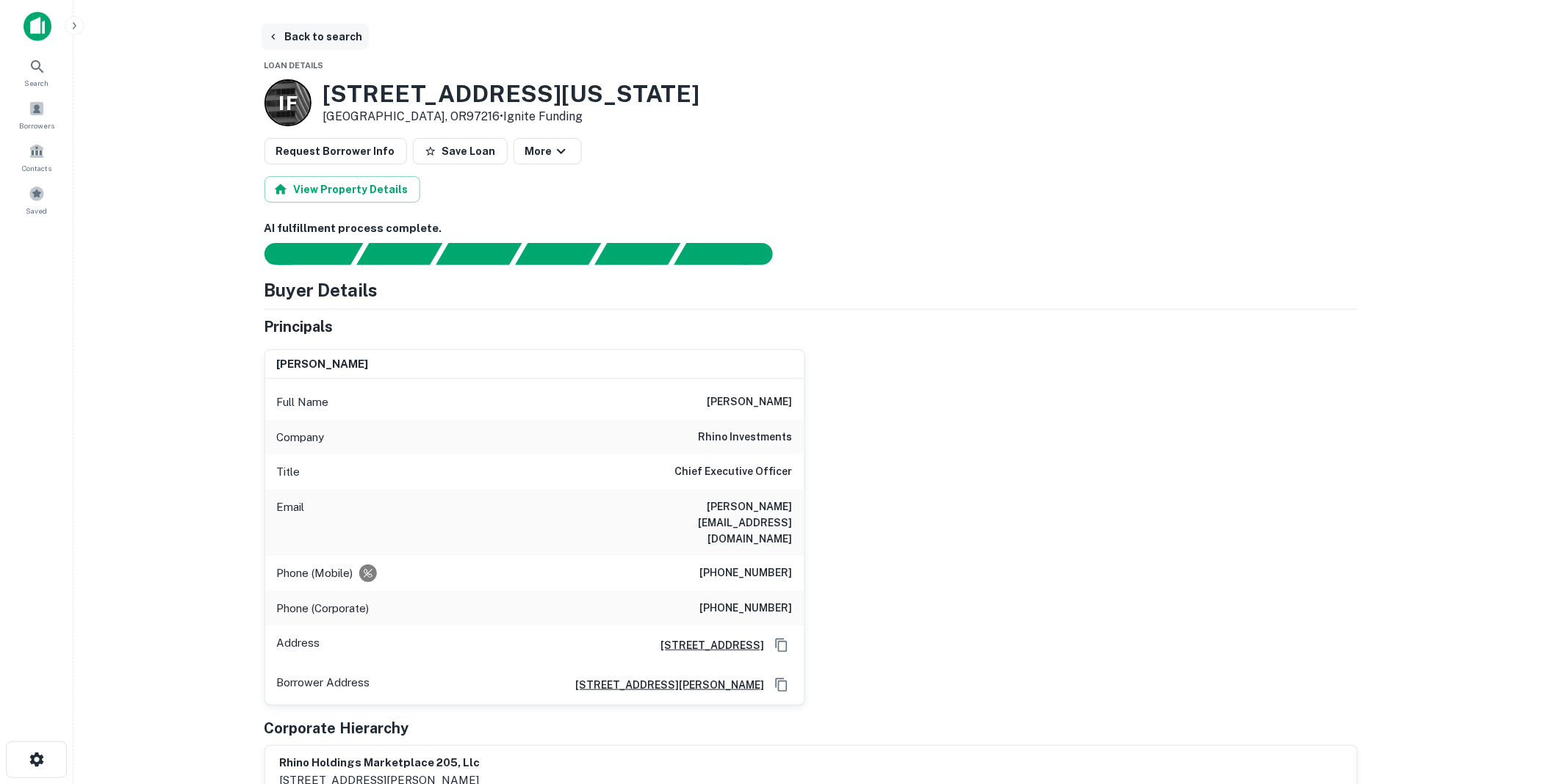
click at [335, 33] on button "Back to search" at bounding box center [315, 37] width 107 height 26
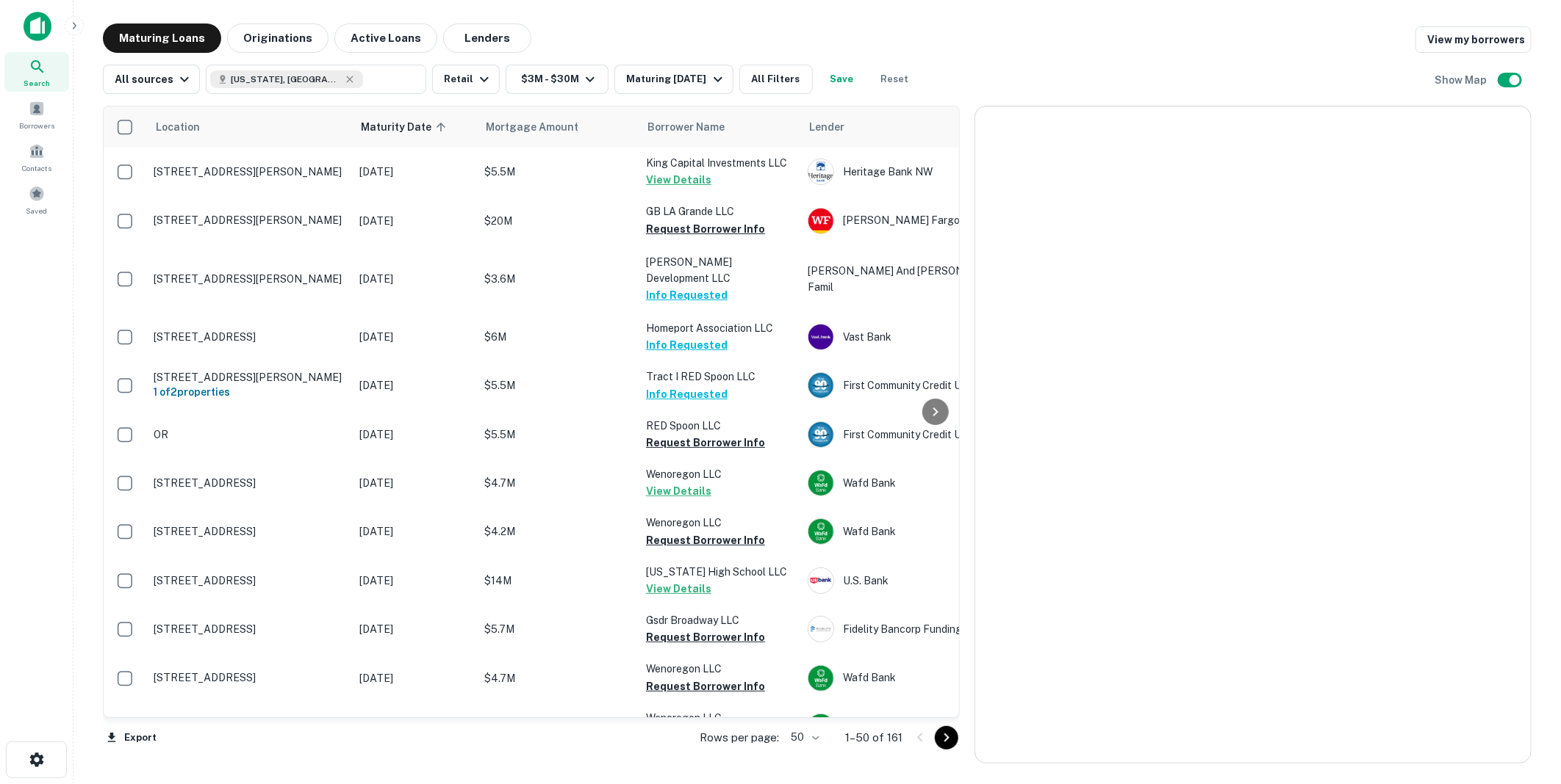
scroll to position [1957, 0]
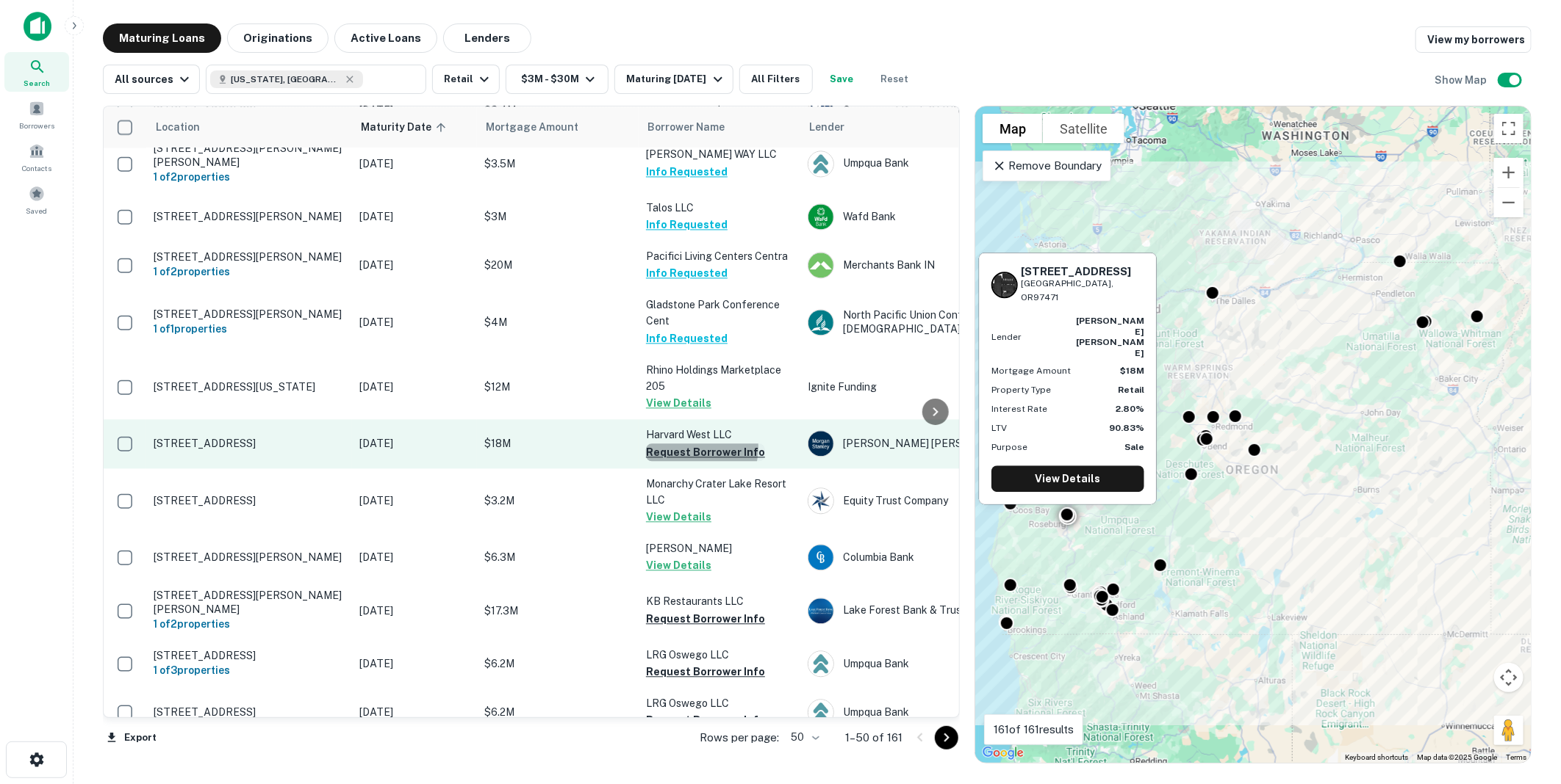
click at [682, 443] on button "Request Borrower Info" at bounding box center [705, 452] width 119 height 18
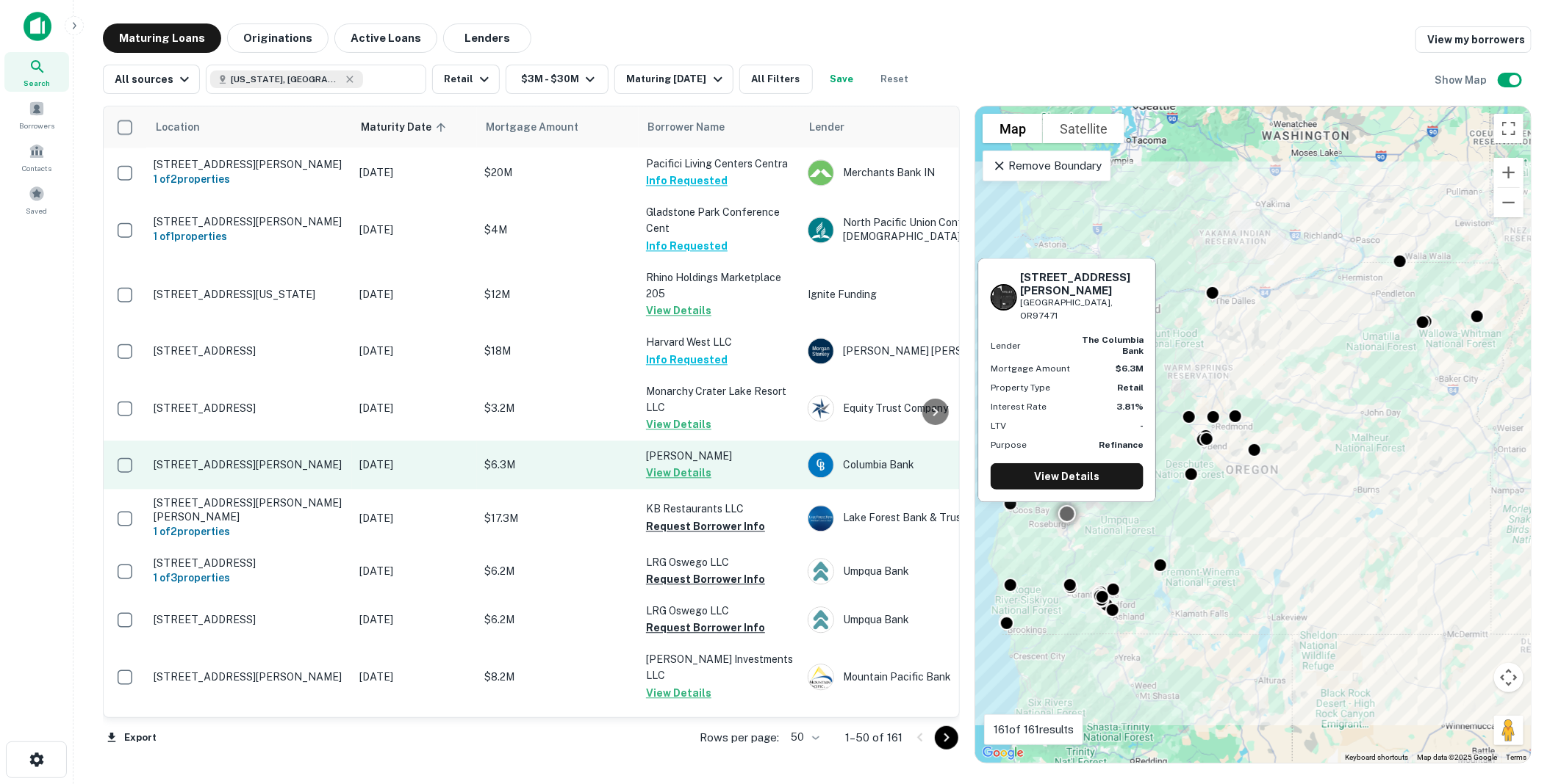
scroll to position [2053, 0]
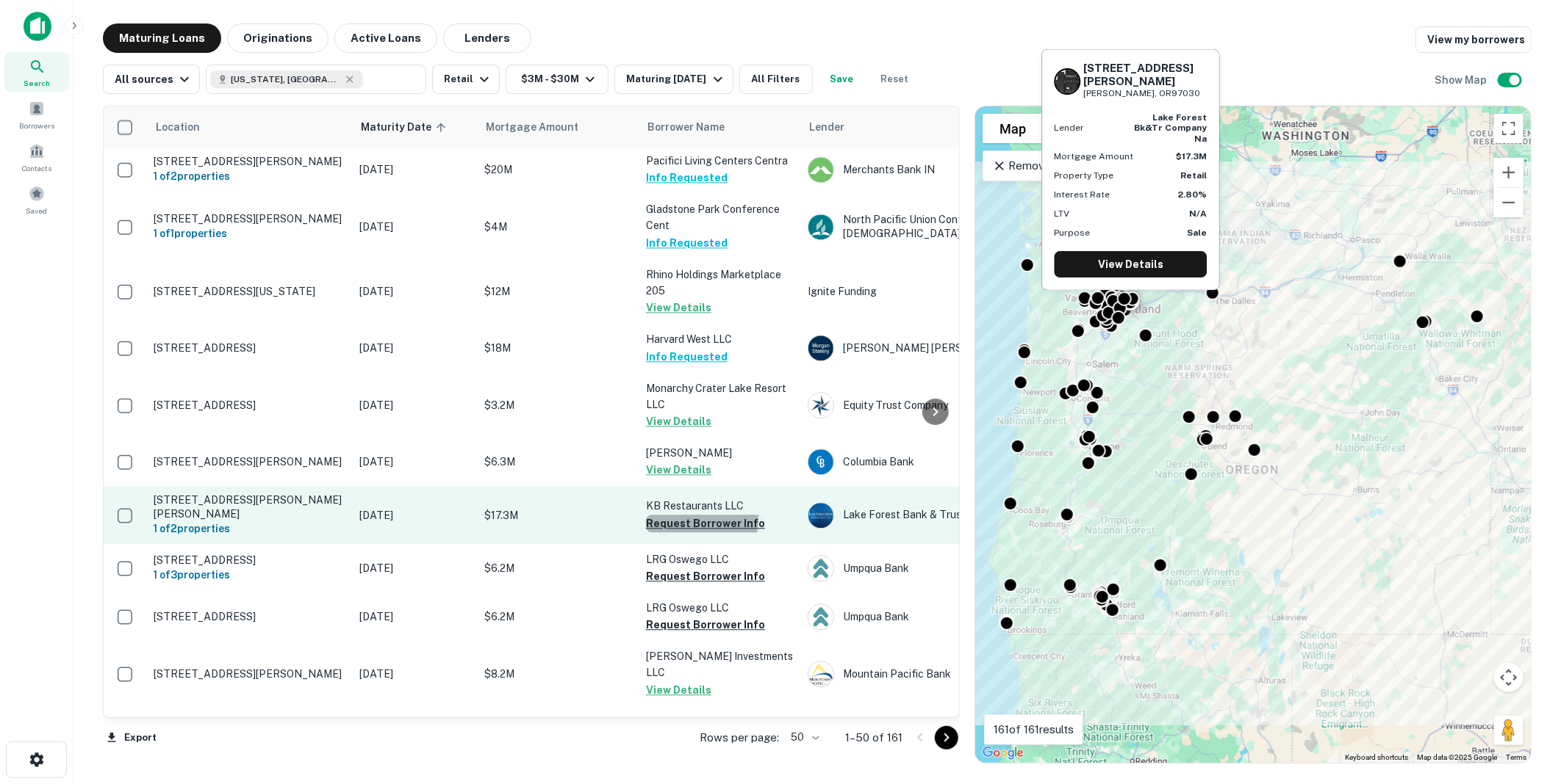
click at [693, 515] on button "Request Borrower Info" at bounding box center [705, 523] width 119 height 18
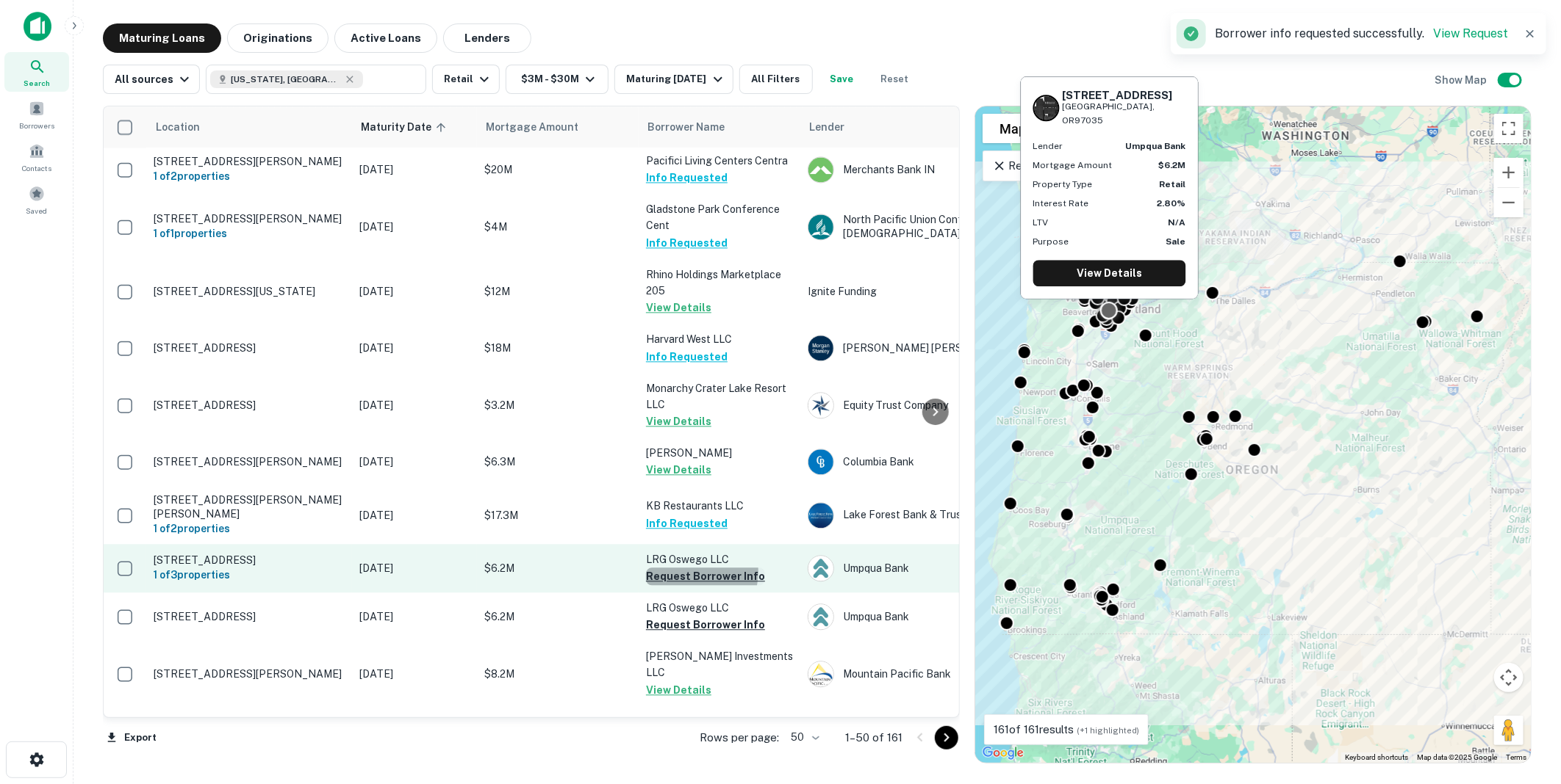
click at [693, 568] on button "Request Borrower Info" at bounding box center [705, 576] width 119 height 18
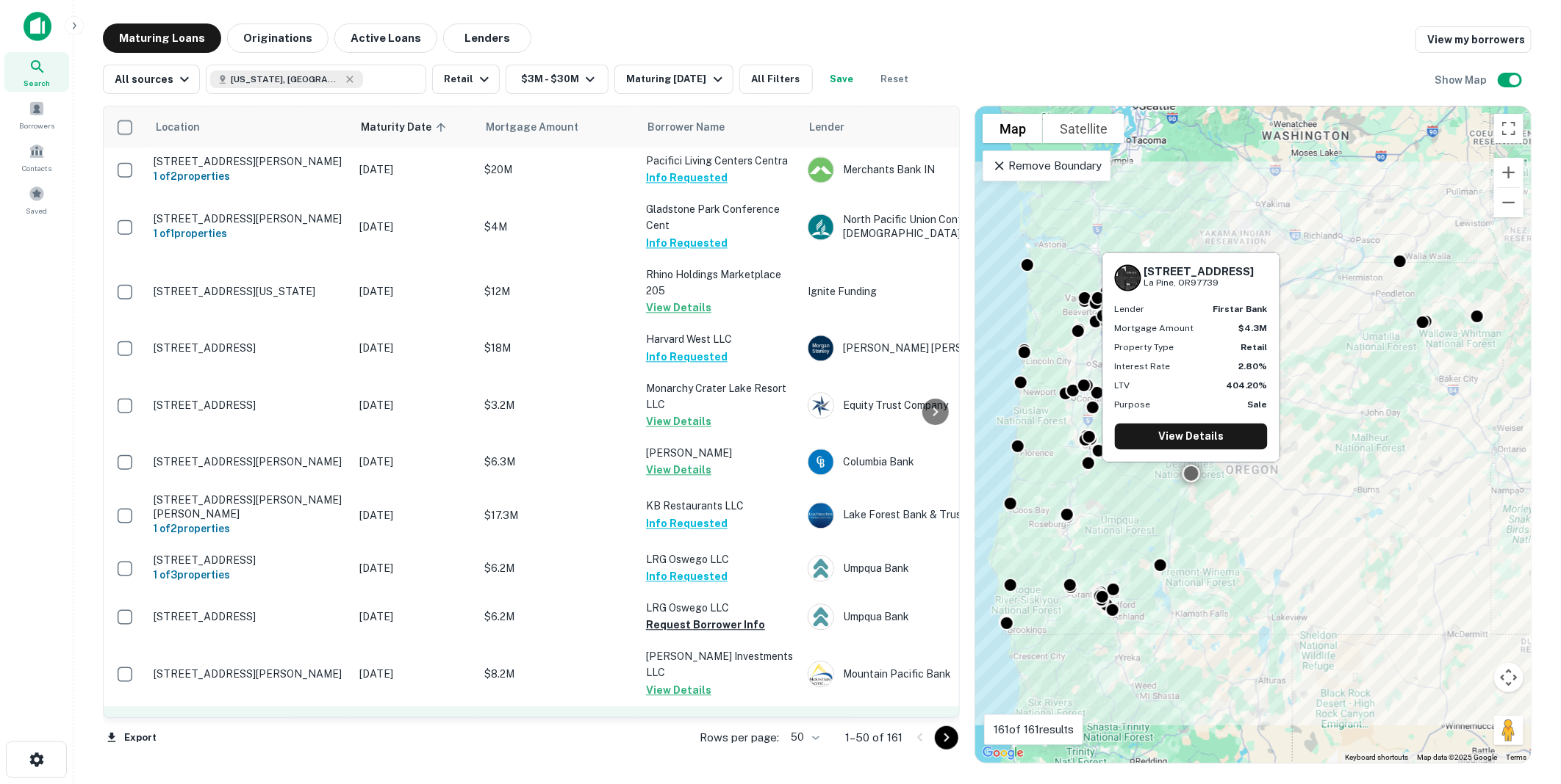
click at [696, 746] on button "Request Borrower Info" at bounding box center [705, 754] width 119 height 18
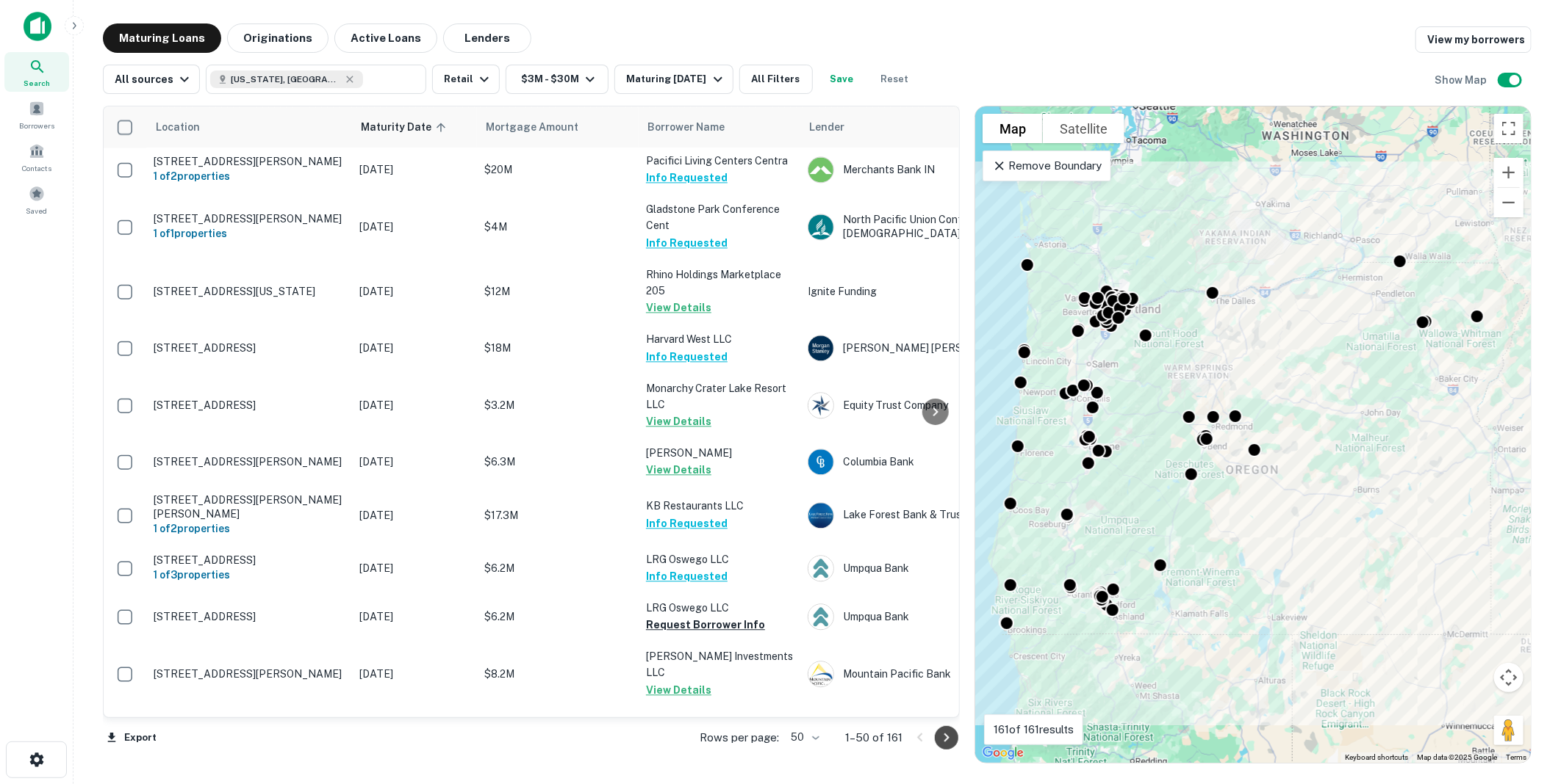
click at [949, 737] on icon "Go to next page" at bounding box center [946, 738] width 18 height 18
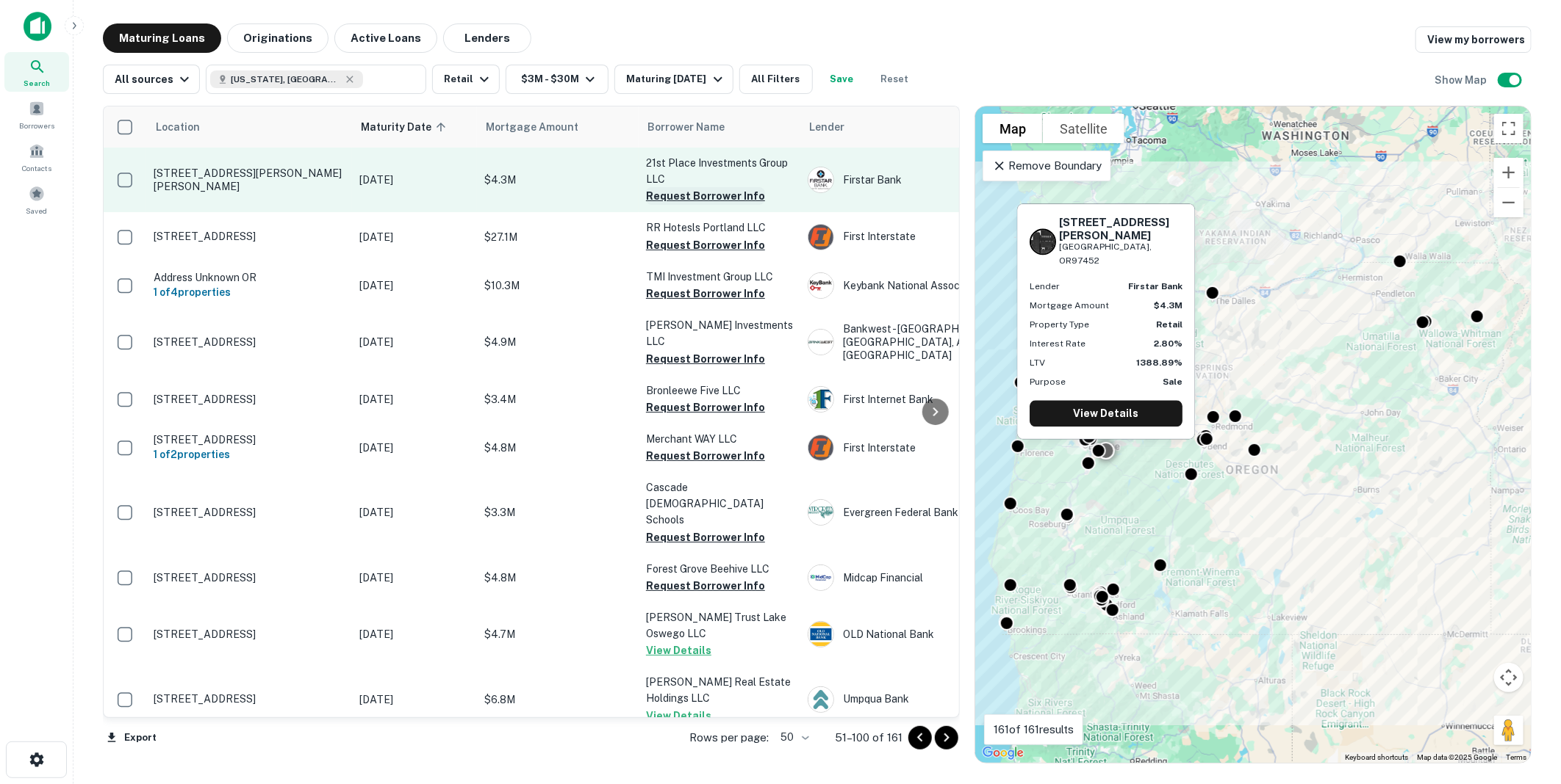
click at [696, 193] on button "Request Borrower Info" at bounding box center [705, 196] width 119 height 18
